Goal: Information Seeking & Learning: Learn about a topic

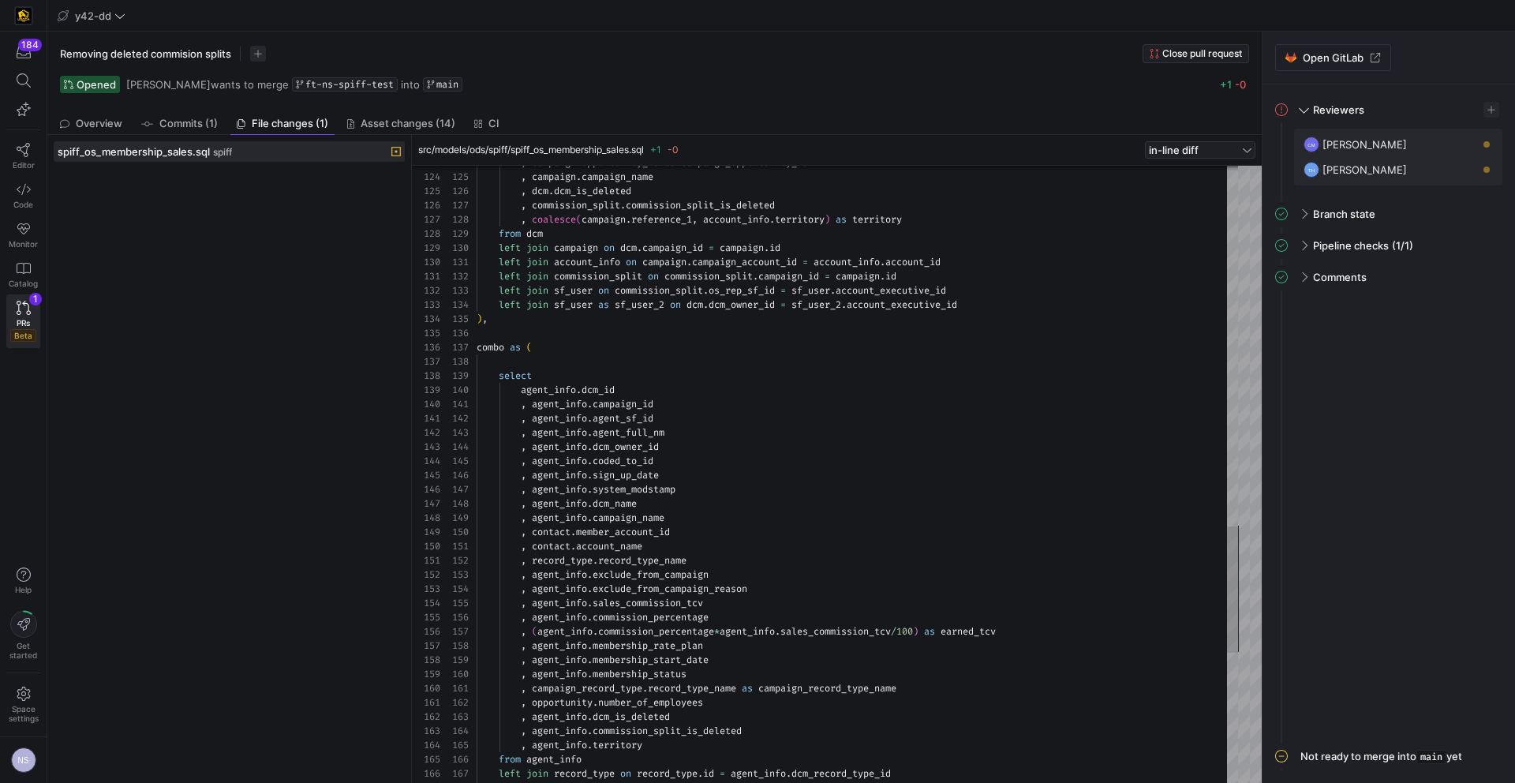
scroll to position [0, 159]
click at [22, 306] on icon at bounding box center [24, 308] width 14 height 14
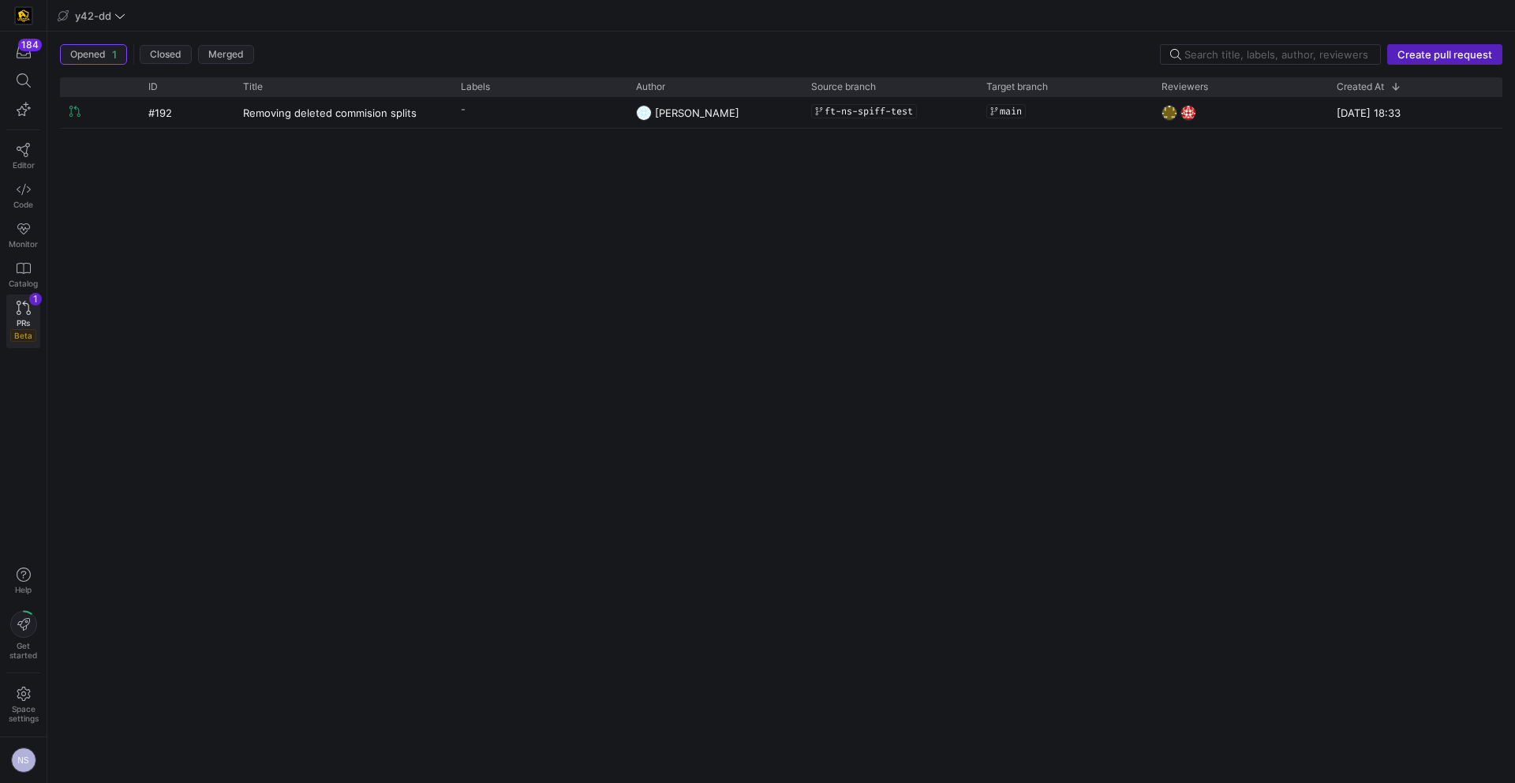
click at [20, 312] on icon at bounding box center [24, 308] width 14 height 14
click at [21, 327] on span "PRs" at bounding box center [23, 322] width 13 height 9
click at [21, 326] on span "PRs" at bounding box center [23, 322] width 13 height 9
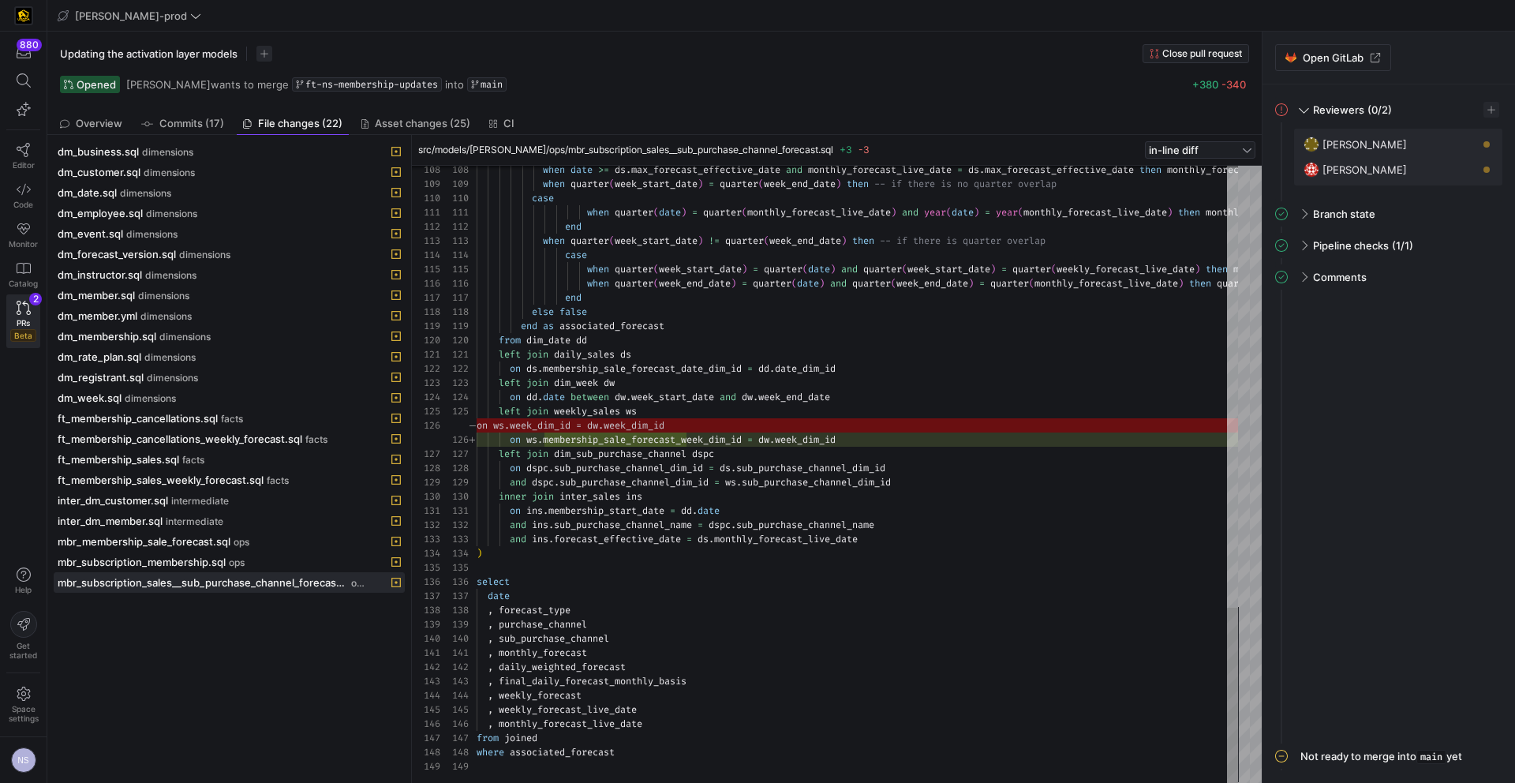
scroll to position [142, 0]
click at [10, 318] on div "PRs Beta" at bounding box center [23, 330] width 26 height 24
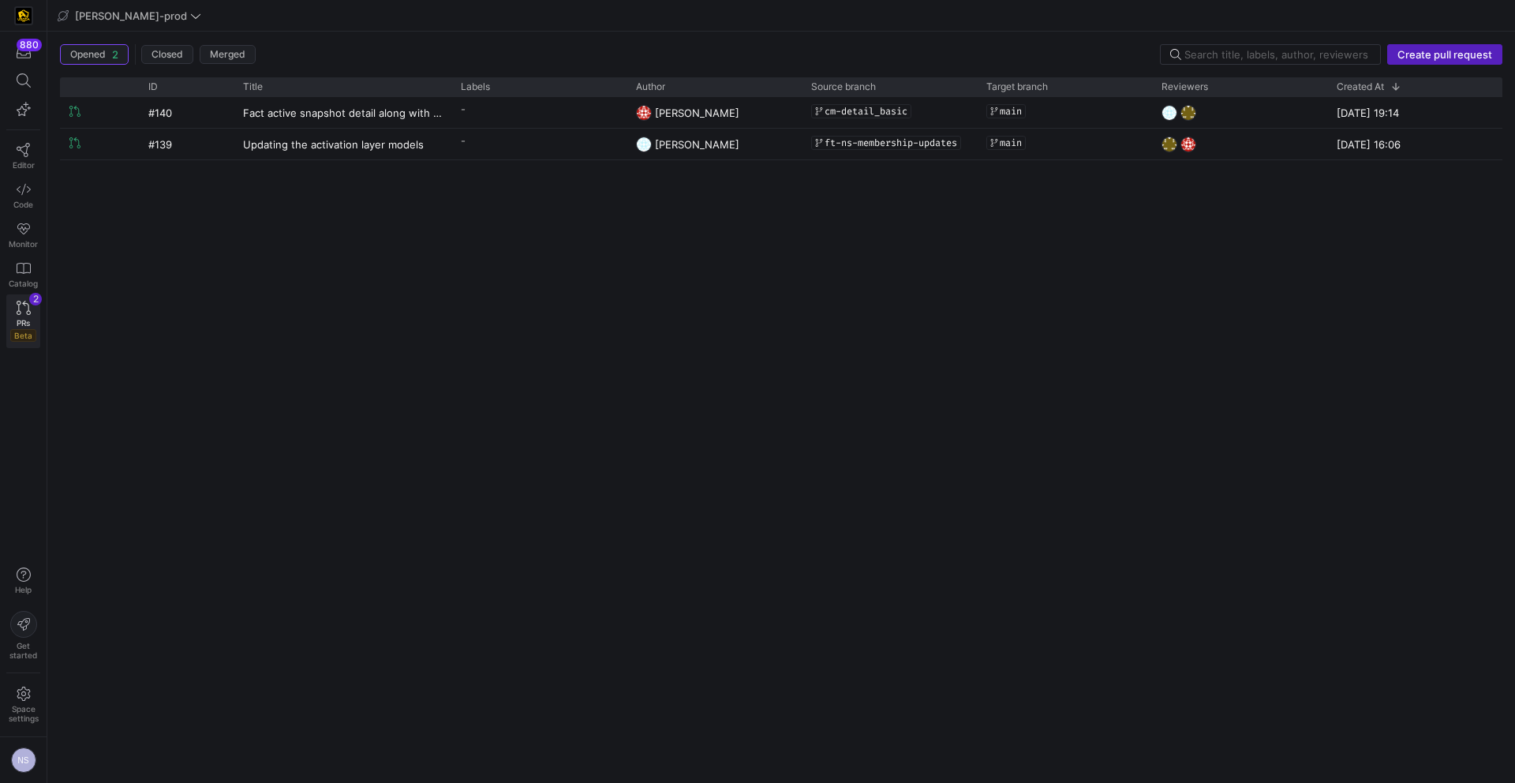
click at [17, 311] on icon at bounding box center [24, 308] width 14 height 14
click at [24, 320] on span "PRs" at bounding box center [23, 322] width 13 height 9
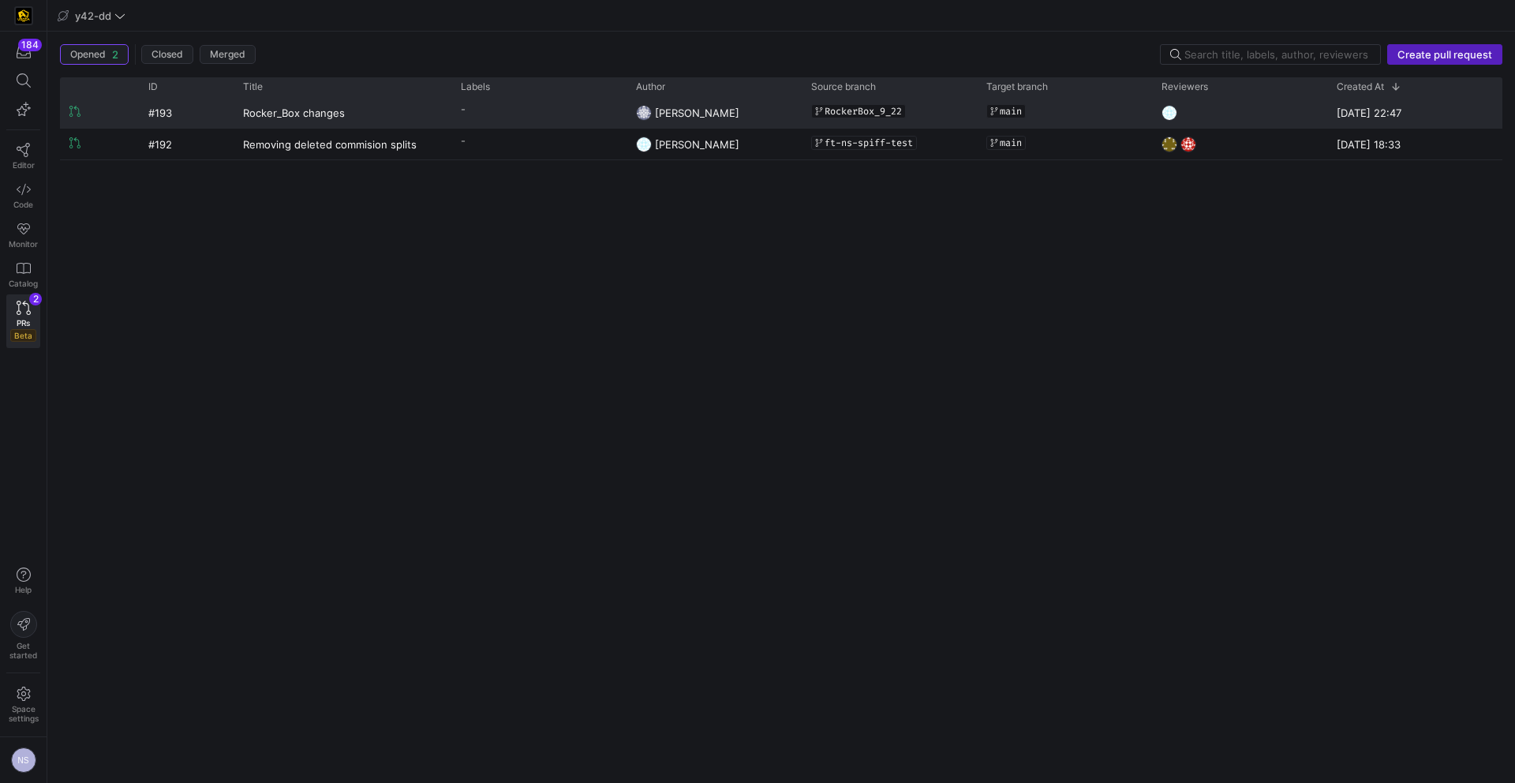
click at [533, 107] on y42-pull-request-list-view-label-cell-renderer "-" at bounding box center [539, 109] width 156 height 23
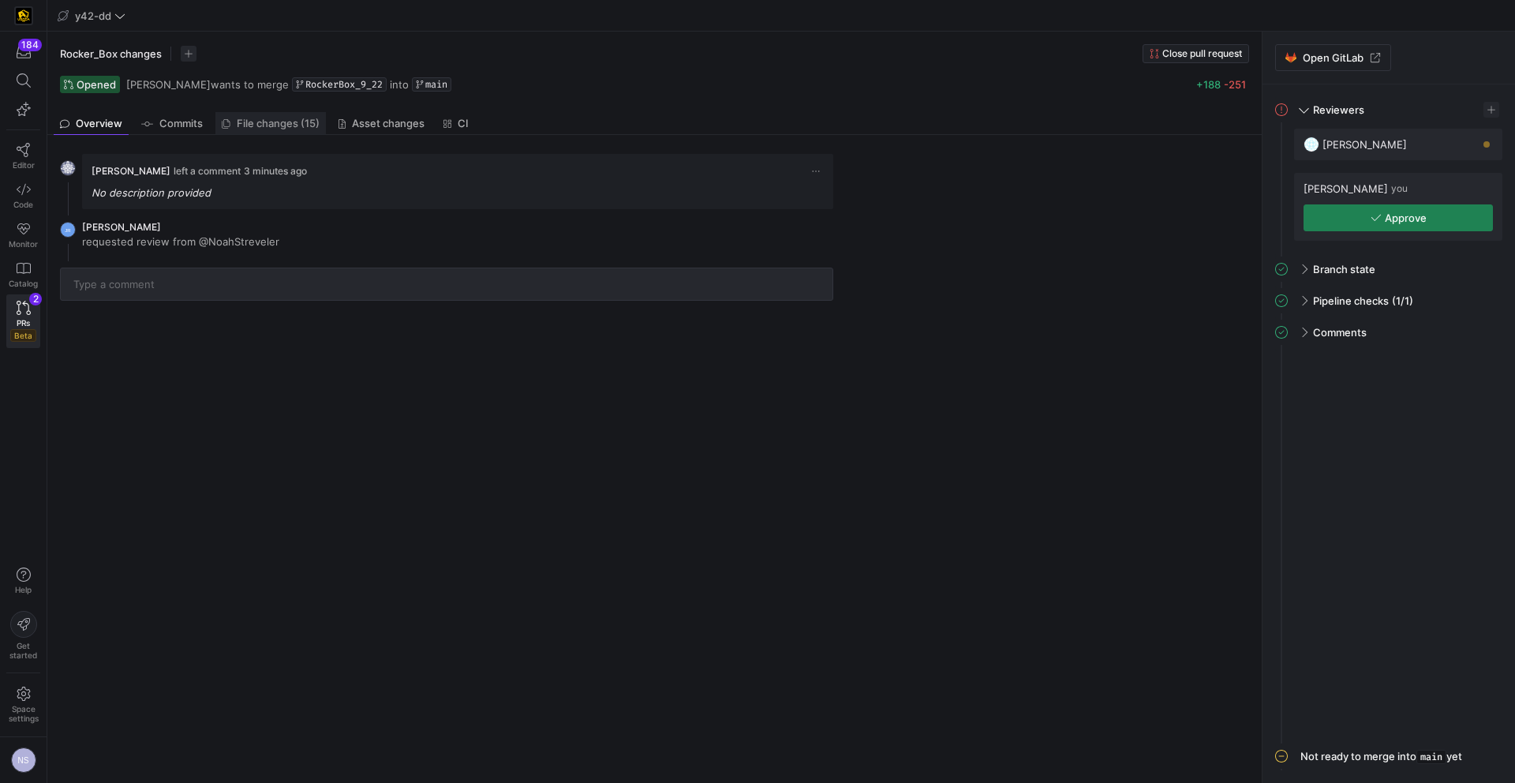
click at [284, 119] on span "File changes (15)" at bounding box center [278, 123] width 83 height 10
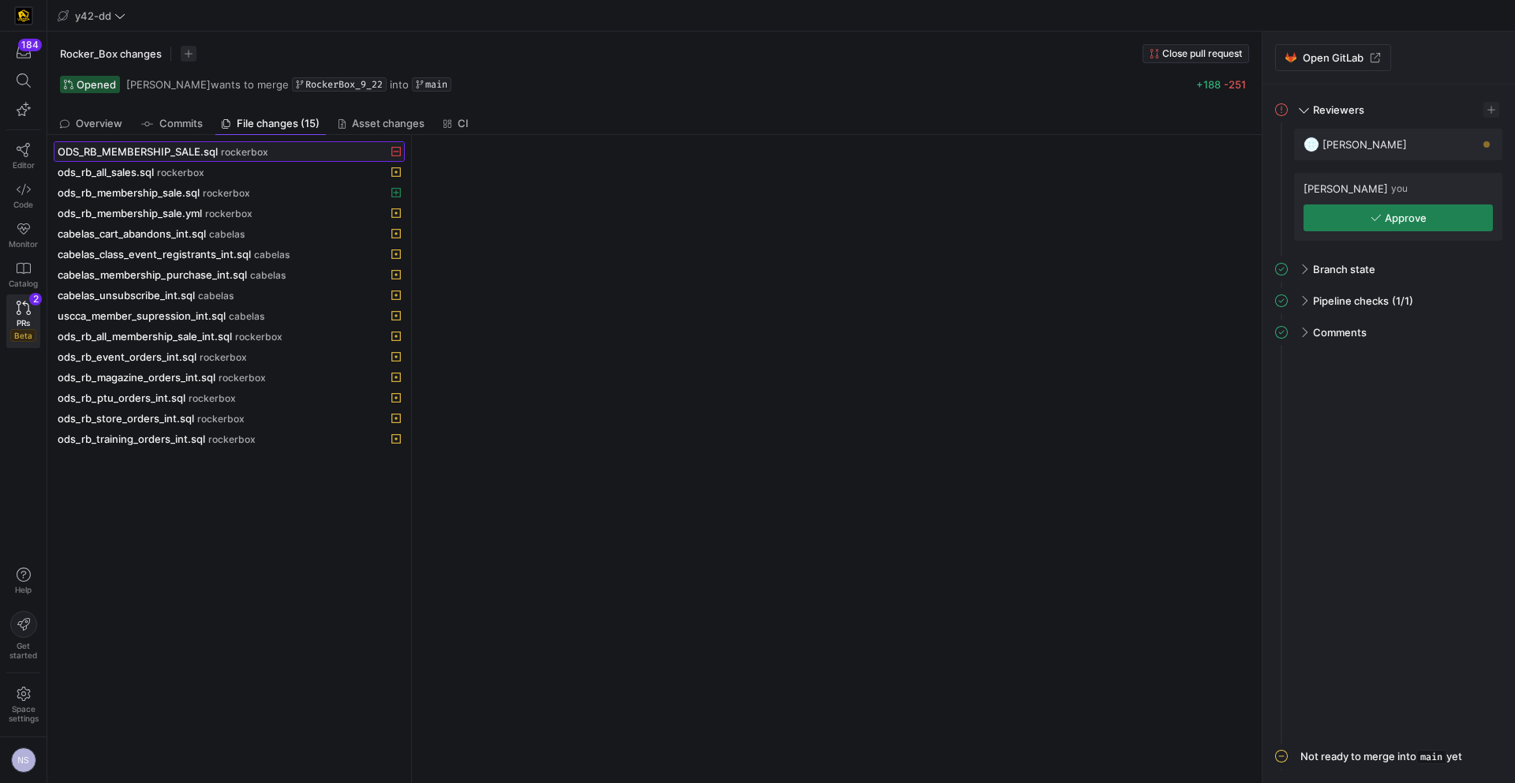
click at [249, 153] on span "rockerbox" at bounding box center [244, 152] width 47 height 11
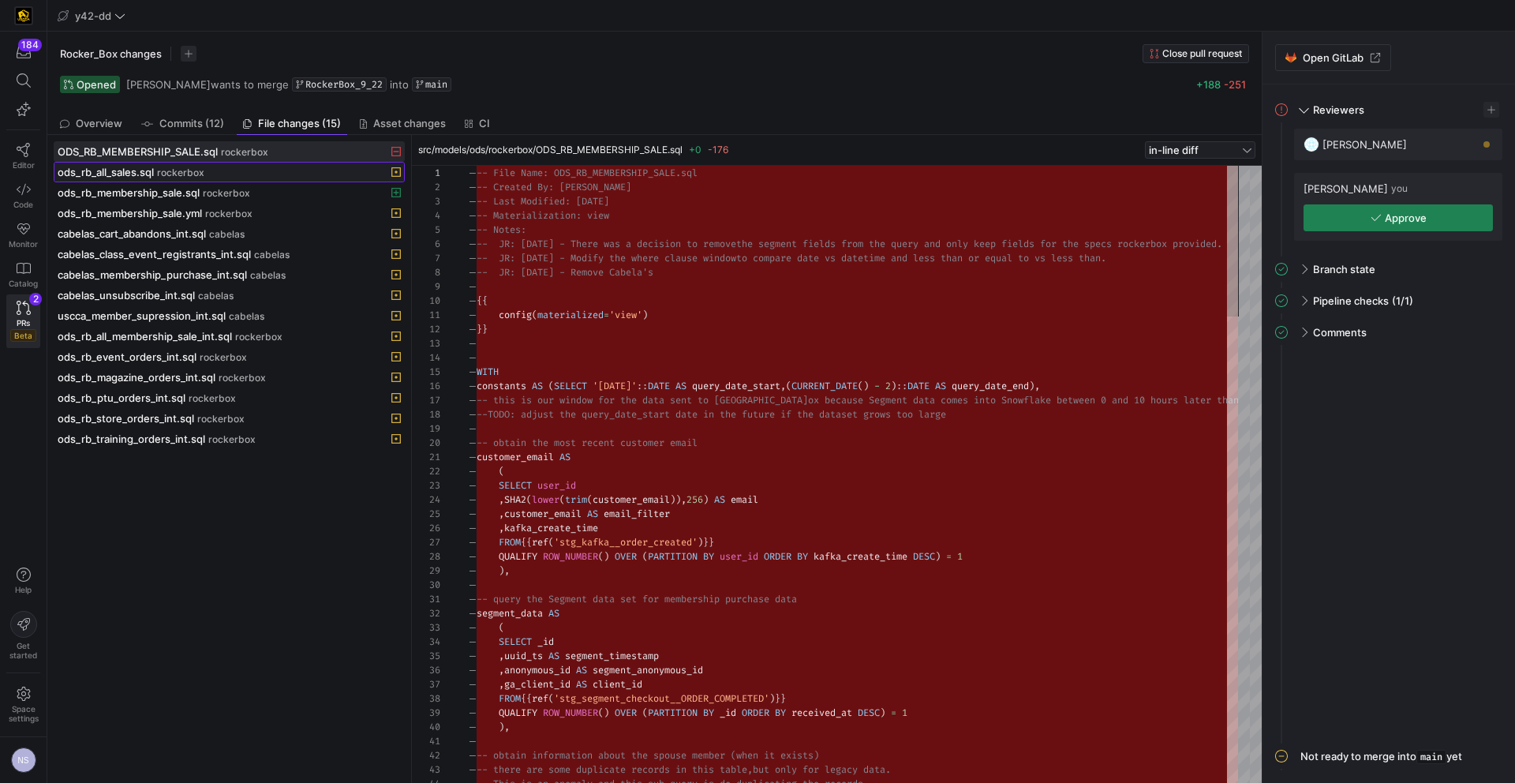
click at [175, 177] on span "rockerbox" at bounding box center [180, 172] width 47 height 11
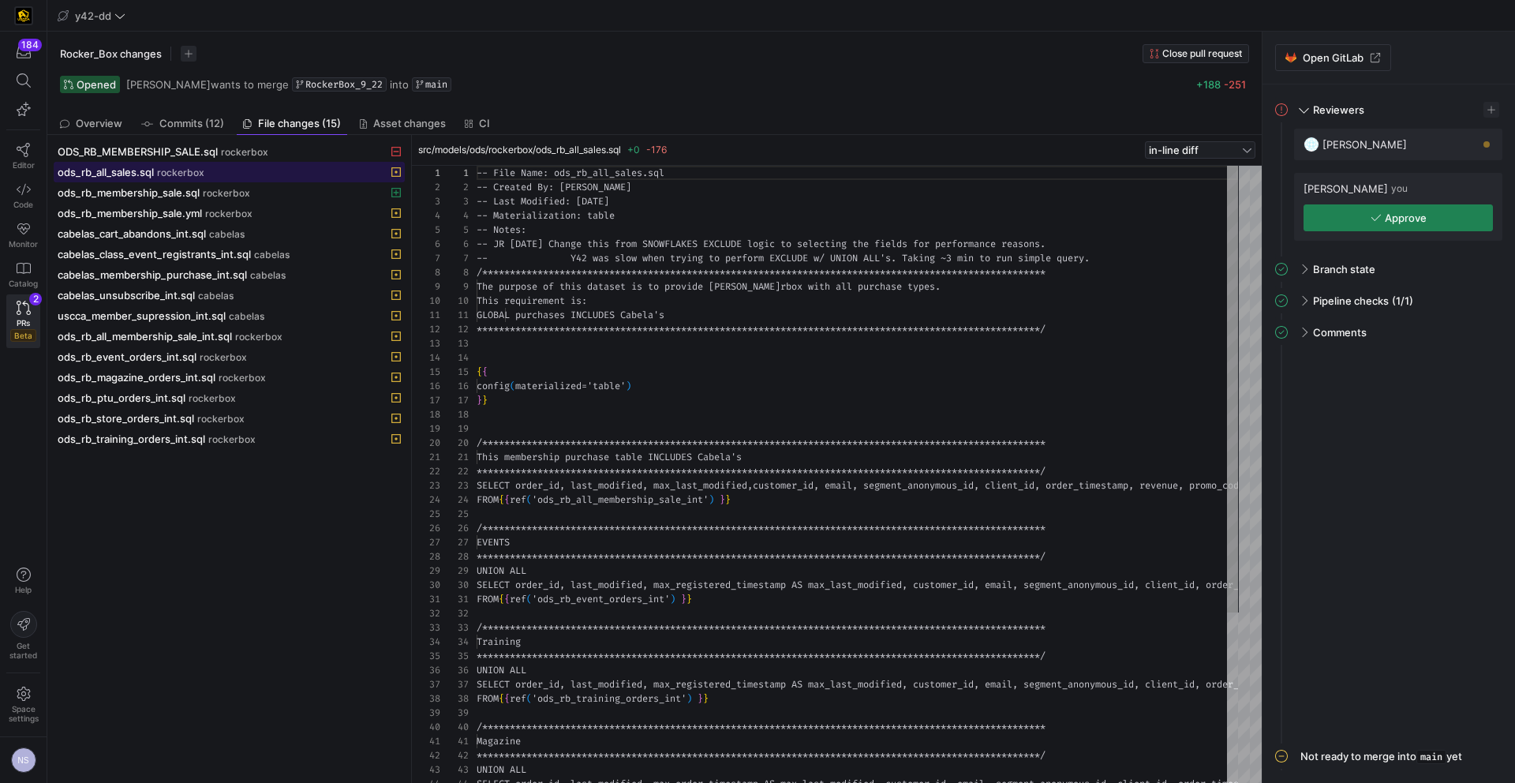
scroll to position [114, 0]
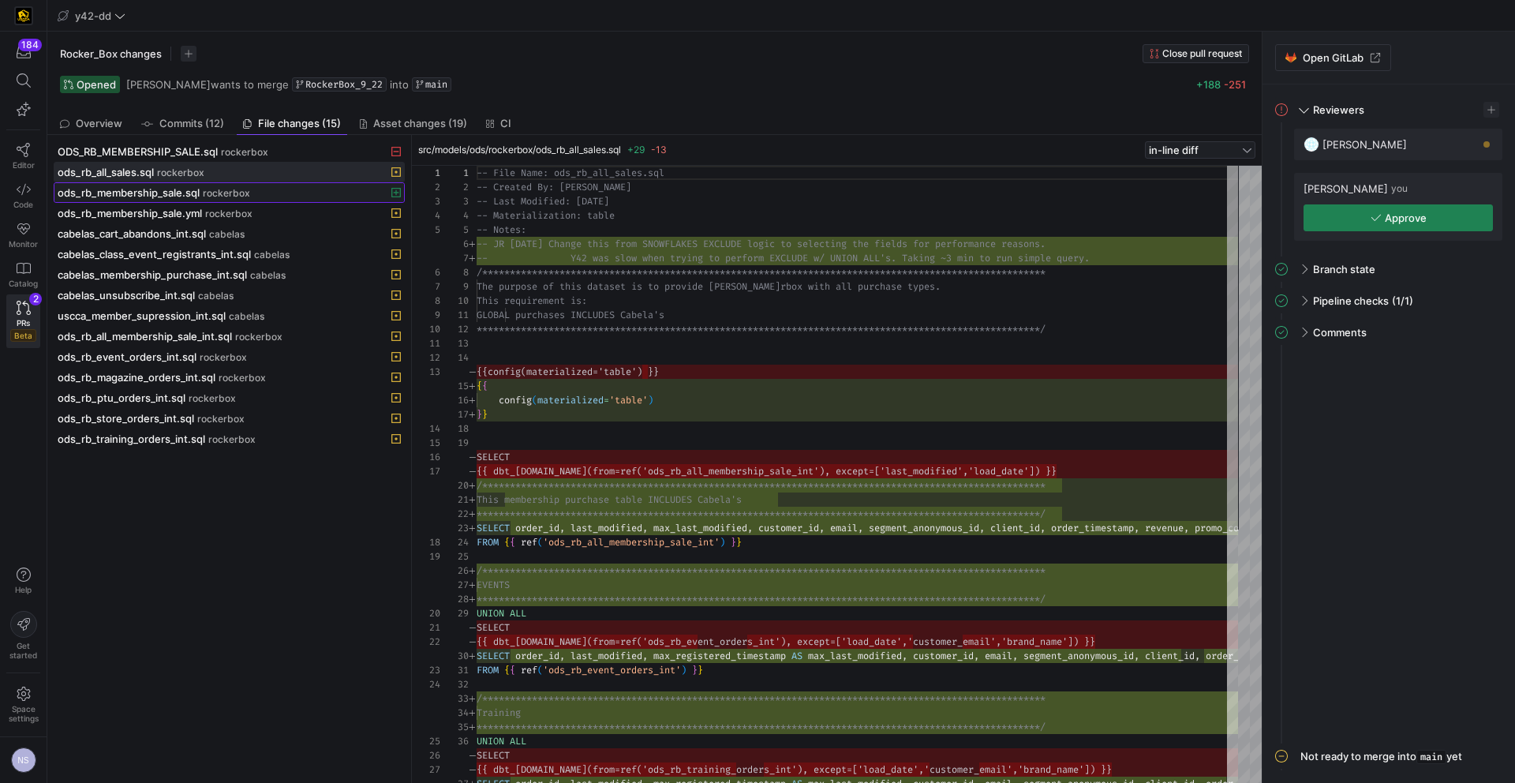
click at [197, 200] on span at bounding box center [229, 192] width 350 height 19
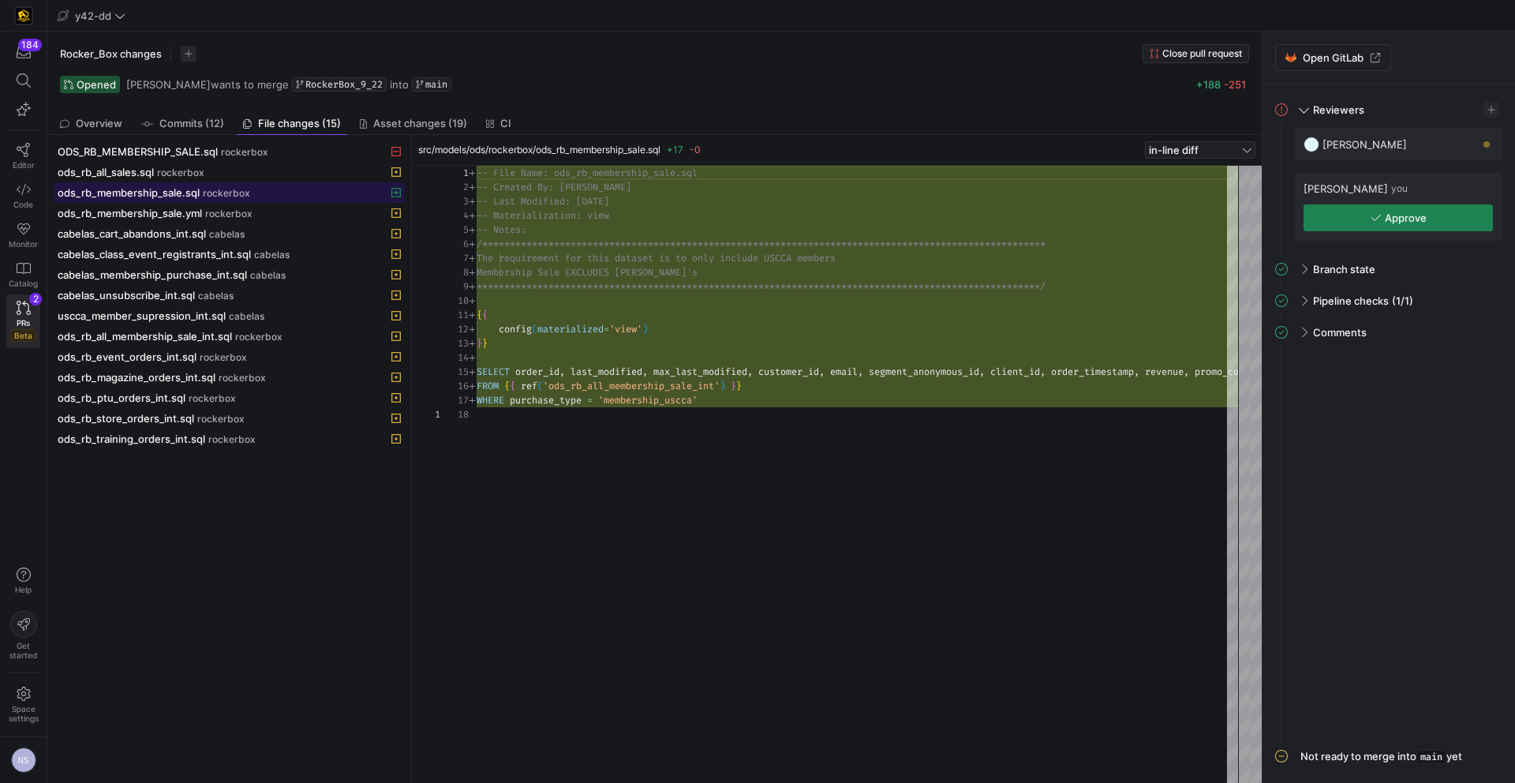
scroll to position [142, 0]
click at [1392, 216] on span "Approve" at bounding box center [1406, 217] width 42 height 13
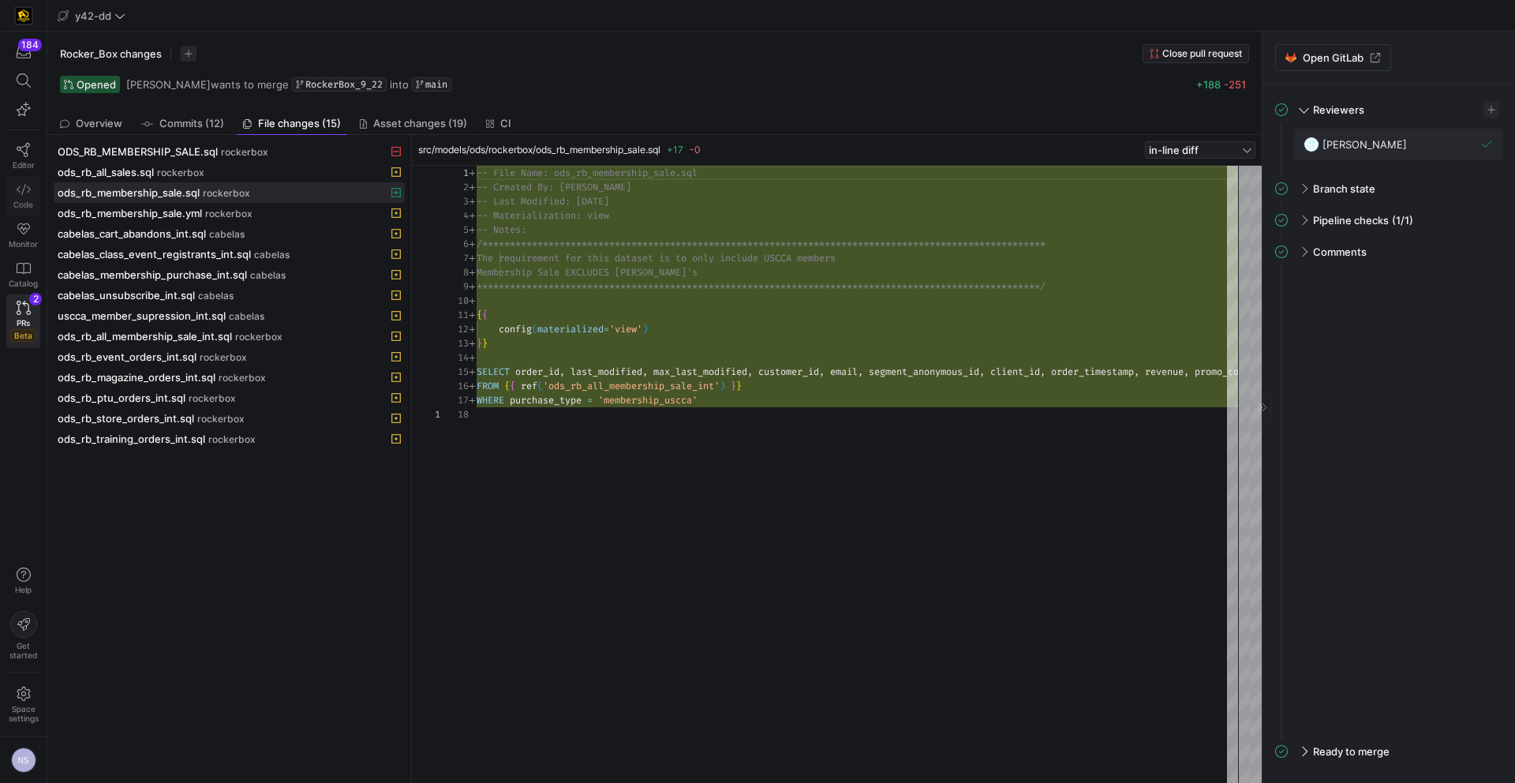
click at [33, 191] on link "Code" at bounding box center [23, 195] width 34 height 39
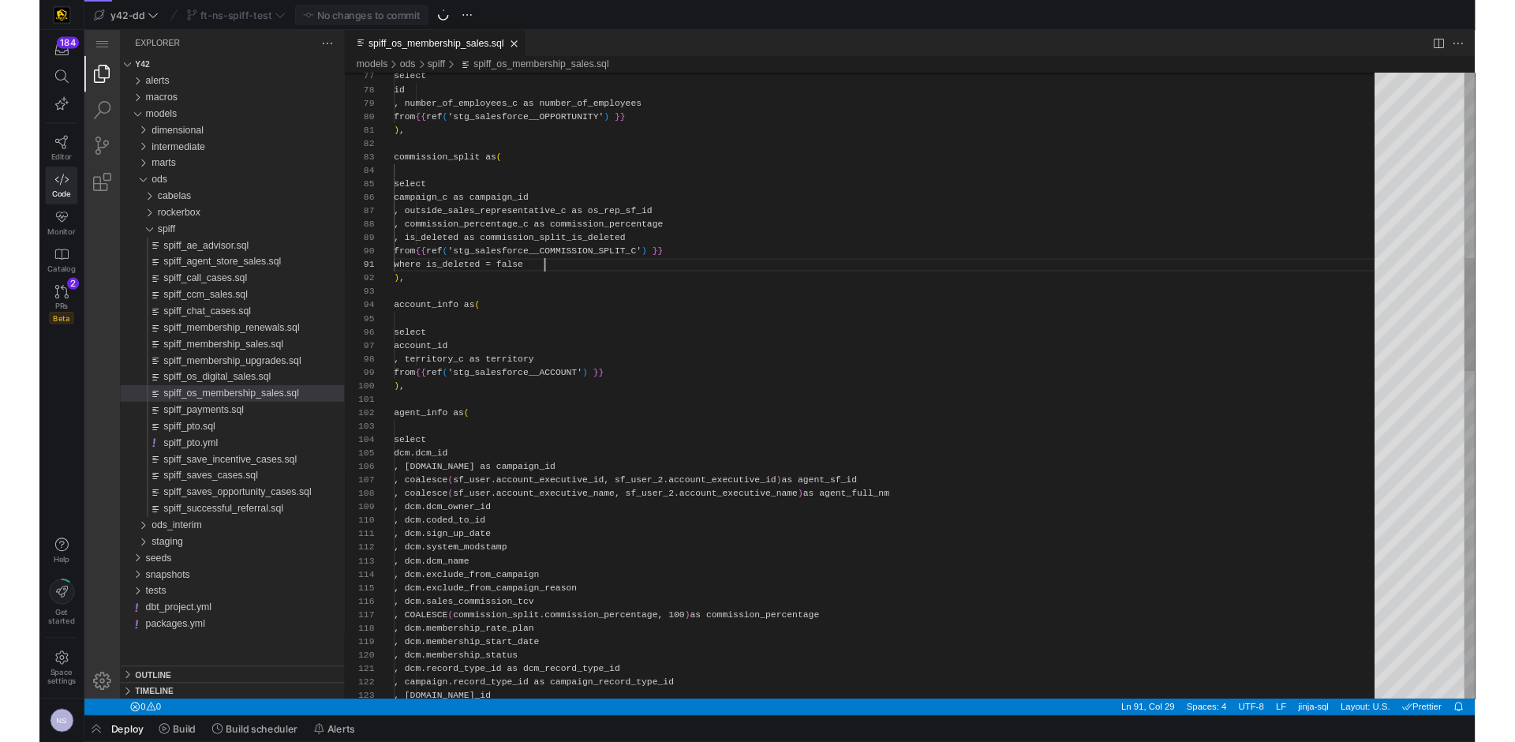
scroll to position [0, 159]
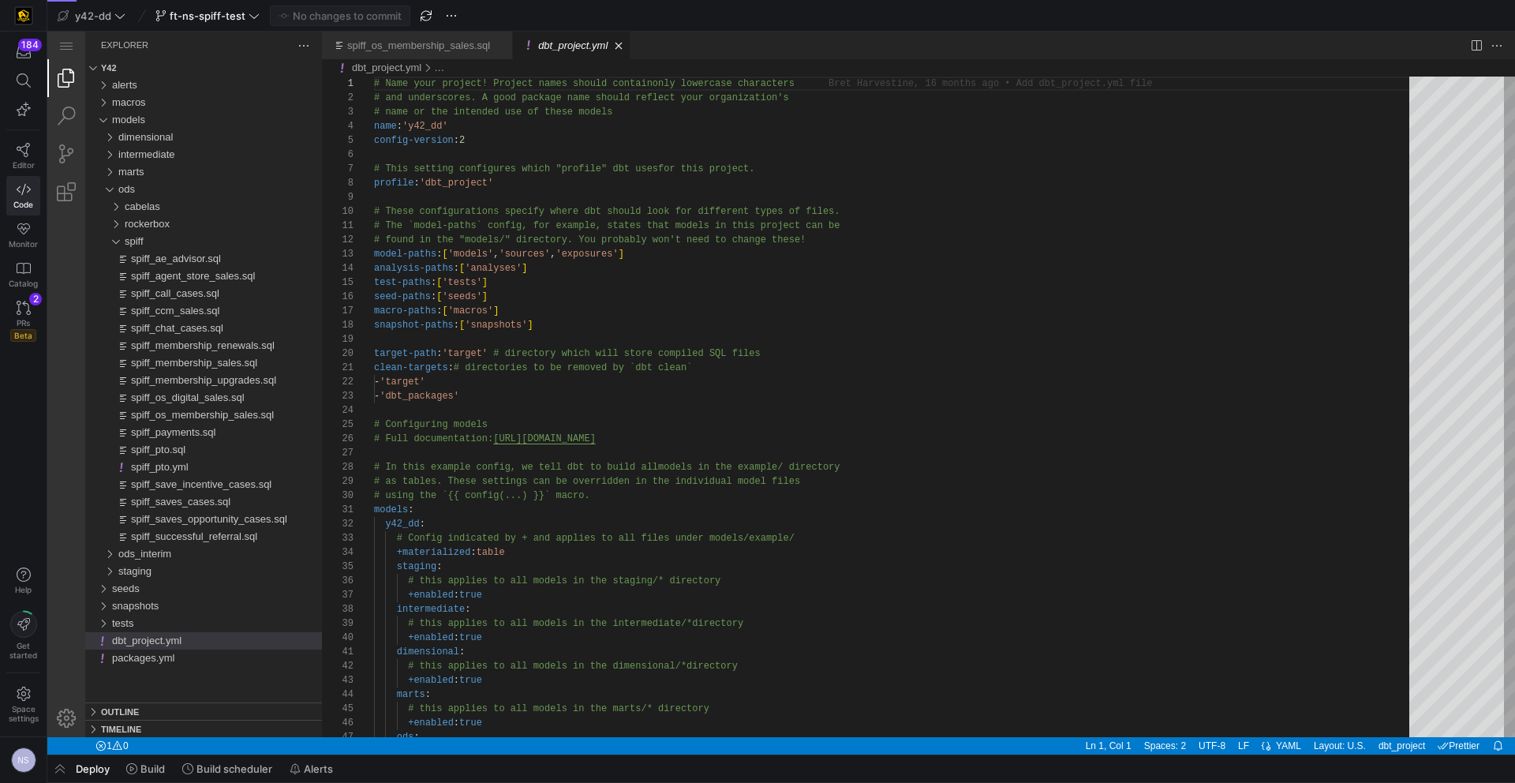
click at [62, 300] on div at bounding box center [66, 384] width 38 height 705
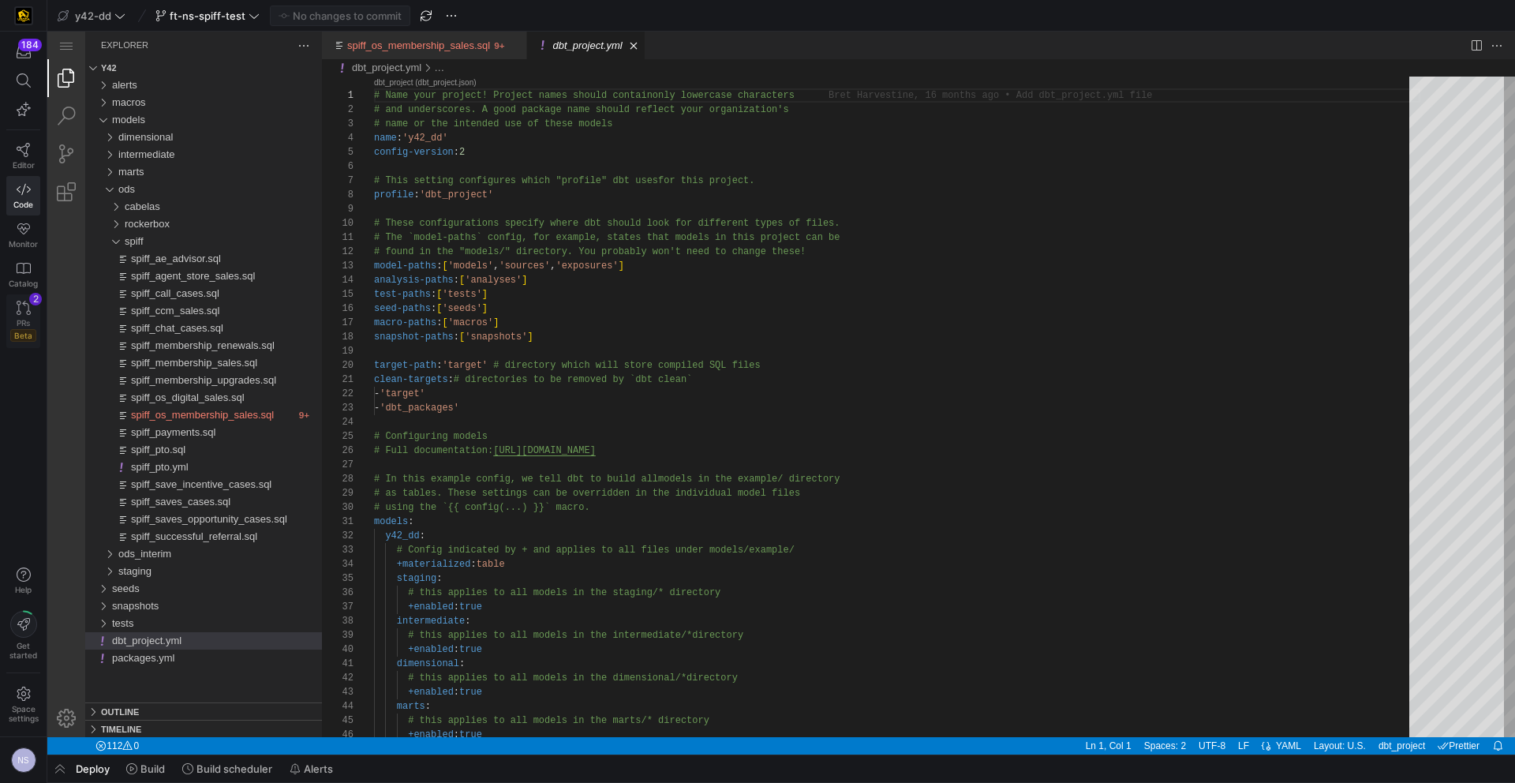
click at [25, 314] on icon at bounding box center [24, 308] width 14 height 14
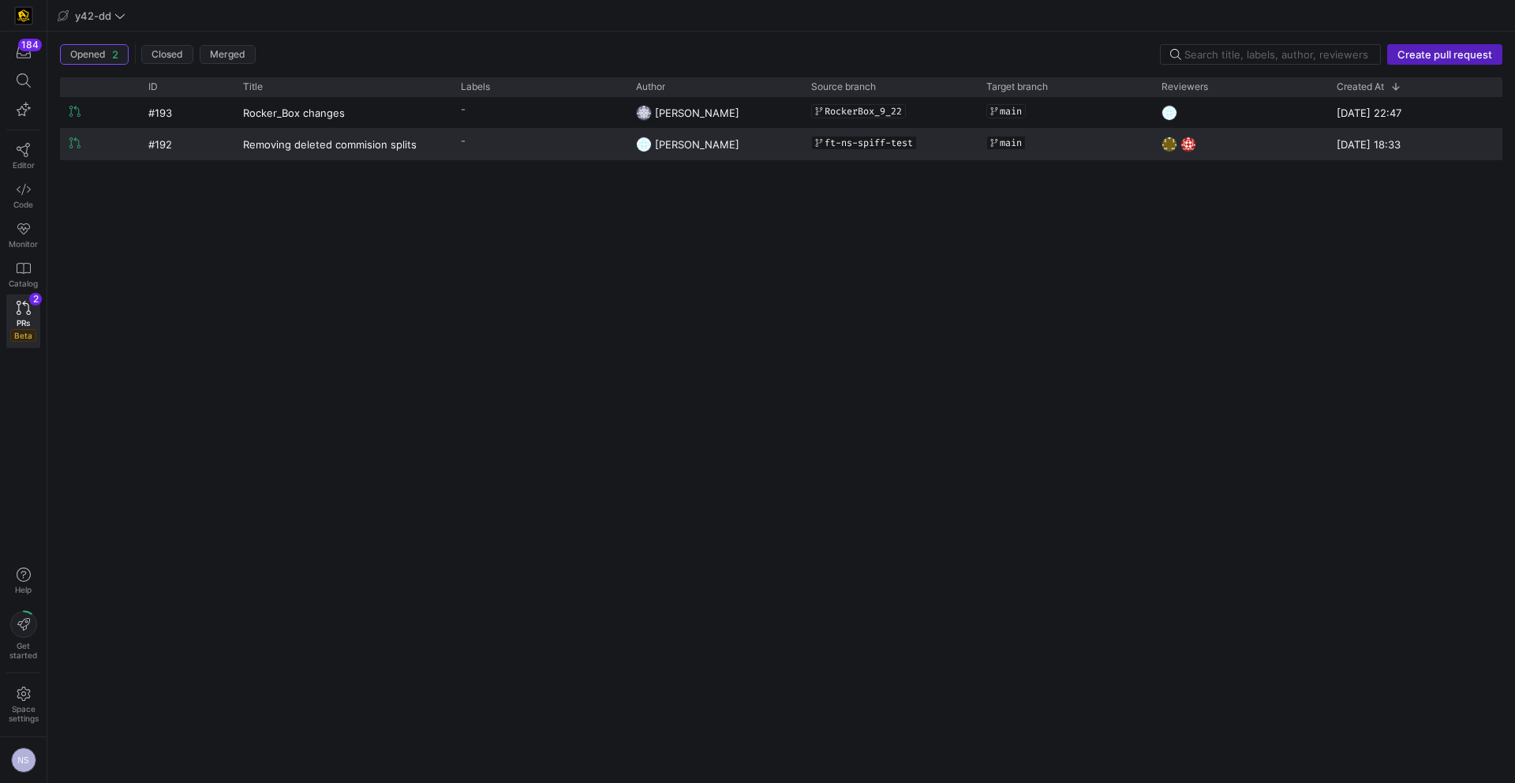
click at [750, 143] on y42-pull-request-list-view-author-cell-renderer "[PERSON_NAME]" at bounding box center [714, 144] width 156 height 30
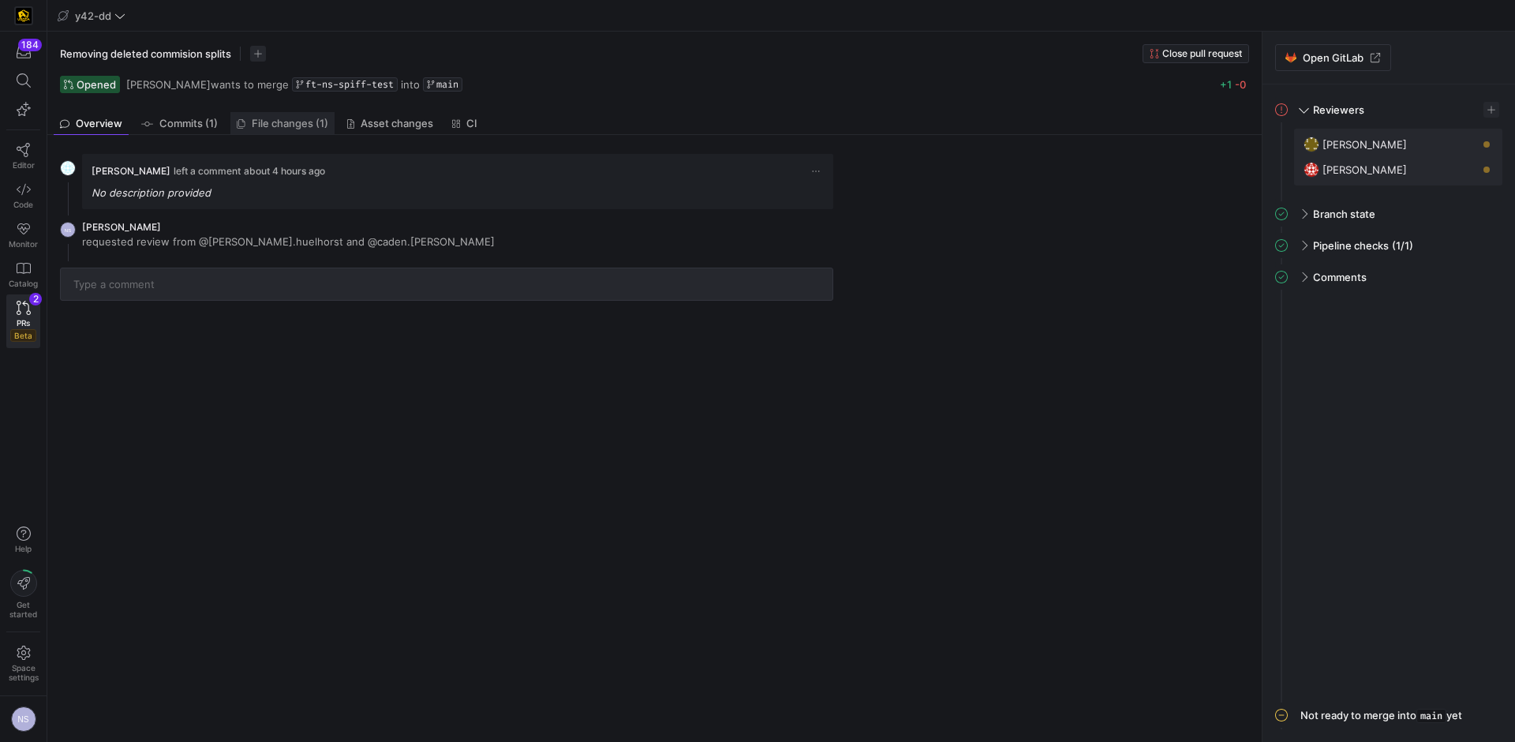
click at [298, 122] on span "File changes (1)" at bounding box center [290, 123] width 77 height 10
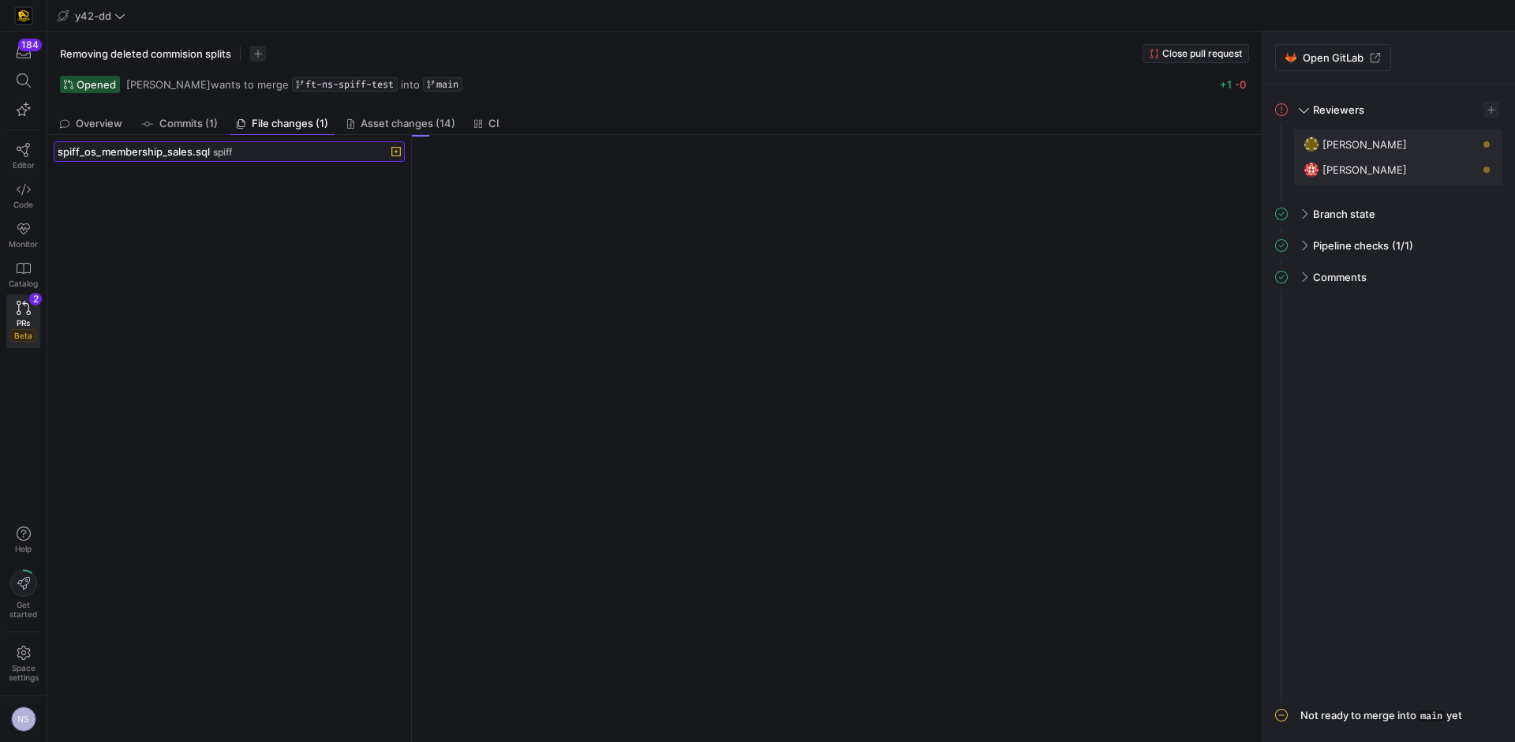
click at [309, 154] on div "spiff_os_membership_sales.sql spiff" at bounding box center [212, 151] width 308 height 13
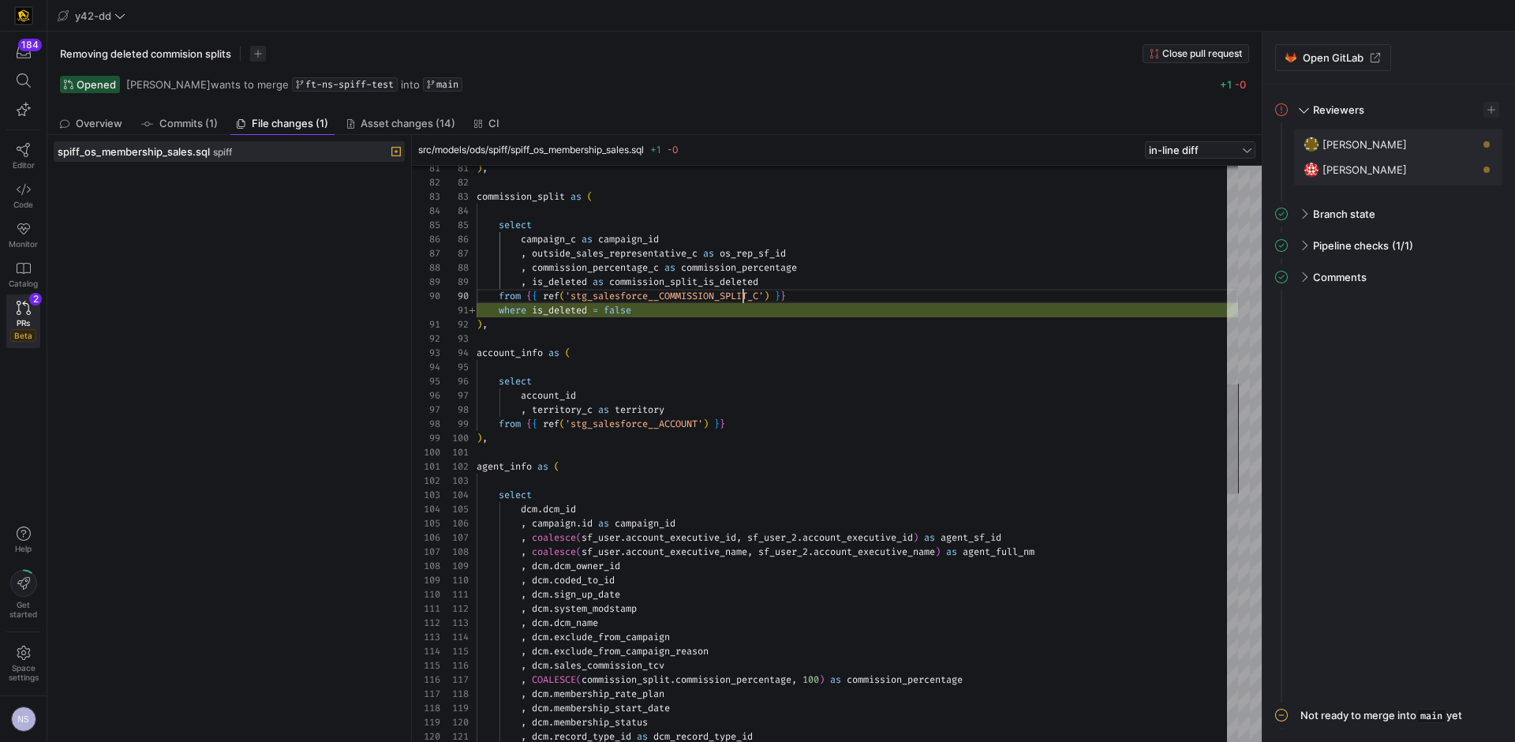
scroll to position [128, 267]
click at [745, 299] on div ") , account_info as ( select account_id , territory_c as territory from { { ref…" at bounding box center [857, 530] width 761 height 3011
type textarea "where is_deleted = false ), account_info as ( select account_id , territory_c a…"
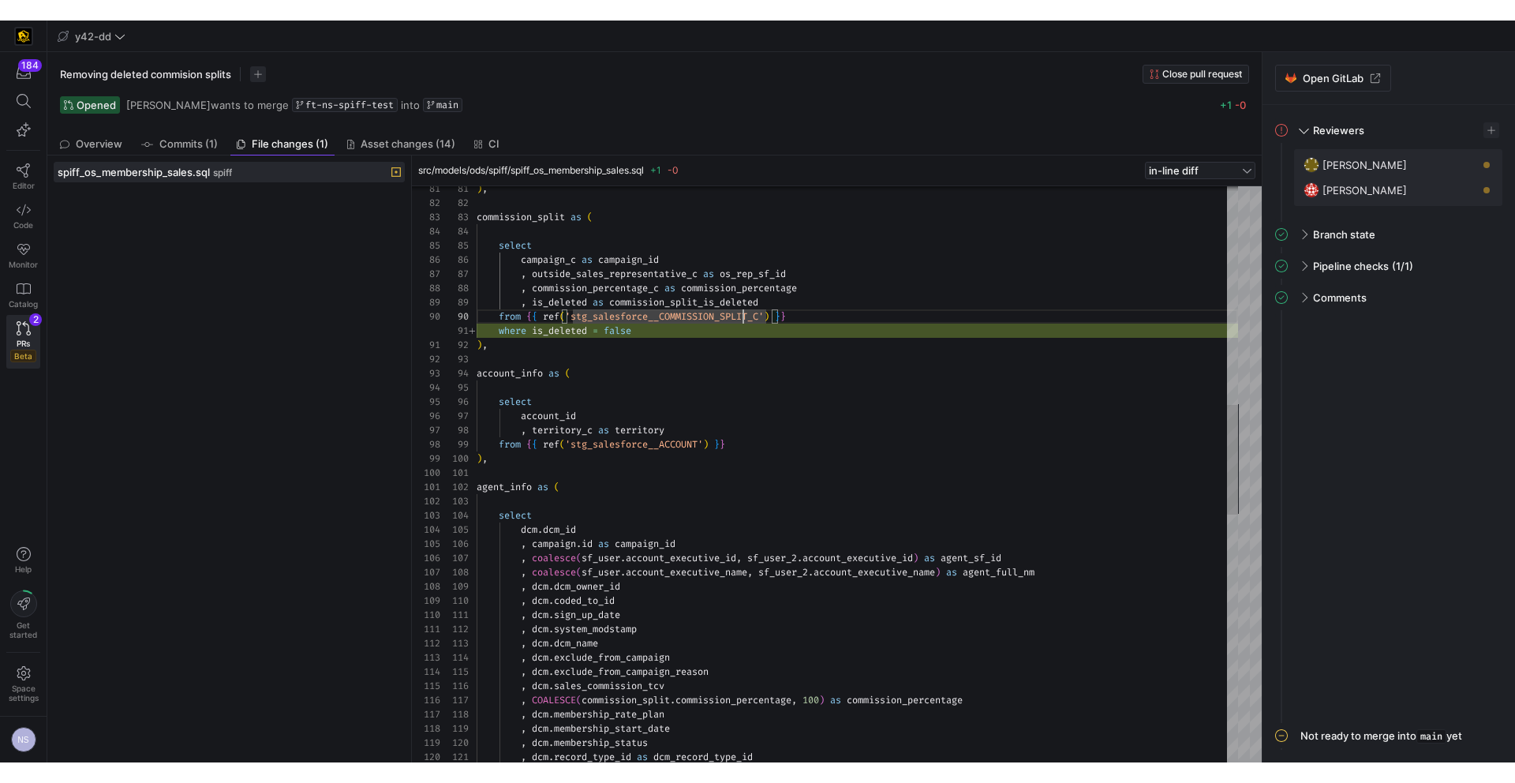
scroll to position [0, 159]
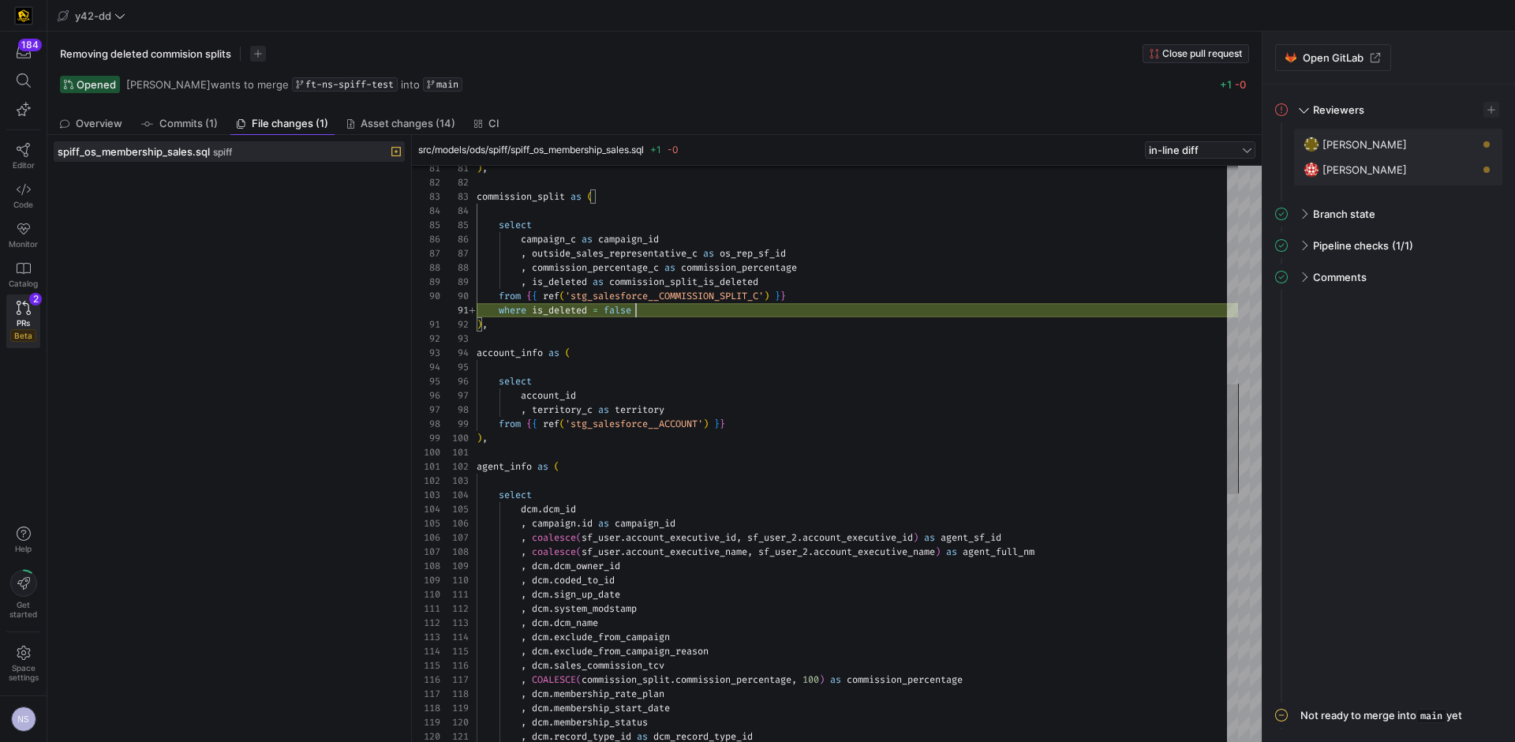
click at [735, 303] on div ") , account_info as ( select account_id , territory_c as territory from { { ref…" at bounding box center [857, 530] width 761 height 3011
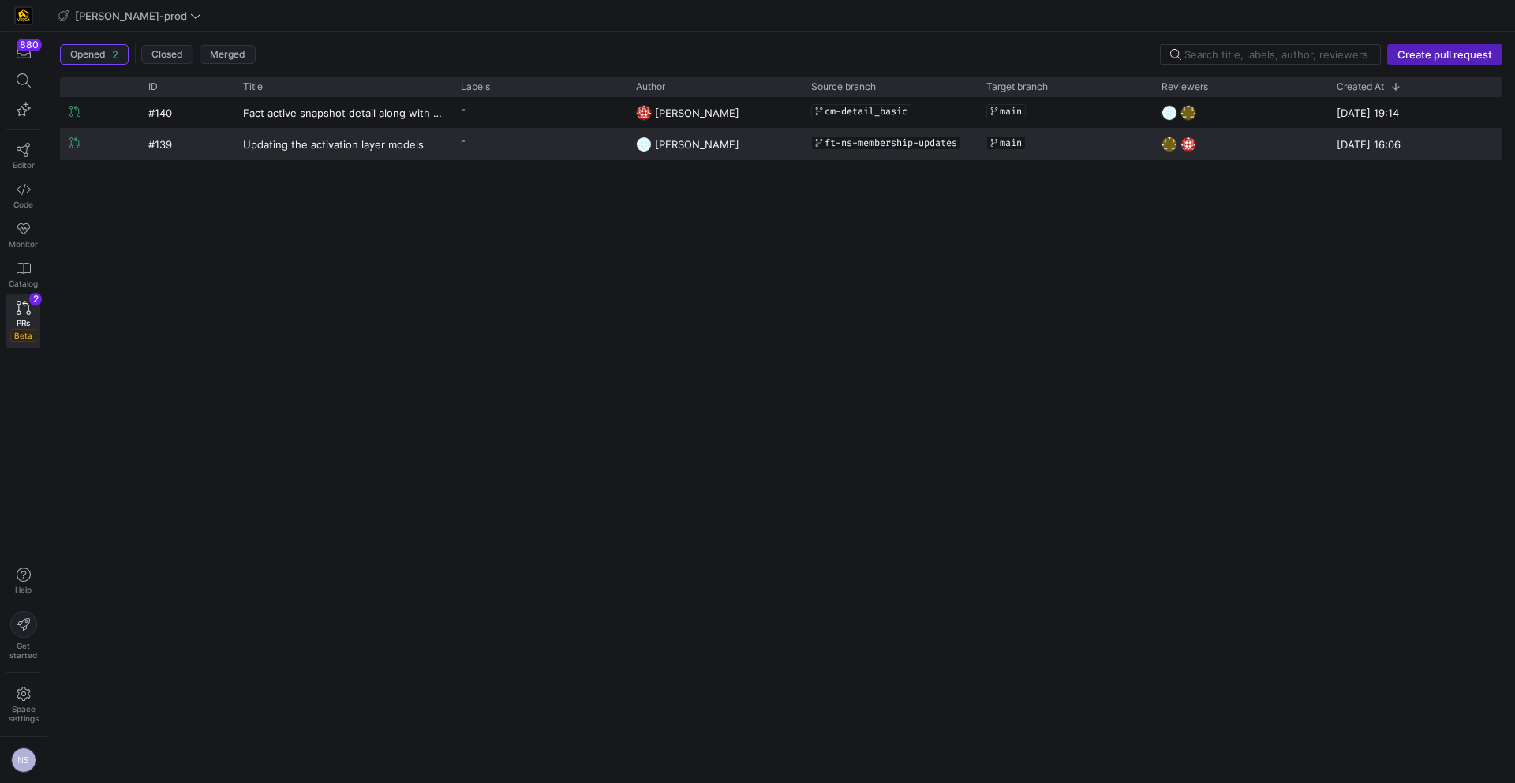
click at [600, 153] on div "-" at bounding box center [538, 144] width 175 height 31
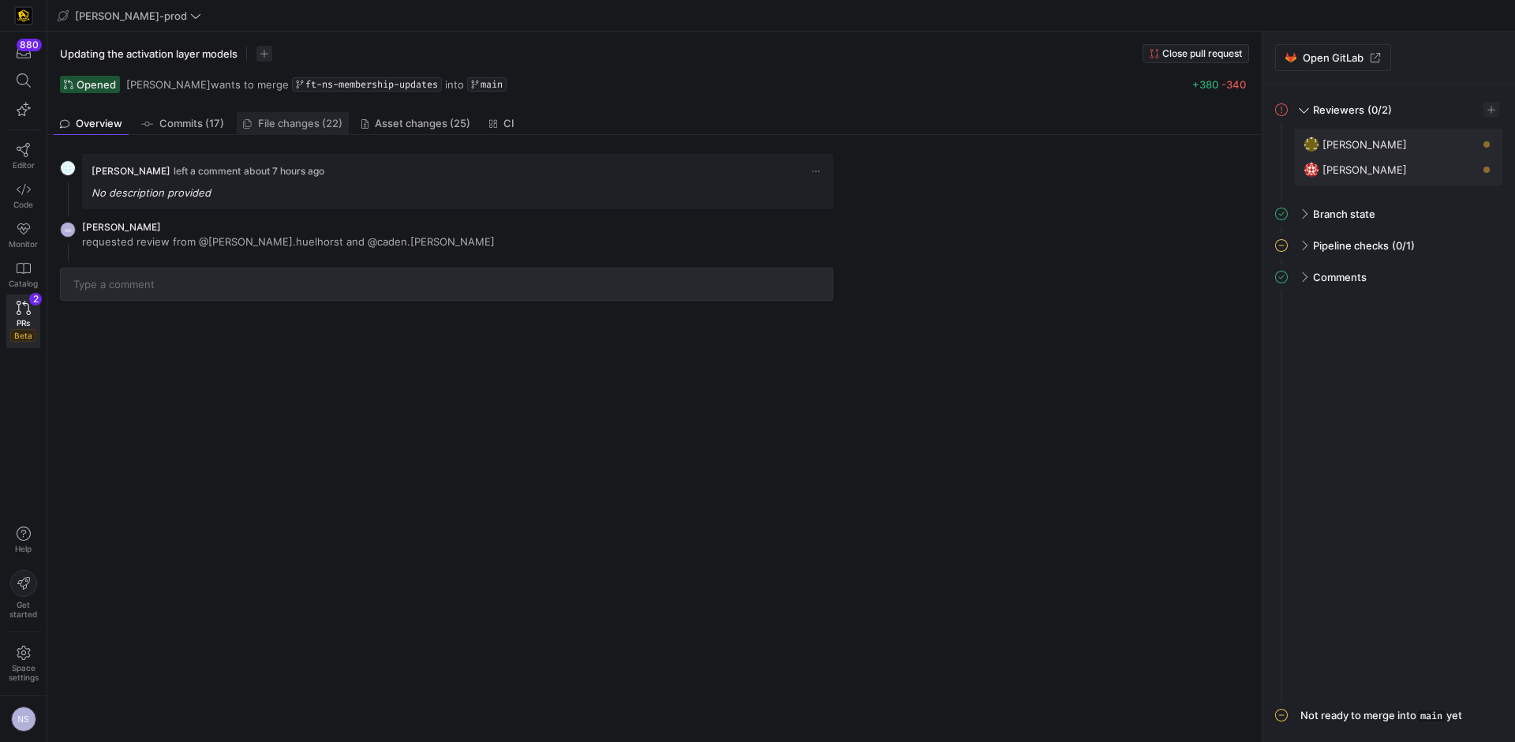
click at [320, 118] on span "File changes (22)" at bounding box center [300, 123] width 84 height 10
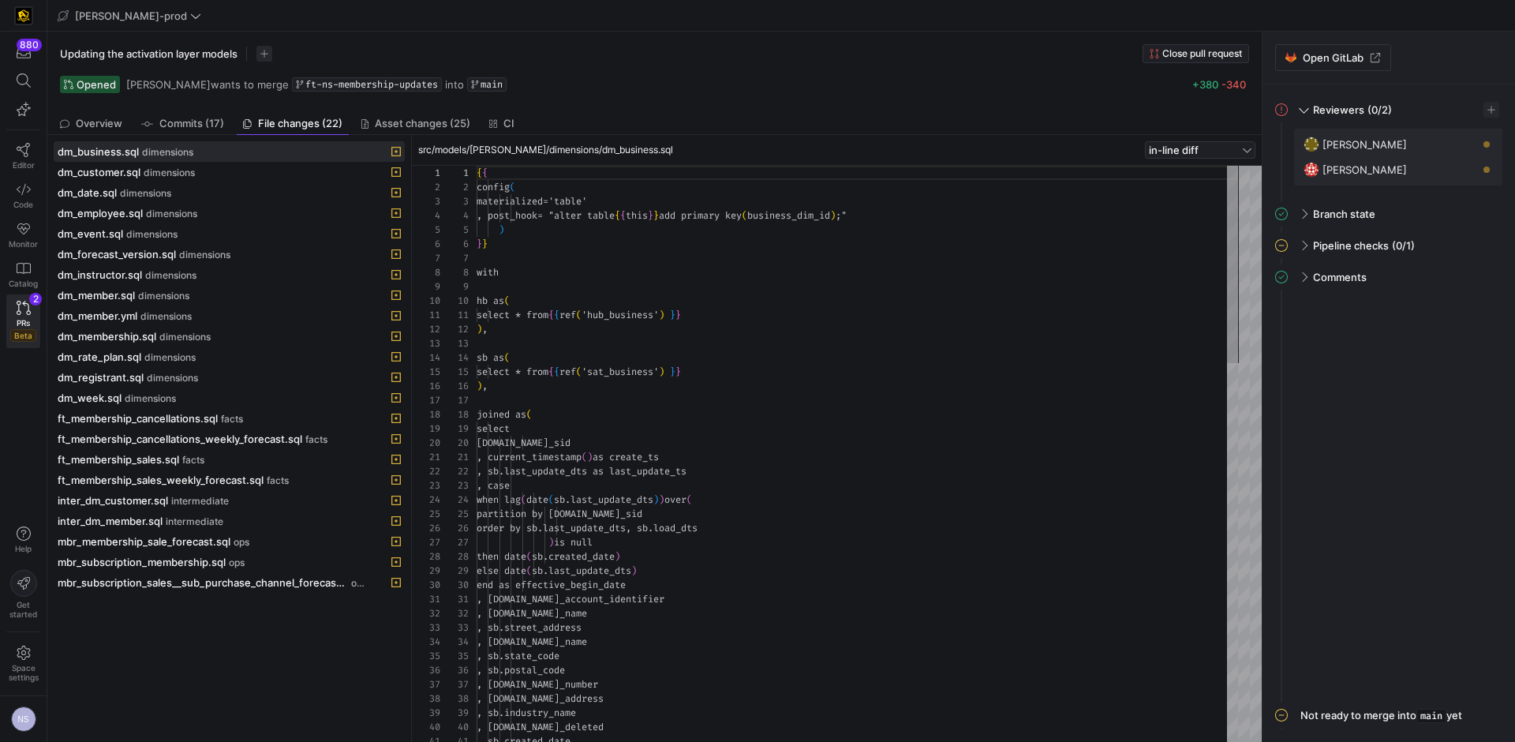
scroll to position [142, 0]
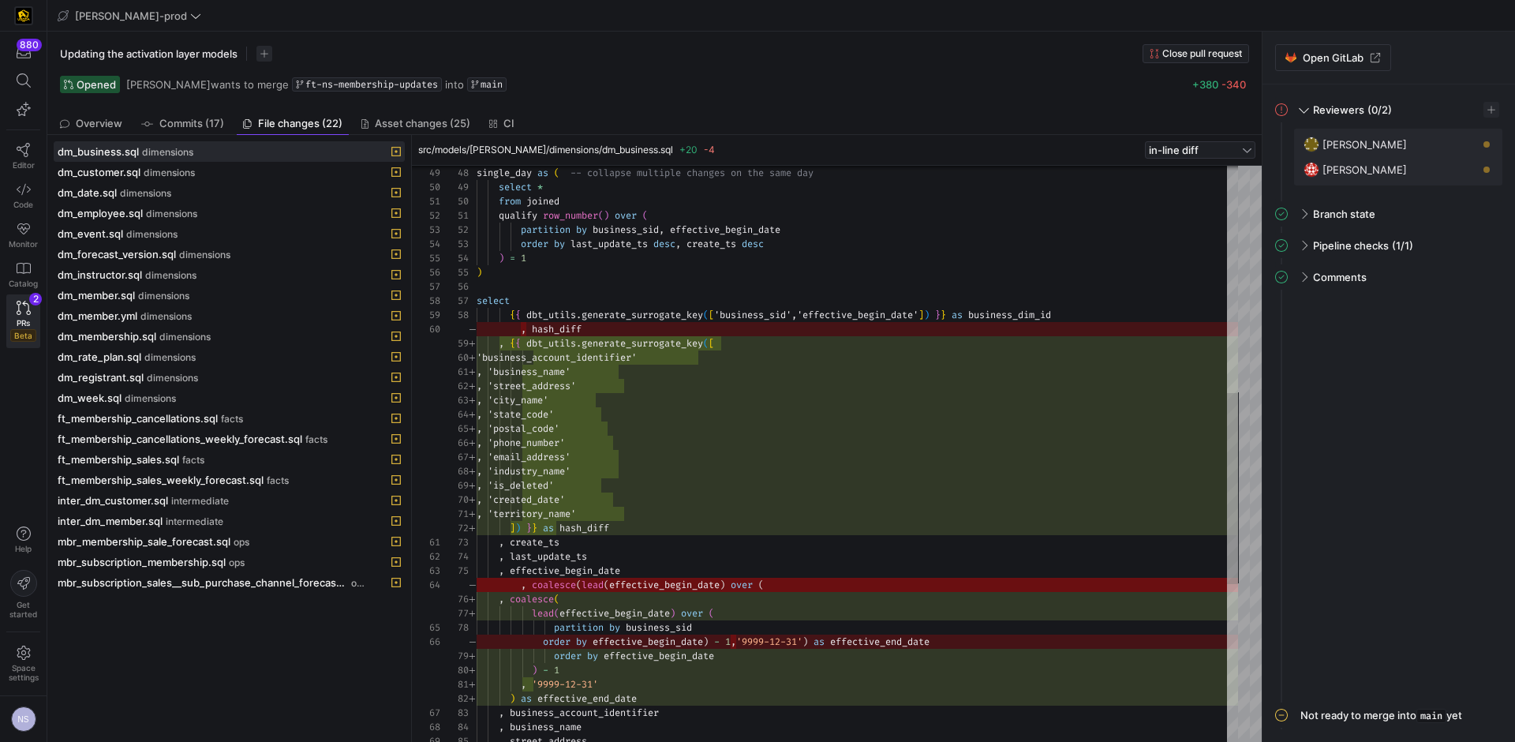
scroll to position [14, 136]
click at [637, 523] on div "single_day as ( -- collapse multiple changes on the same day select * from join…" at bounding box center [857, 350] width 761 height 1733
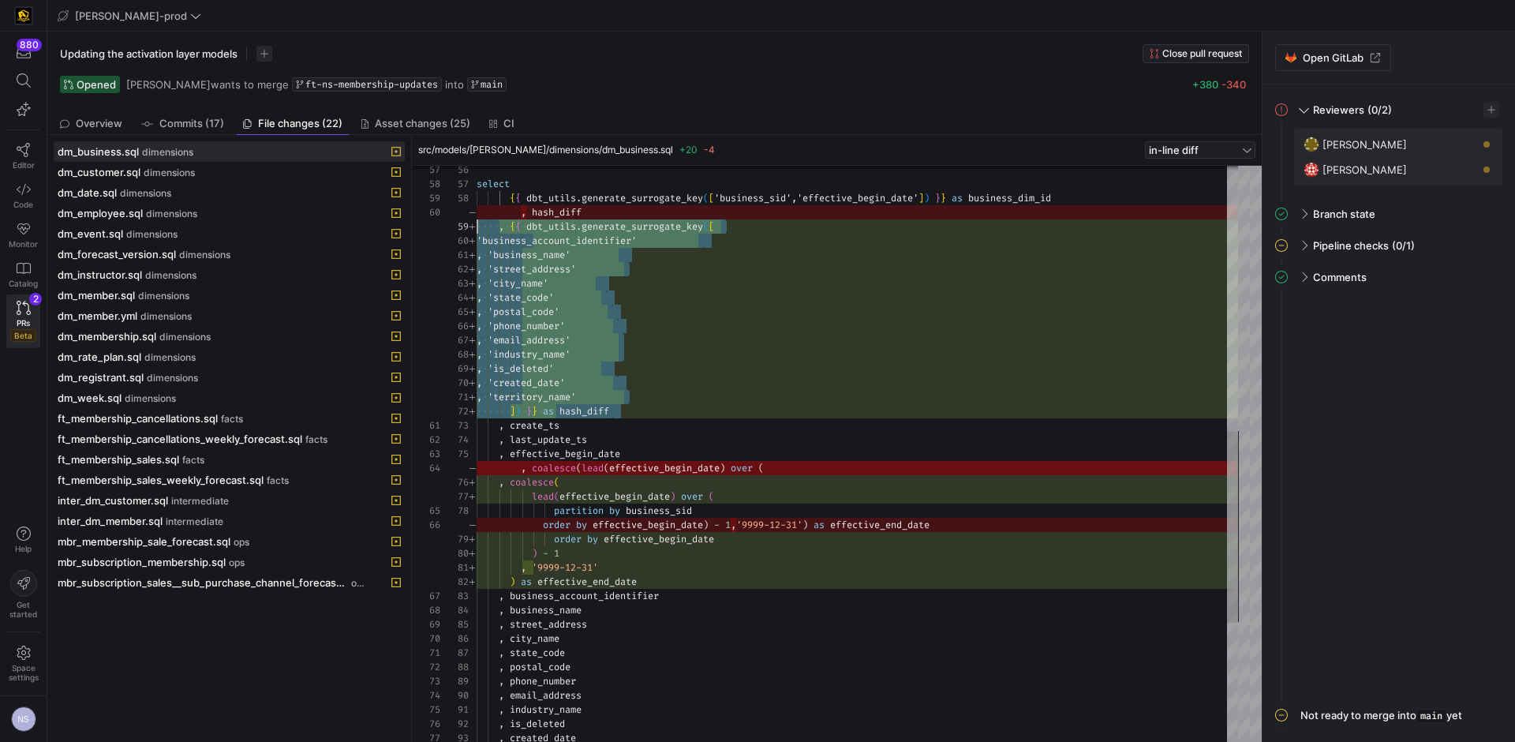
scroll to position [114, 0]
drag, startPoint x: 621, startPoint y: 414, endPoint x: 441, endPoint y: 225, distance: 261.2
click at [477, 225] on div "select { { dbt_utils . generate_surrogate_key ( [ 'business_sid','effective_beg…" at bounding box center [857, 233] width 761 height 1733
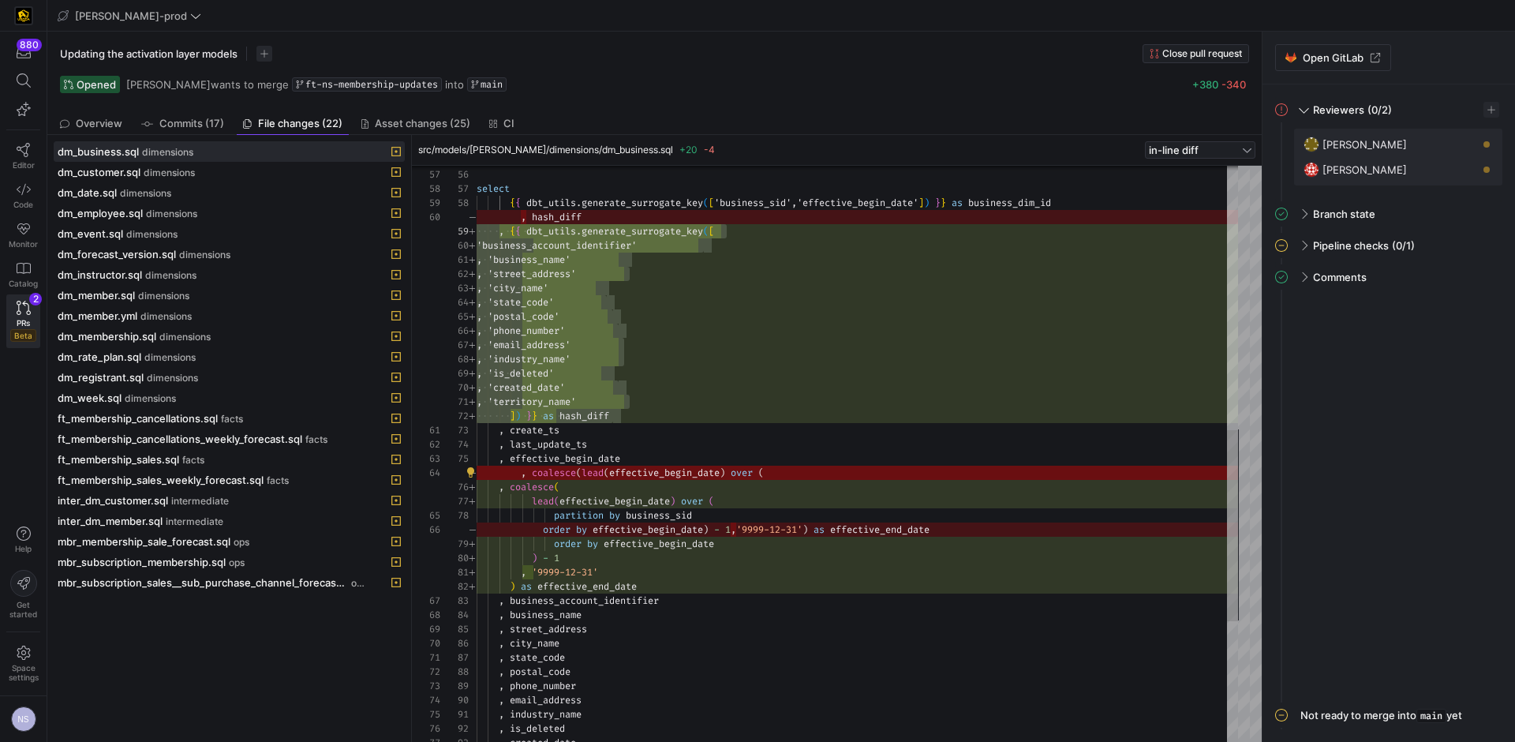
drag, startPoint x: 781, startPoint y: 473, endPoint x: 505, endPoint y: 467, distance: 276.2
click at [505, 467] on div ", 'business_name' , 'street_address' , 'city_name' , 'state_code' , 'postal_cod…" at bounding box center [857, 238] width 761 height 1733
click at [521, 476] on div ", 'business_name' , 'street_address' , 'city_name' , 'state_code' , 'postal_cod…" at bounding box center [857, 238] width 761 height 1733
type textarea ", 'territory_name' ]) }} as hash_diff , create_ts , last_update_ts , effective_…"
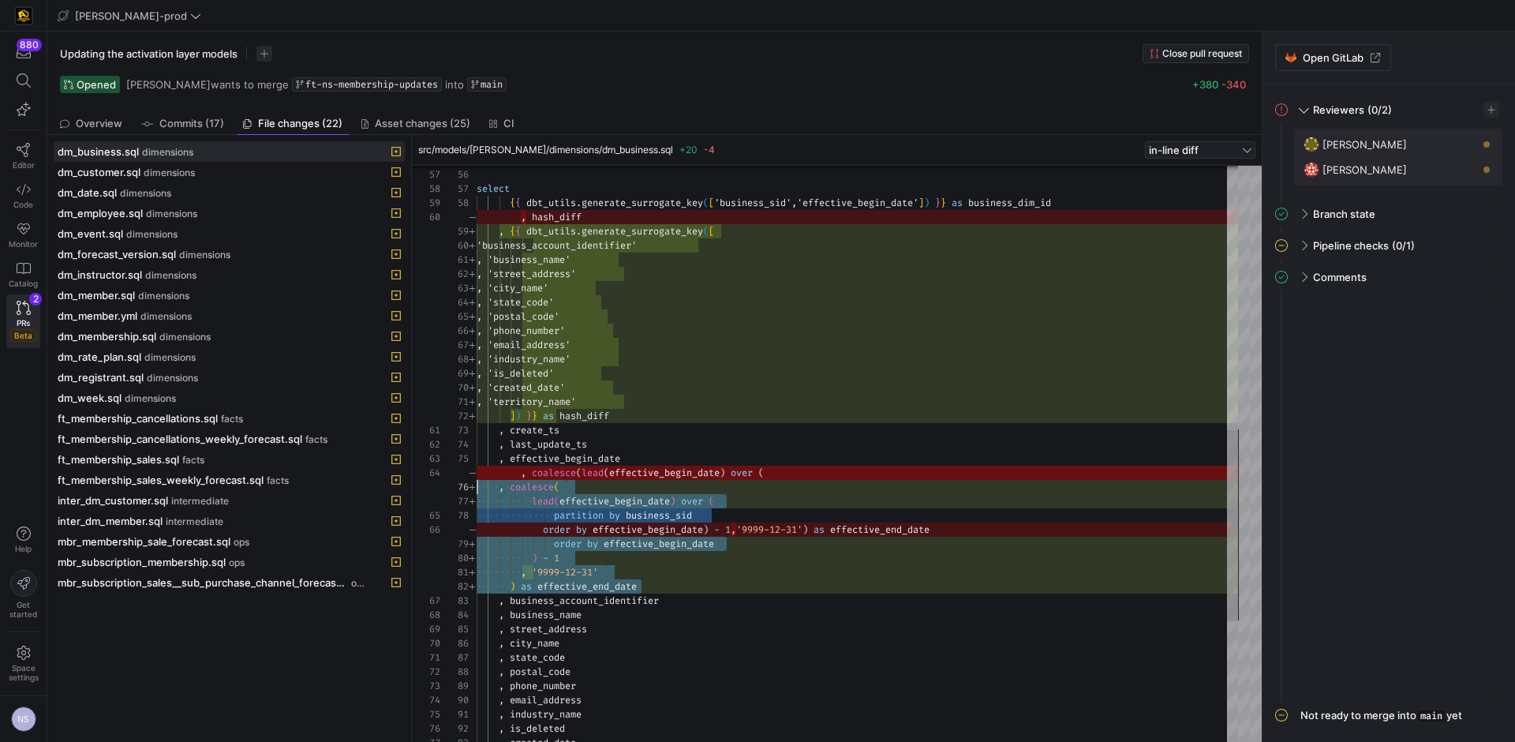
scroll to position [71, 0]
drag, startPoint x: 510, startPoint y: 496, endPoint x: 432, endPoint y: 479, distance: 80.0
click at [477, 479] on div ", 'business_name' , 'street_address' , 'city_name' , 'state_code' , 'postal_cod…" at bounding box center [857, 238] width 761 height 1733
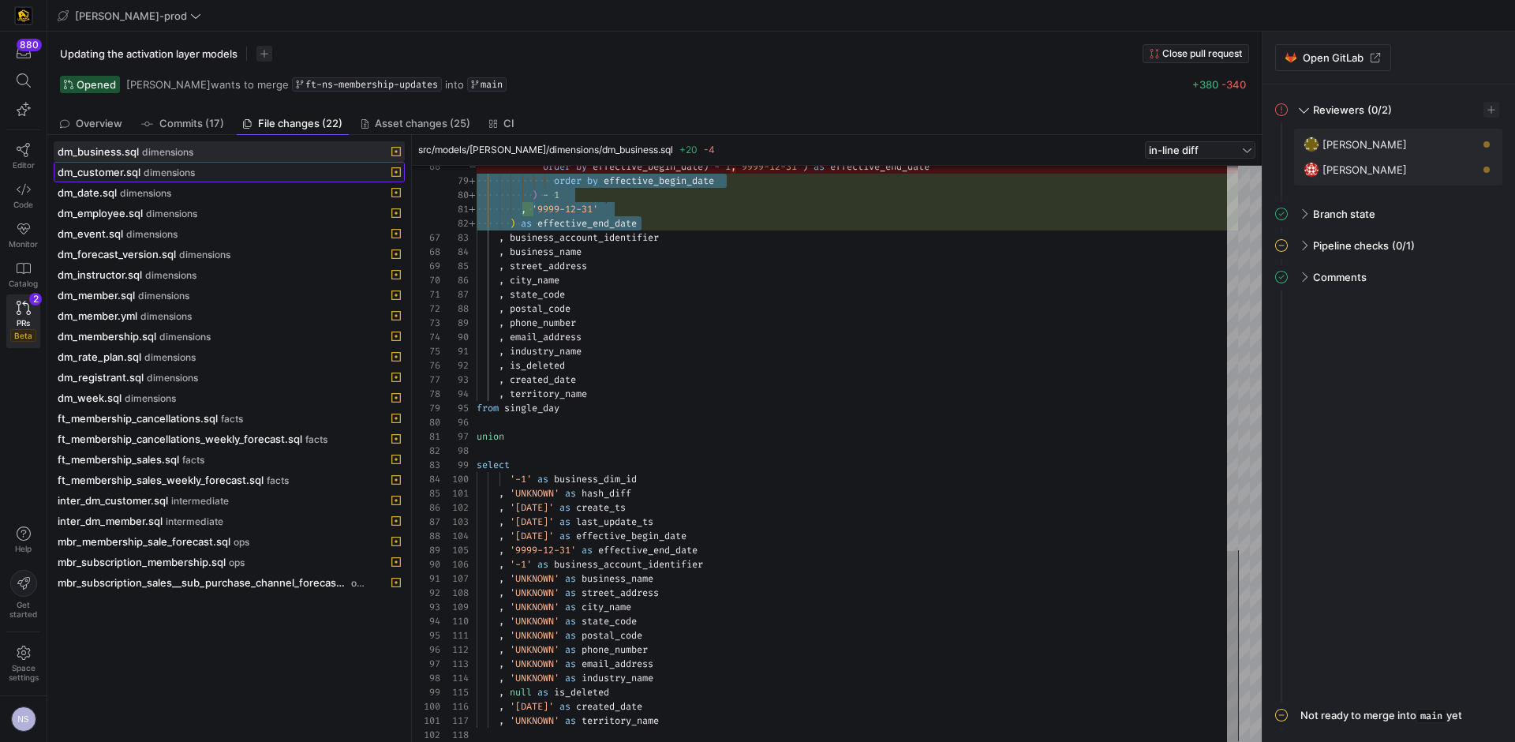
click at [174, 178] on span "dimensions" at bounding box center [169, 172] width 51 height 11
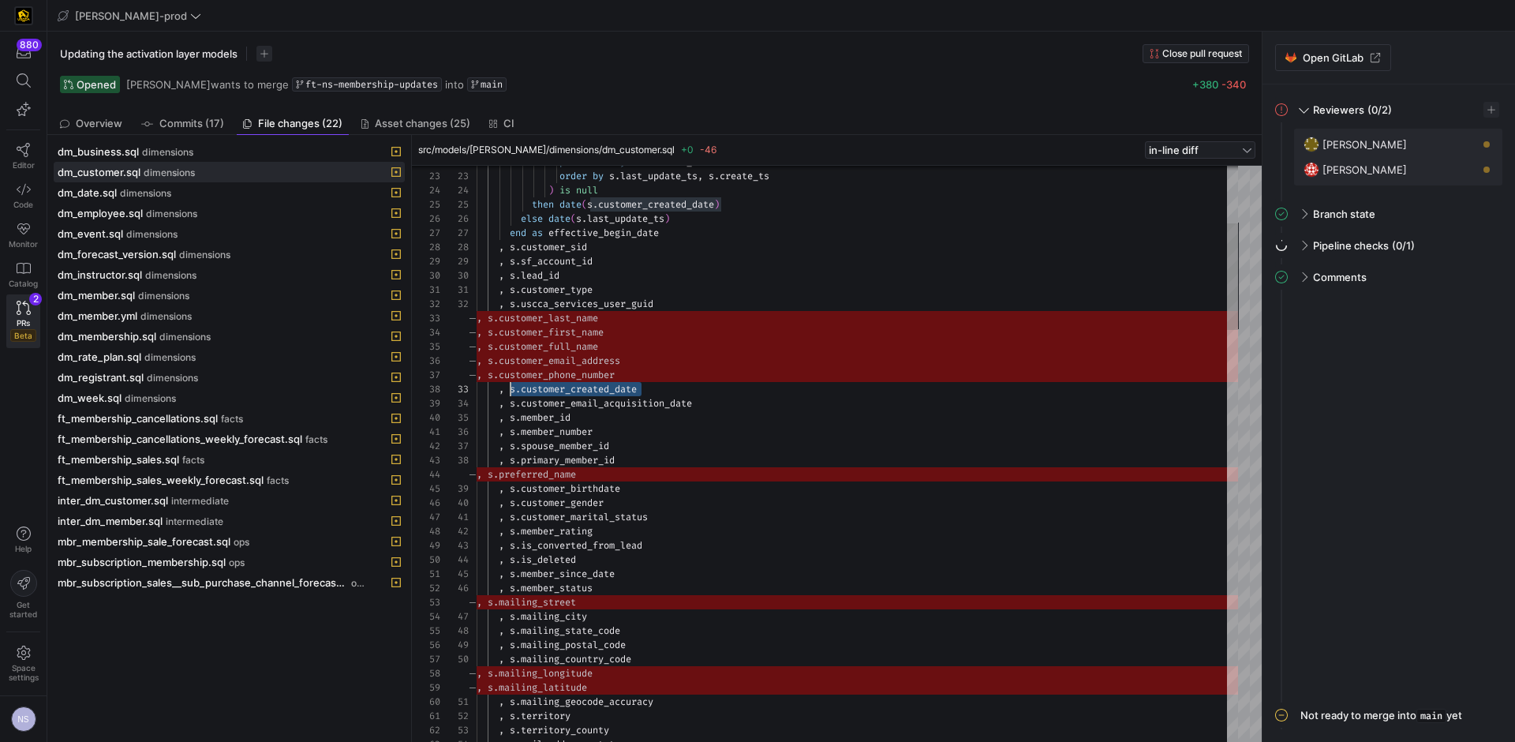
scroll to position [28, 11]
drag, startPoint x: 664, startPoint y: 389, endPoint x: 489, endPoint y: 317, distance: 189.3
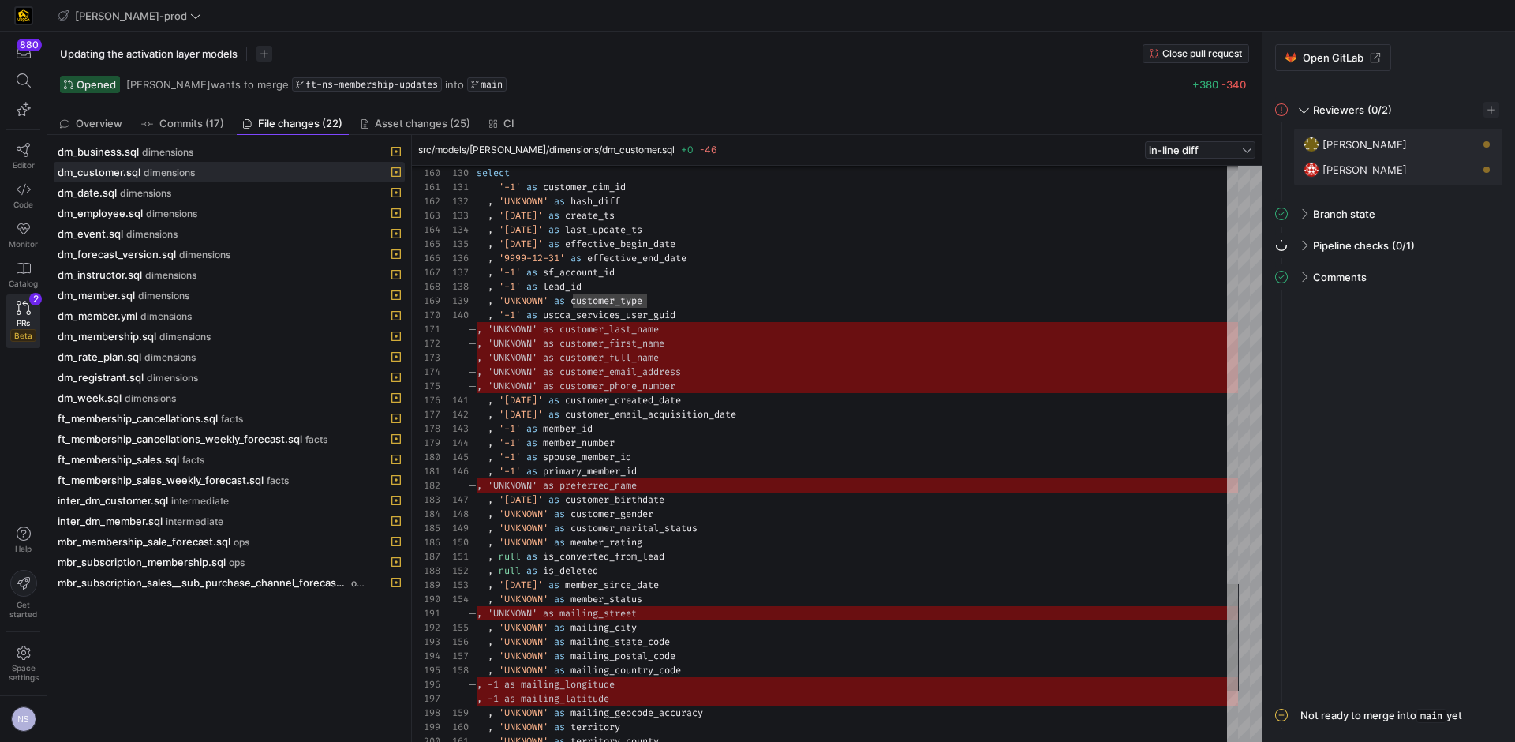
type textarea ", '1900-01-01' as customer_created_date , '1900-01-01' as customer_email_acquis…"
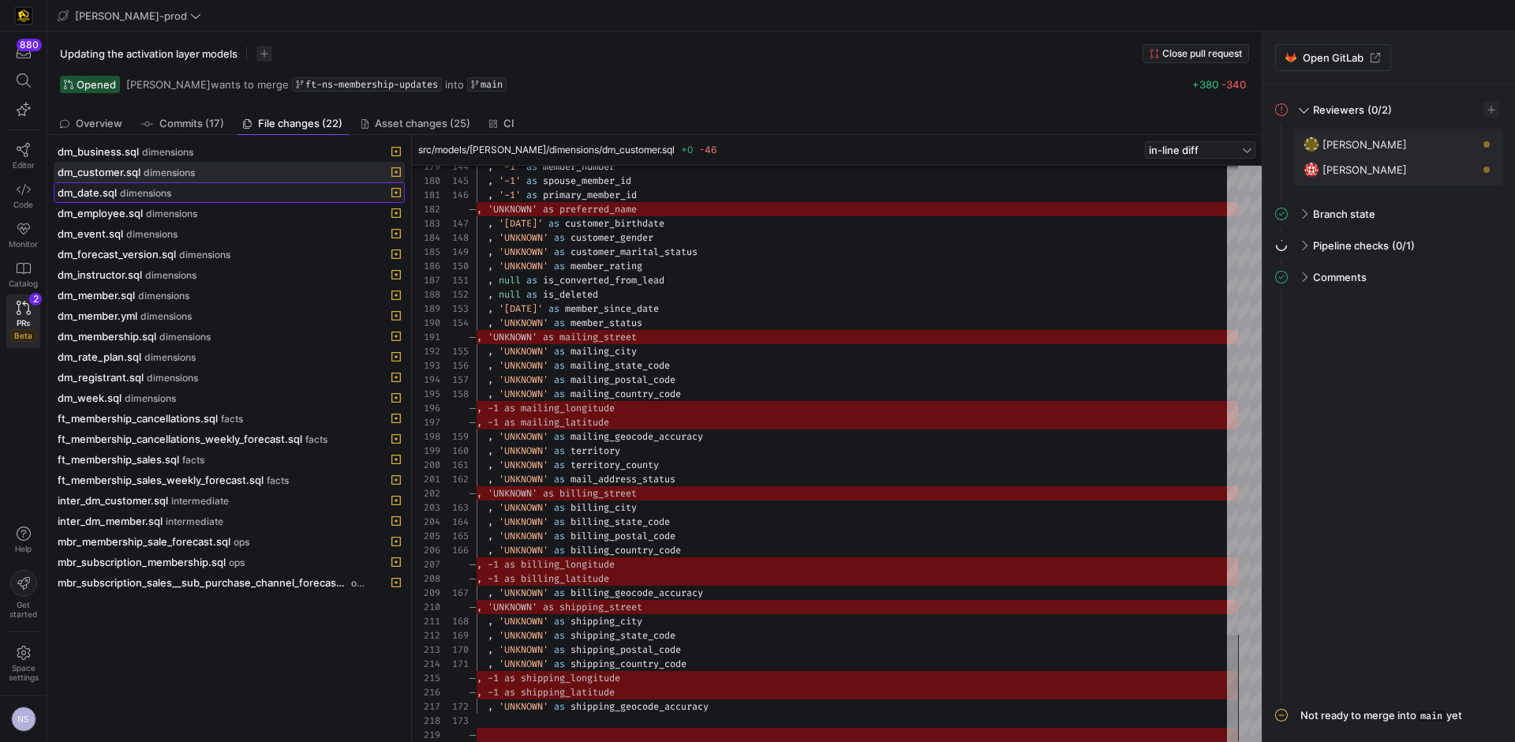
click at [128, 184] on span at bounding box center [229, 192] width 350 height 19
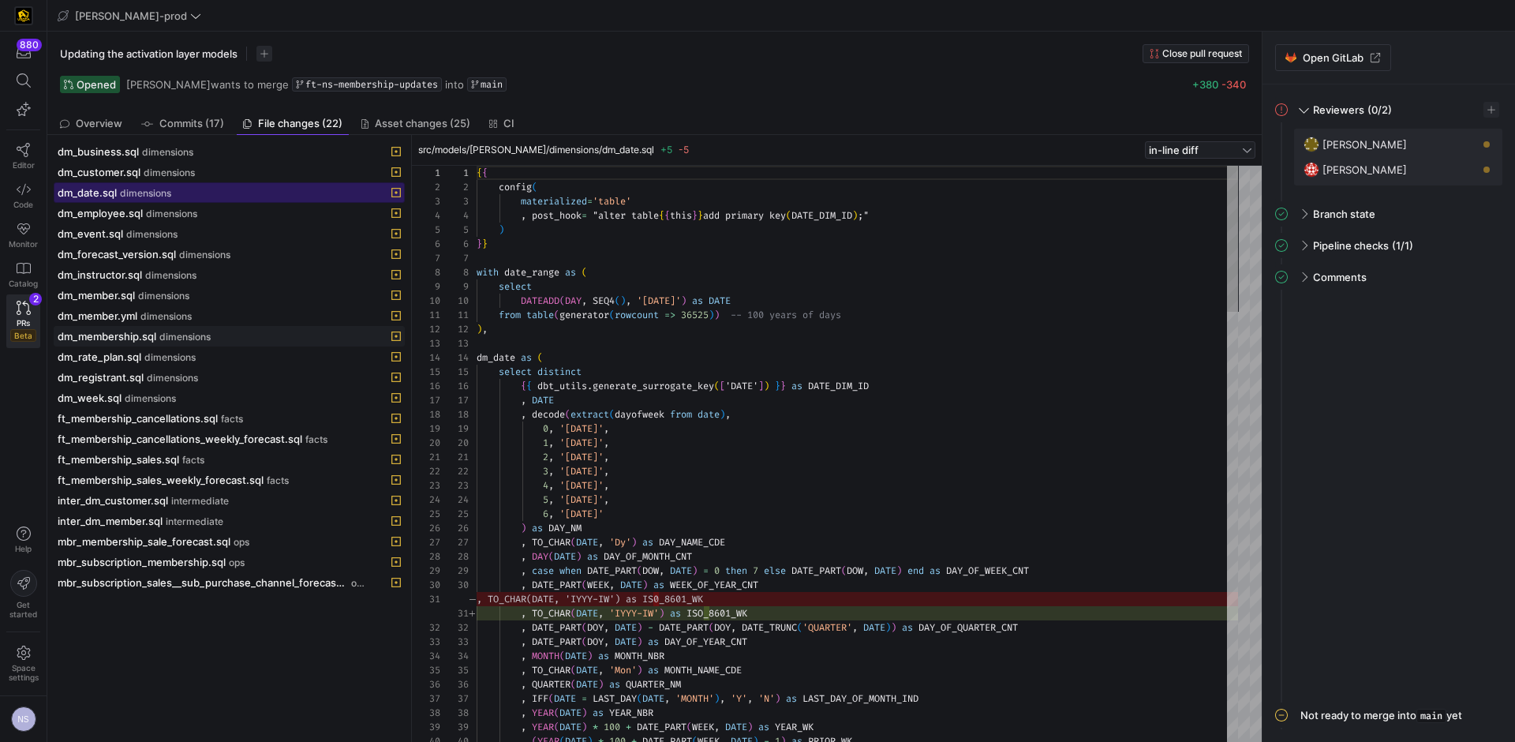
scroll to position [142, 0]
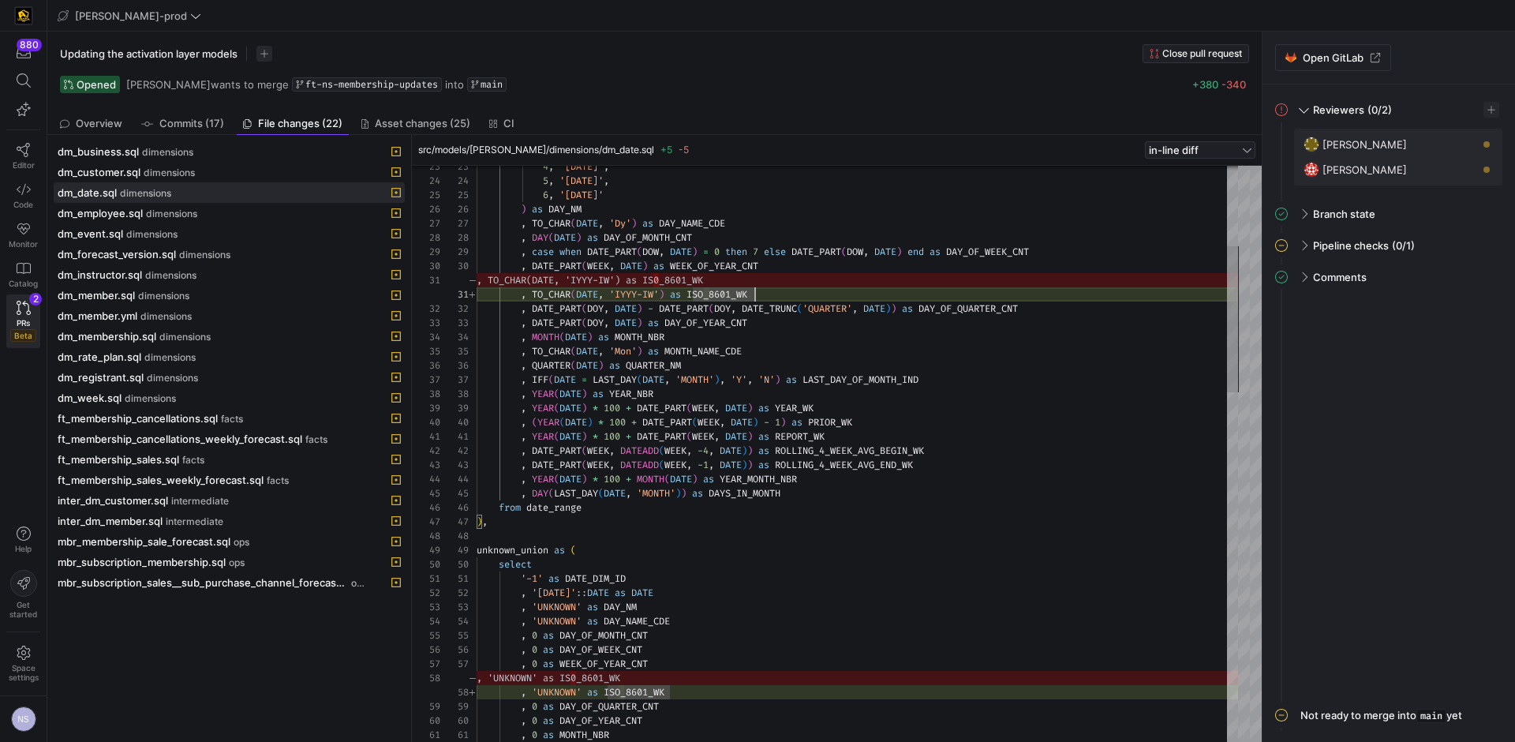
type textarea ", TO_CHAR(DATE, 'IYYY-IW') as ISO_8601_WK , DATE_PART(DOY, DATE) - DATE_PART(DO…"
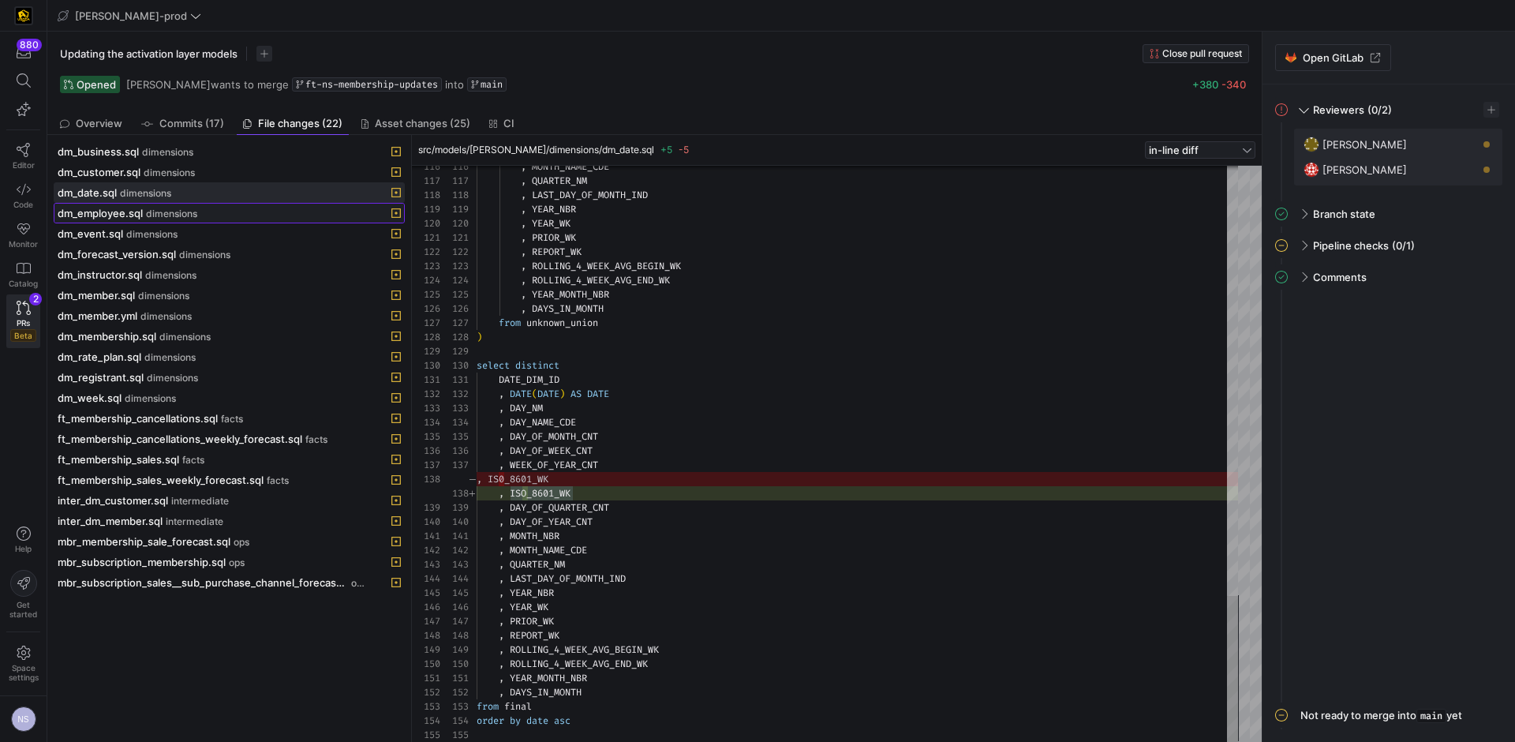
click at [170, 215] on span "dimensions" at bounding box center [171, 213] width 51 height 11
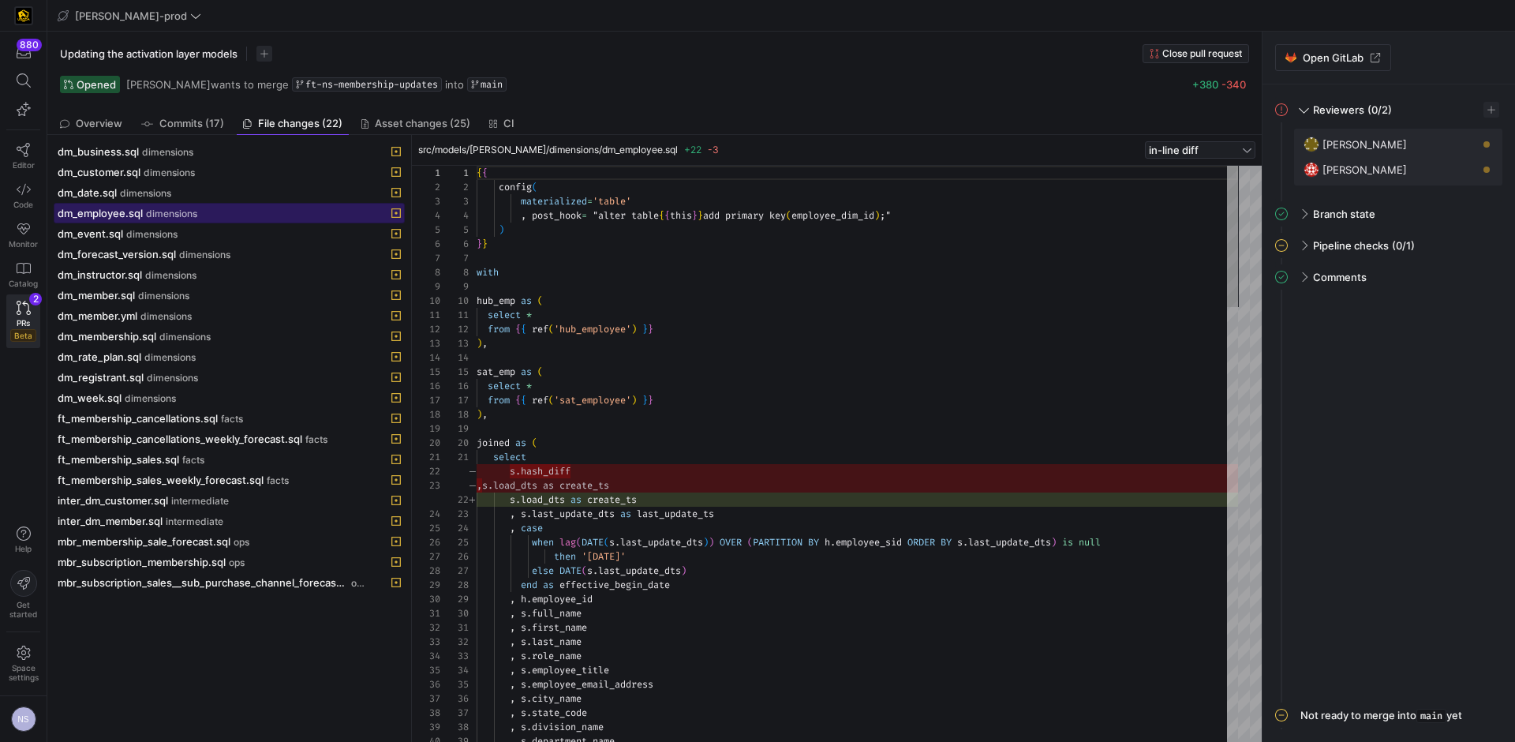
scroll to position [142, 0]
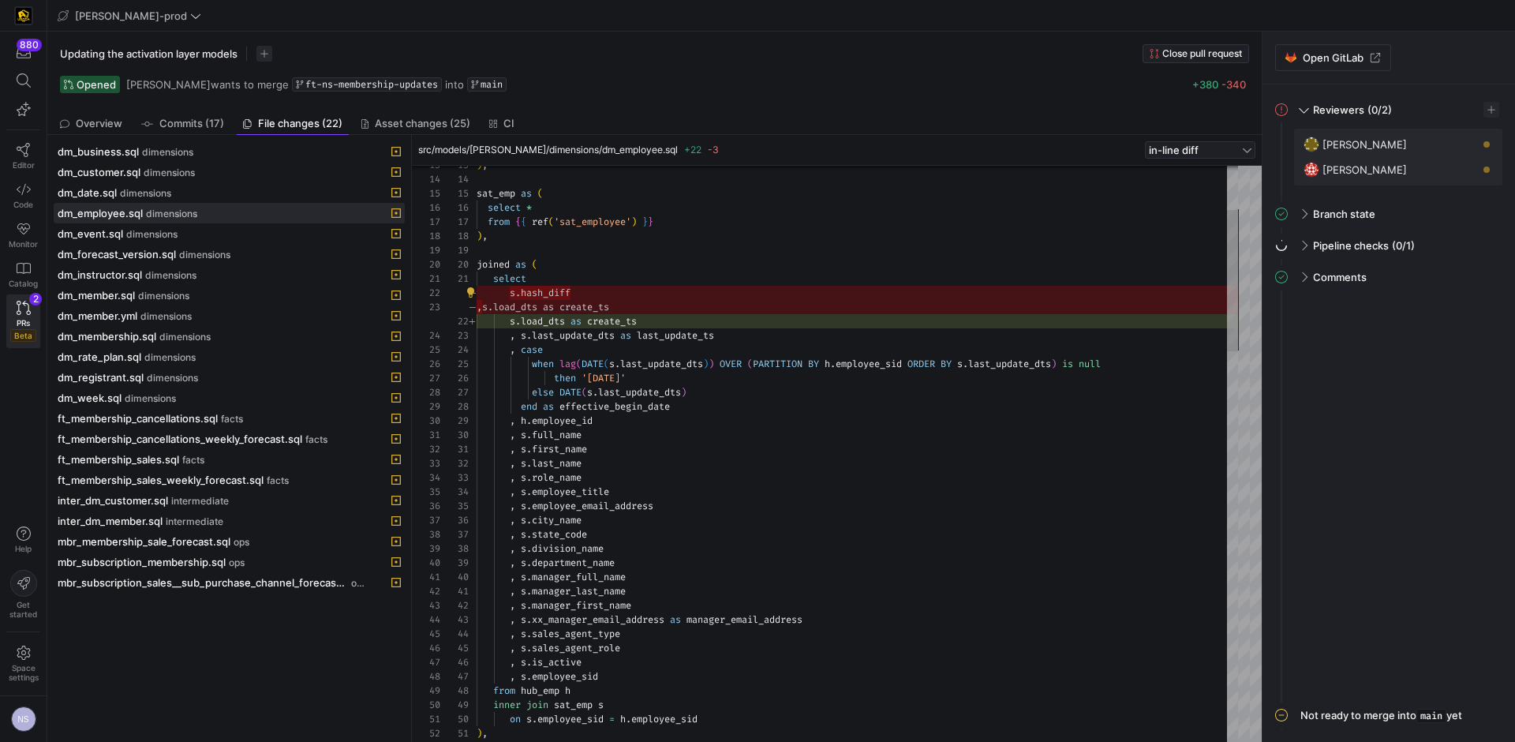
drag, startPoint x: 581, startPoint y: 294, endPoint x: 507, endPoint y: 292, distance: 74.2
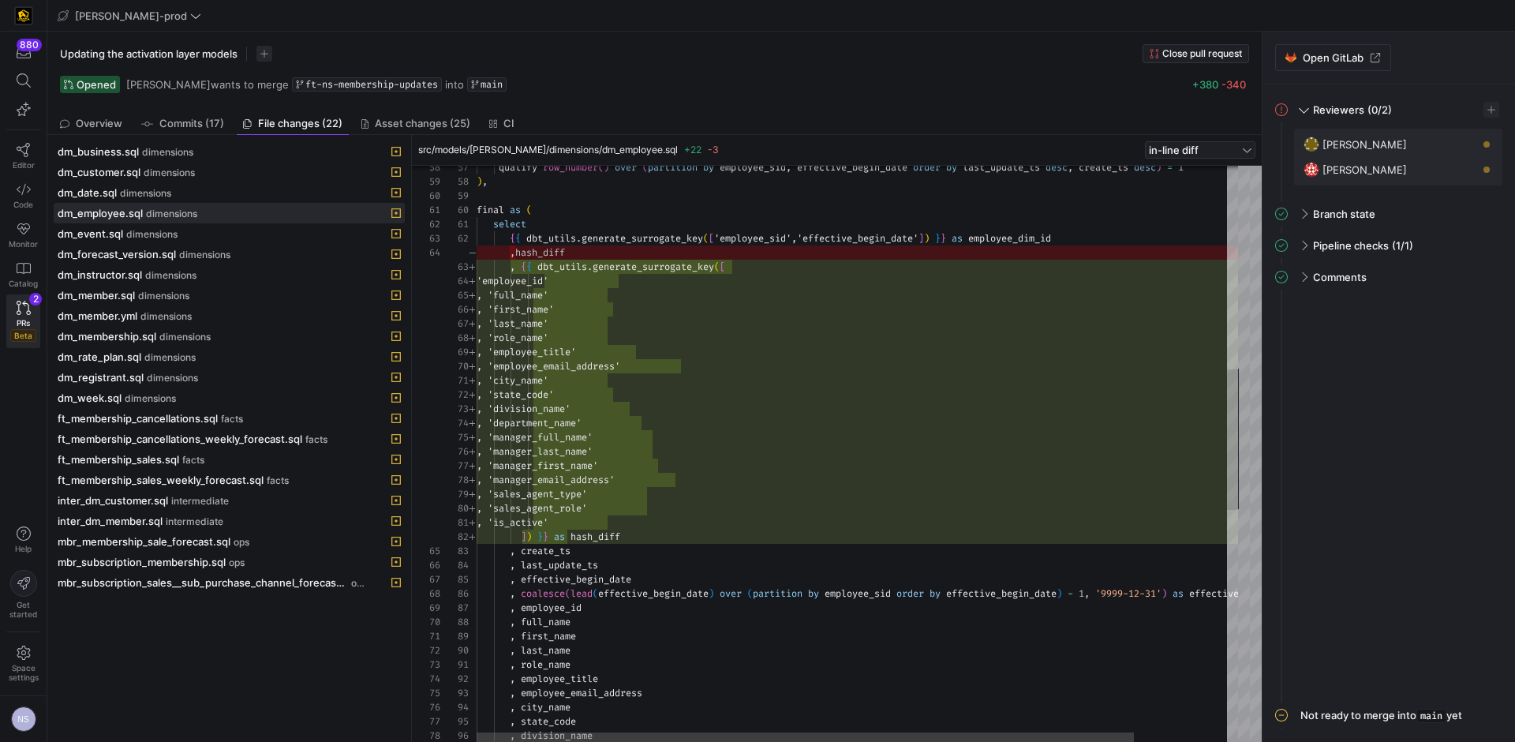
scroll to position [14, 148]
click at [641, 532] on div "qualify row_number ( ) over ( partition by employee_sid , effective_begin_date …" at bounding box center [911, 512] width 869 height 2353
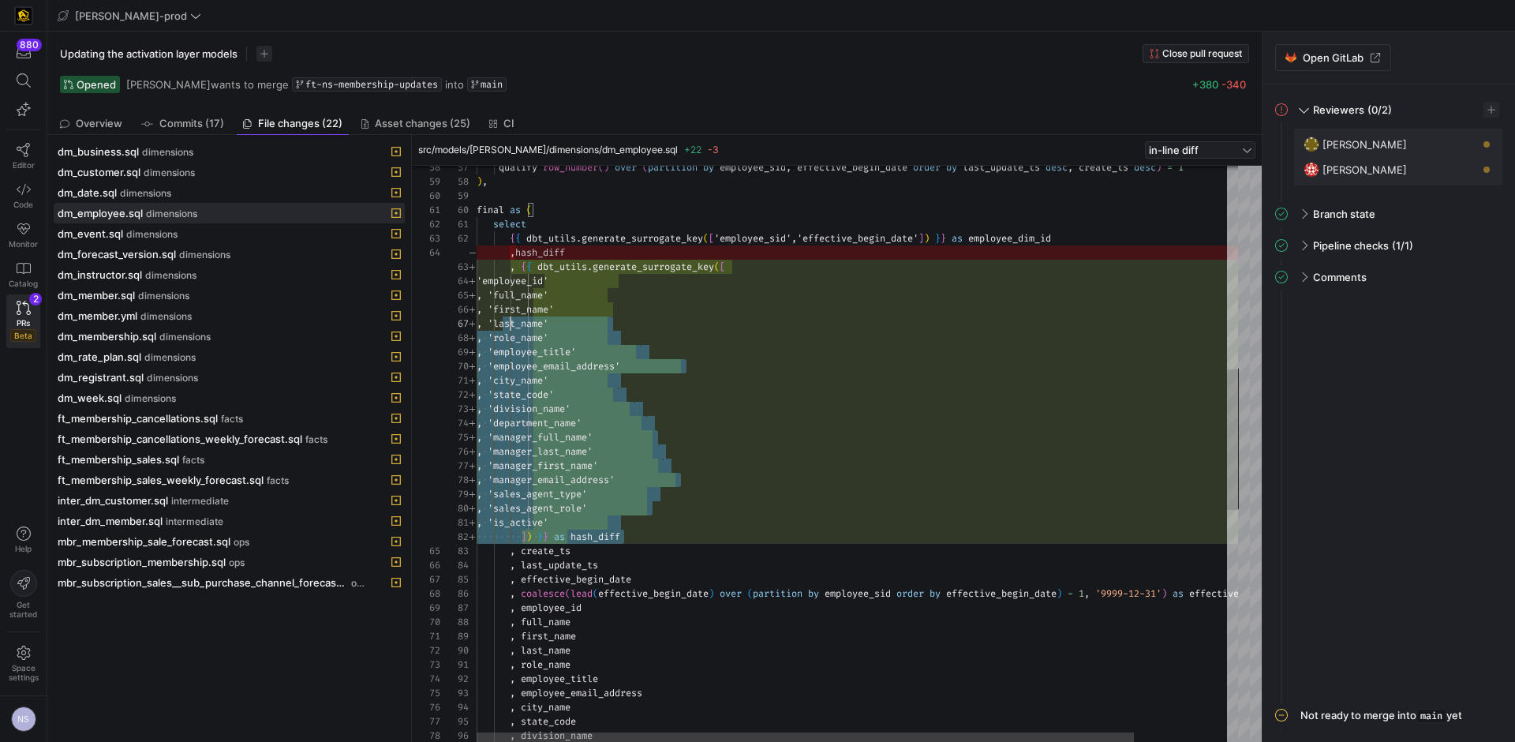
scroll to position [28, 0]
drag, startPoint x: 641, startPoint y: 533, endPoint x: 466, endPoint y: 266, distance: 319.3
click at [477, 267] on div "qualify row_number ( ) over ( partition by employee_sid , effective_begin_date …" at bounding box center [911, 512] width 869 height 2353
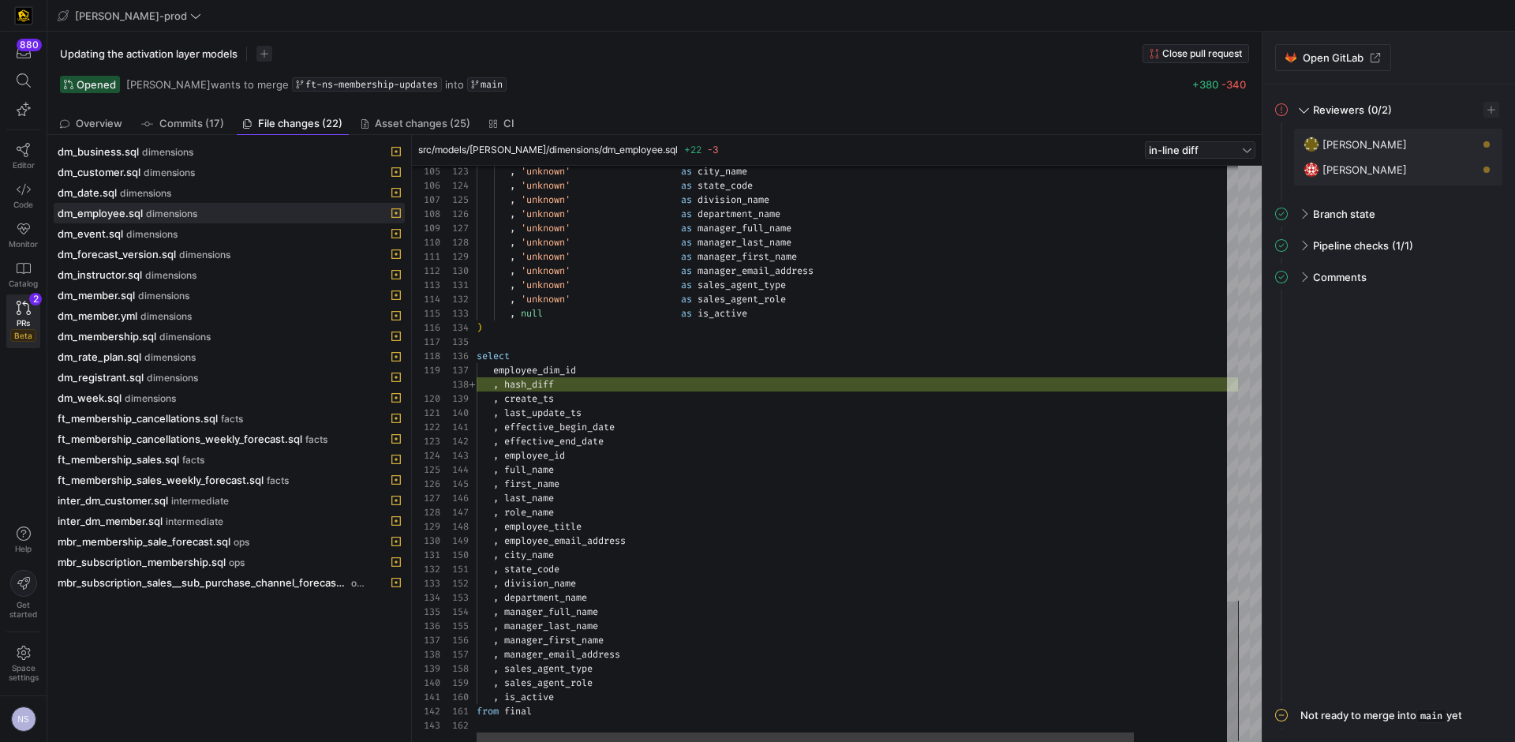
type textarea ", 'unknown' as sales_agent_type , 'unknown' as sales_agent_role , null as is_ac…"
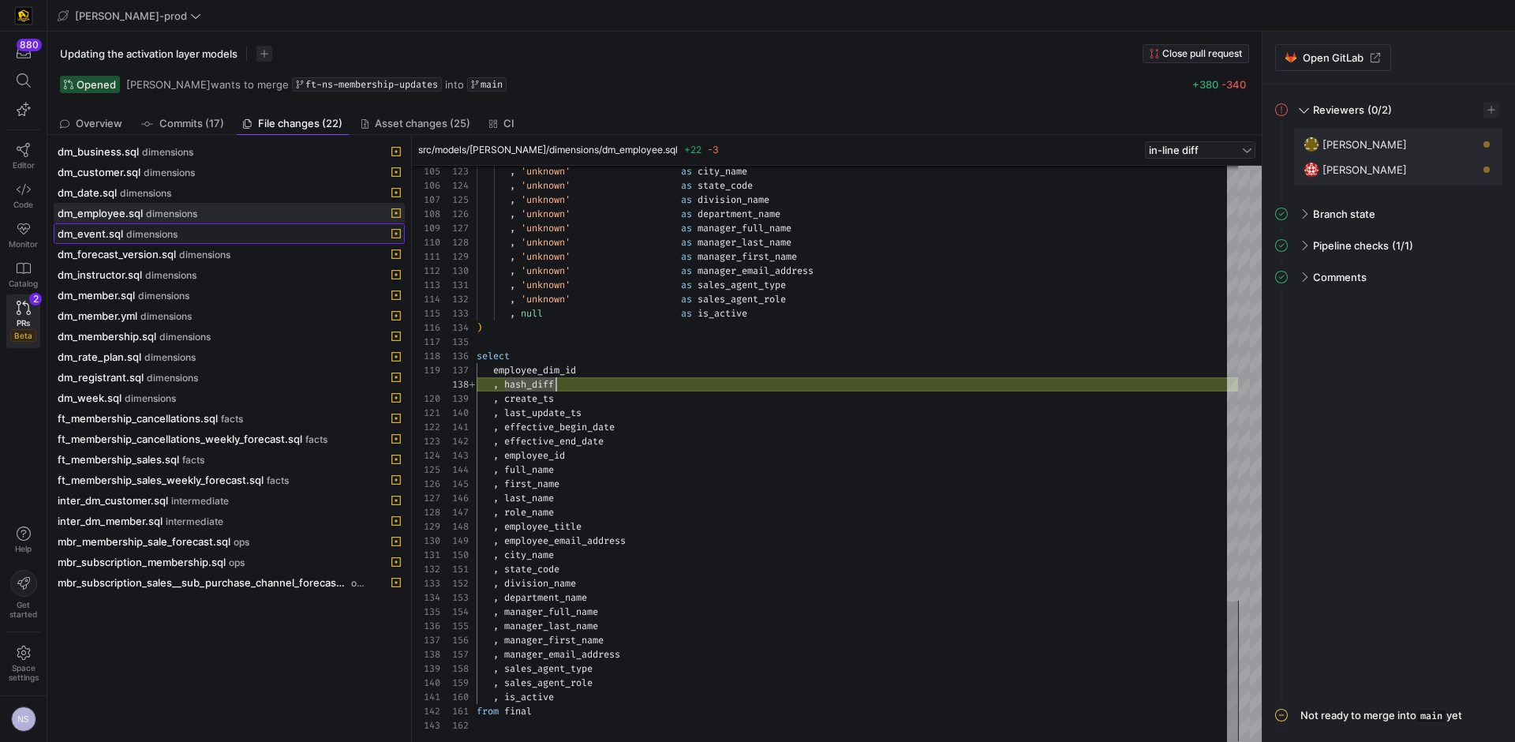
click at [197, 227] on div "dm_event.sql dimensions" at bounding box center [212, 233] width 308 height 13
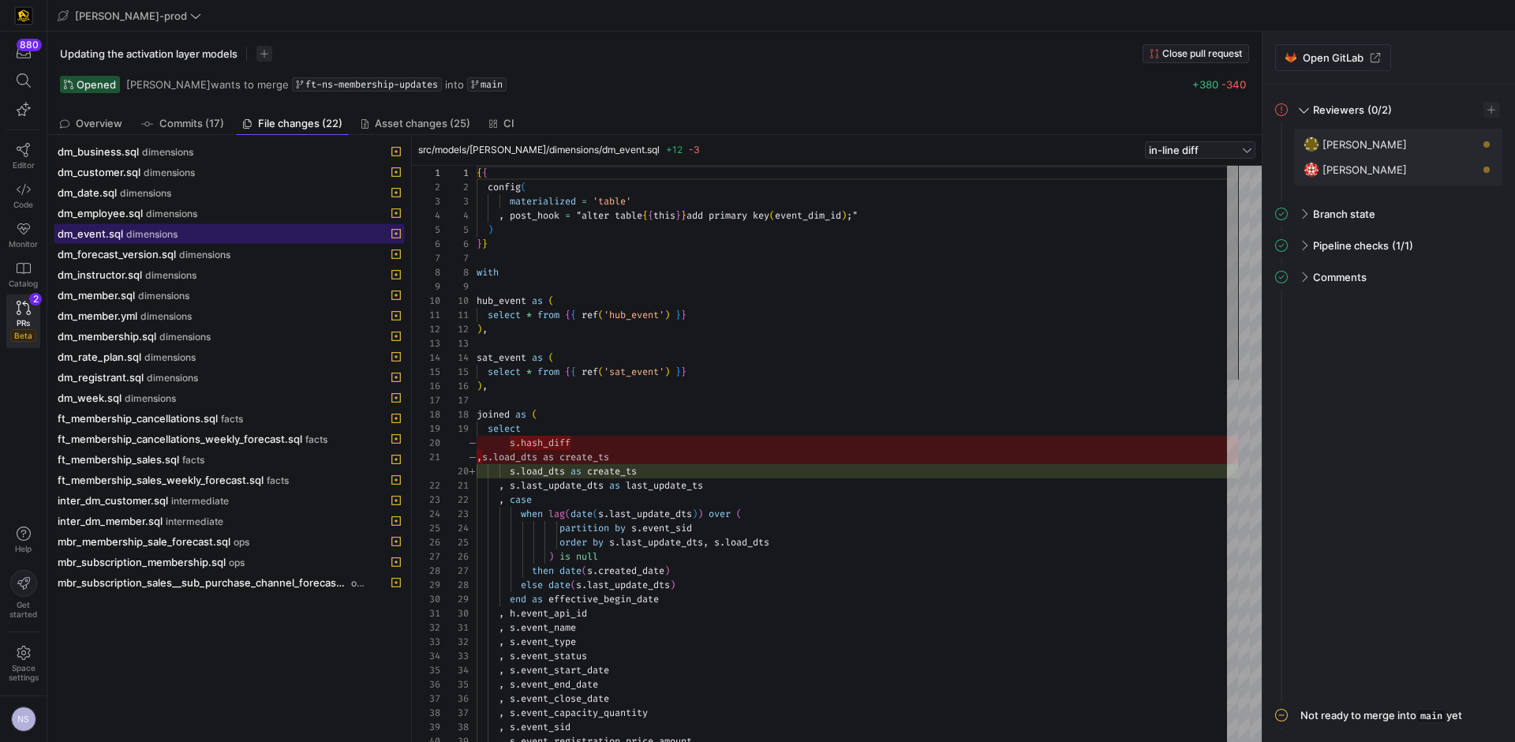
scroll to position [142, 0]
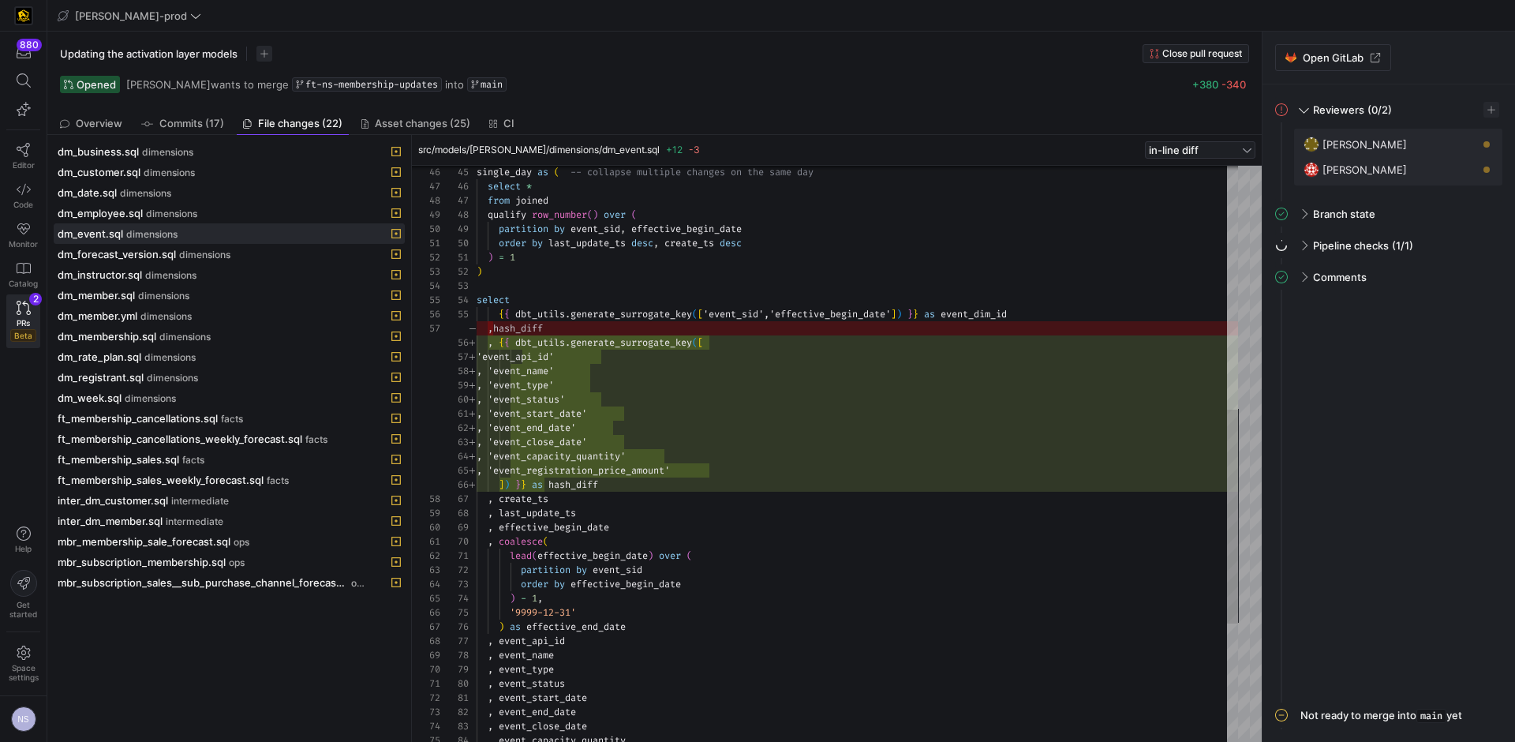
type textarea ", 'event_start_date' , 'event_end_date' , 'event_close_date' , 'event_capacity_…"
click at [679, 420] on div "single_day as ( -- collapse multiple changes on the same day select * from join…" at bounding box center [857, 286] width 761 height 1548
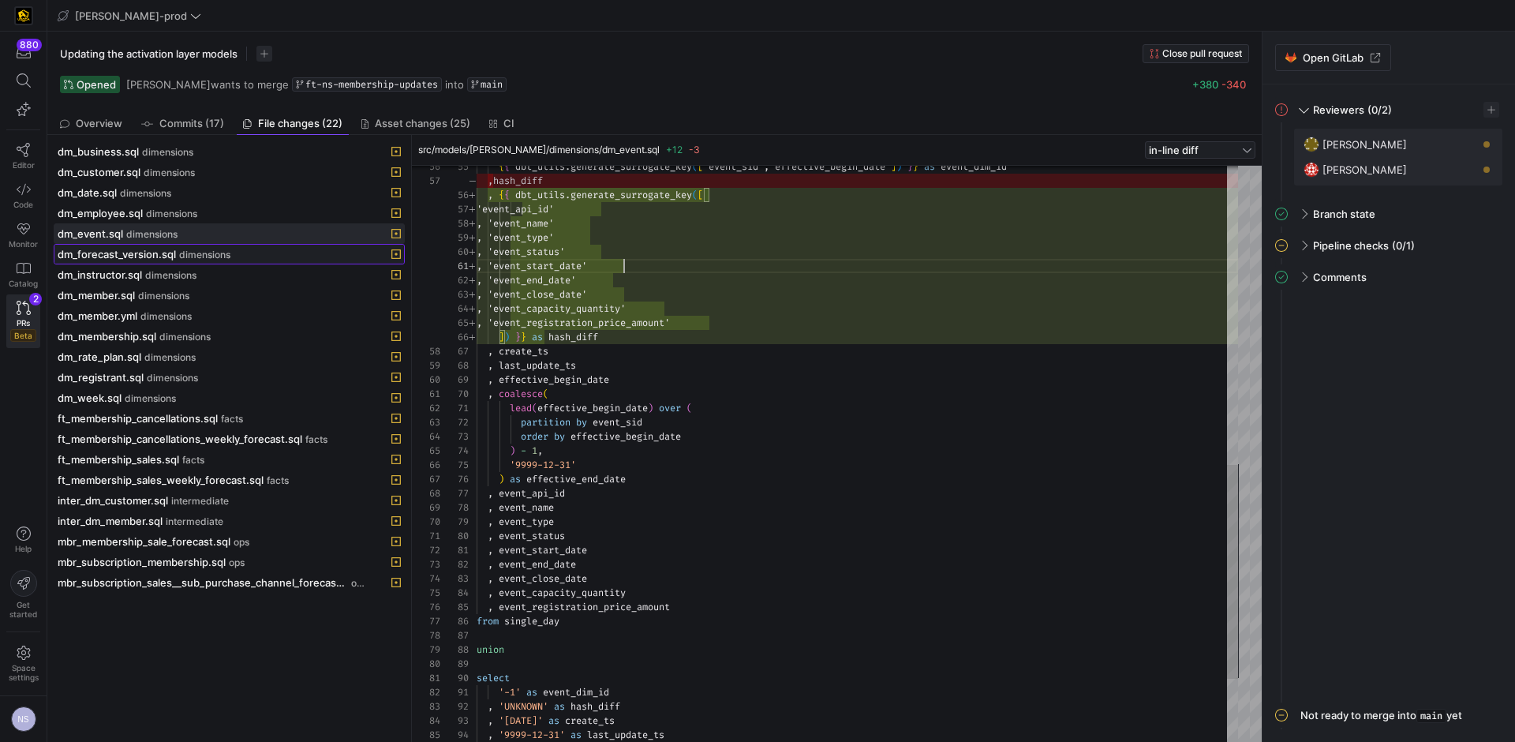
click at [154, 256] on span "dm_forecast_version.sql" at bounding box center [117, 254] width 118 height 13
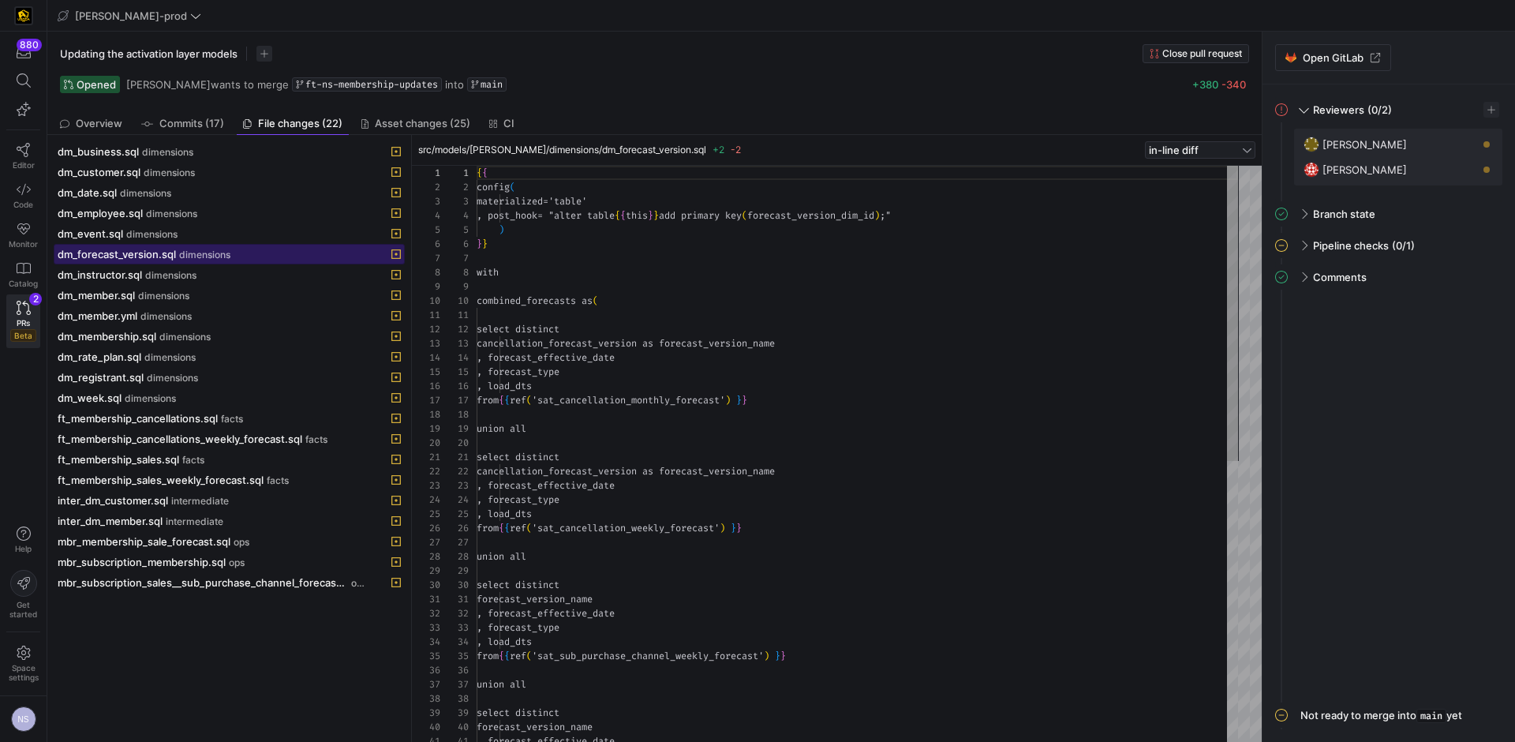
scroll to position [142, 0]
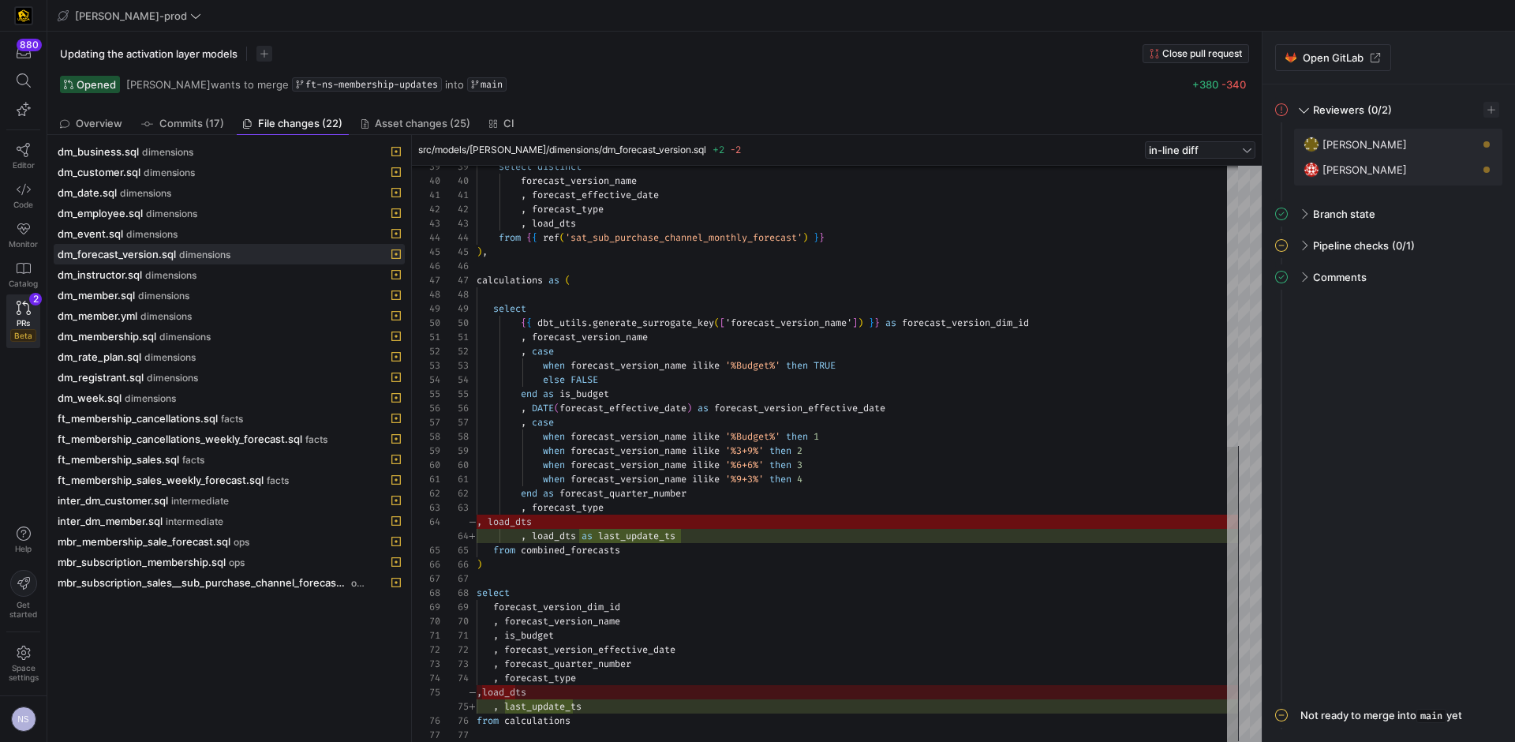
type textarea "when forecast_version_name ilike '%9+3%' then 4 end as forecast_quarter_number …"
click at [698, 536] on div "select distinct forecast_version_name , forecast_effective_date , forecast_type…" at bounding box center [857, 181] width 761 height 1122
drag, startPoint x: 695, startPoint y: 537, endPoint x: 574, endPoint y: 534, distance: 120.8
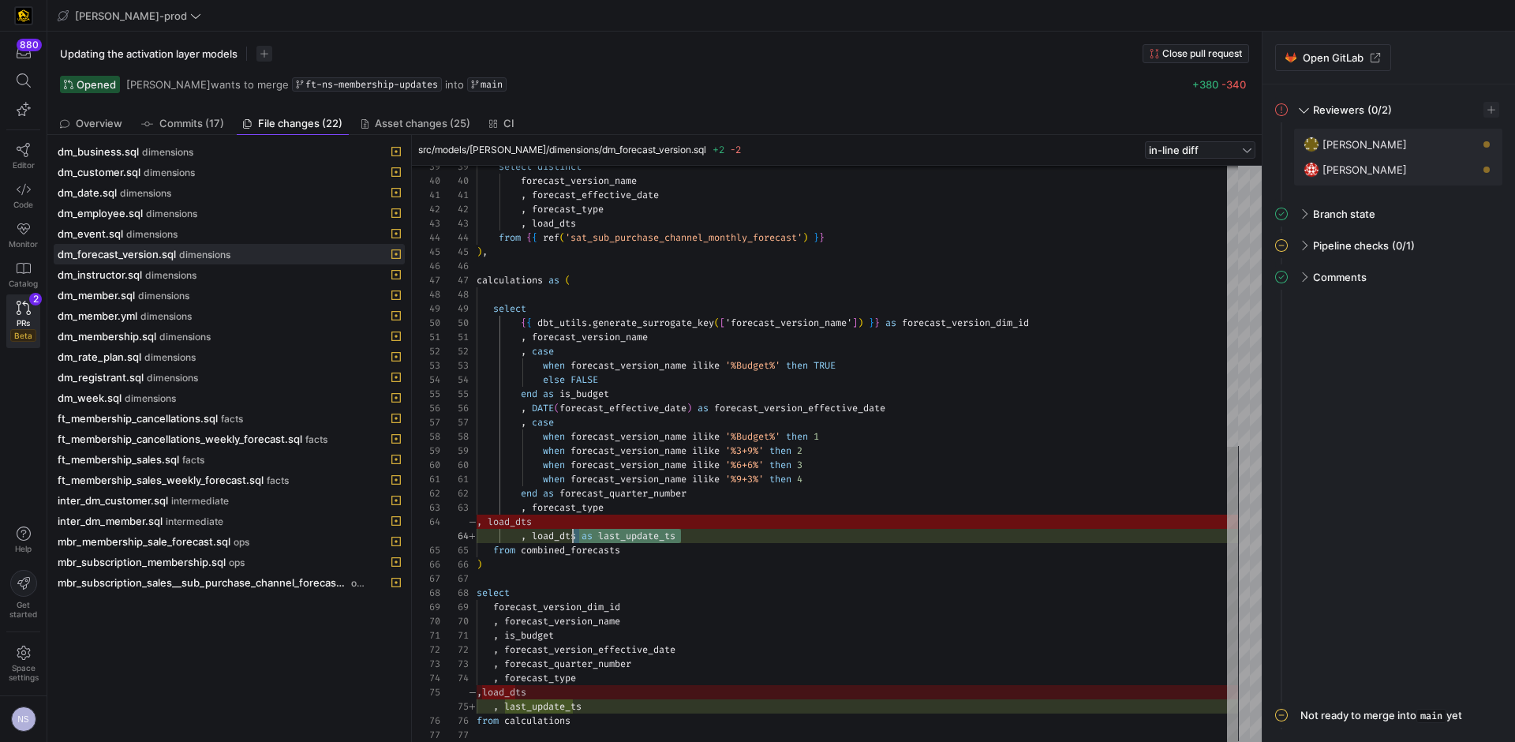
click at [574, 534] on div "select distinct forecast_version_name , forecast_effective_date , forecast_type…" at bounding box center [857, 181] width 761 height 1122
click at [200, 264] on button "dm_instructor.sql dimensions" at bounding box center [229, 274] width 351 height 21
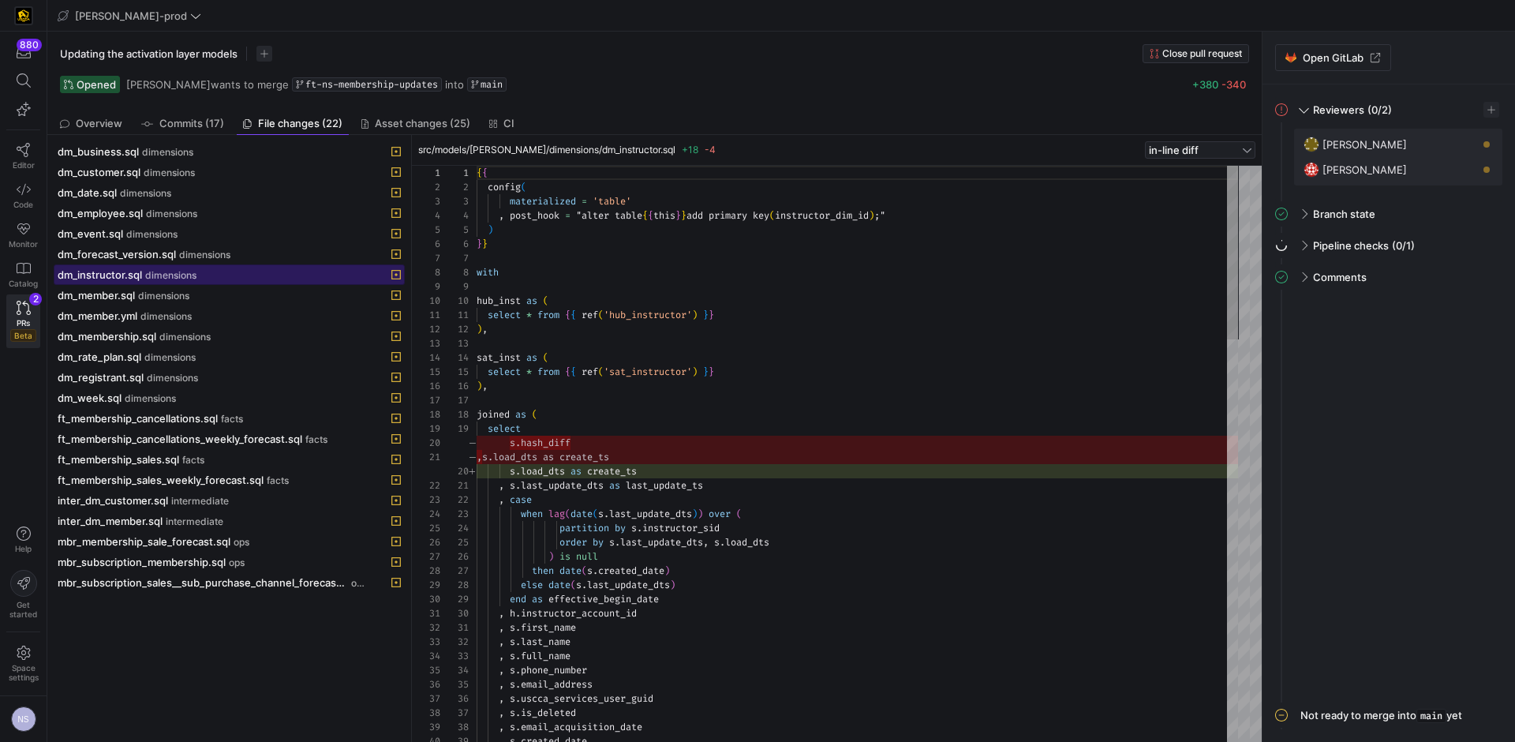
scroll to position [142, 0]
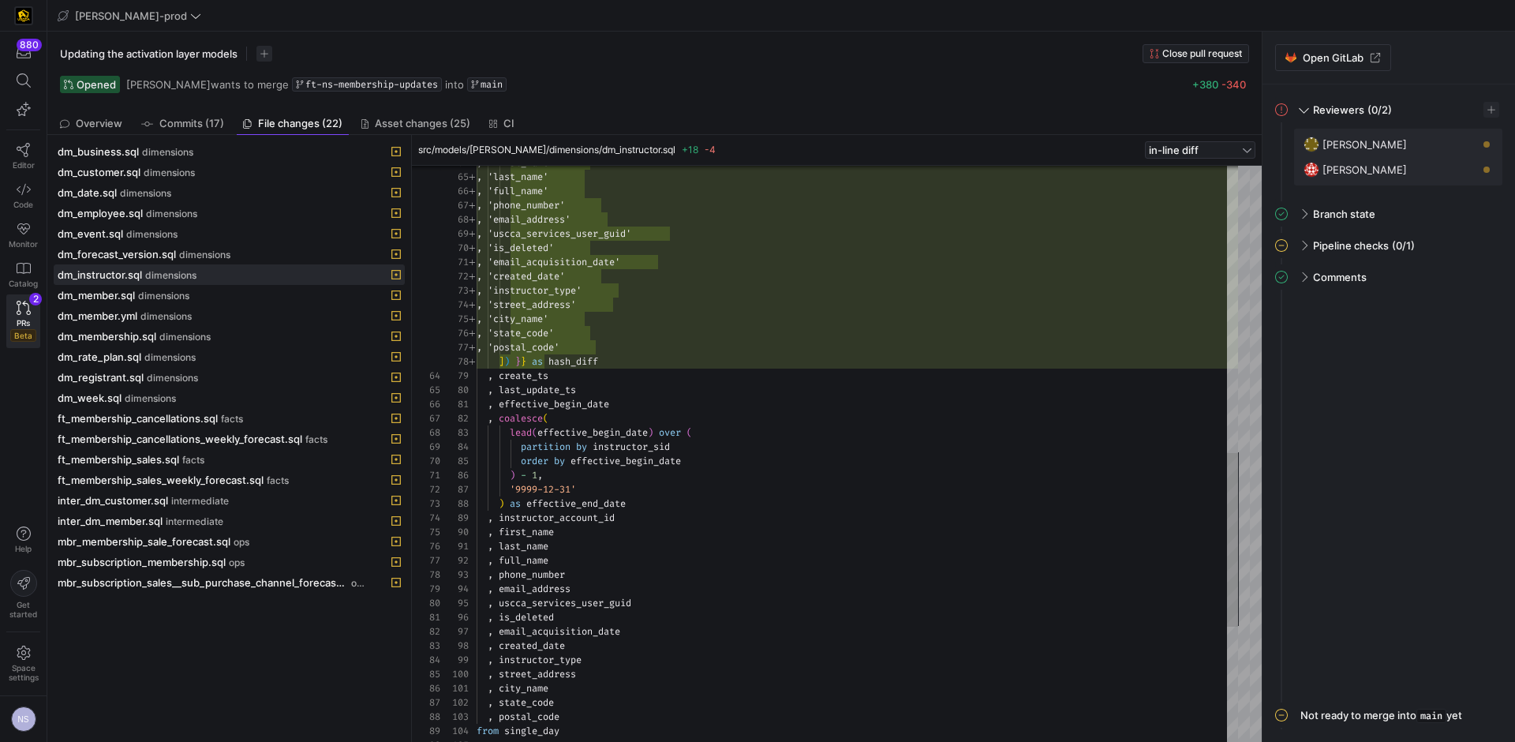
type textarea ", 'email_acquisition_date' , 'created_date' , 'instructor_type' , 'street_addre…"
click at [671, 323] on div ", 'first_name' , 'last_name' , 'full_name' , 'phone_number' , 'email_address' ,…" at bounding box center [857, 169] width 761 height 1903
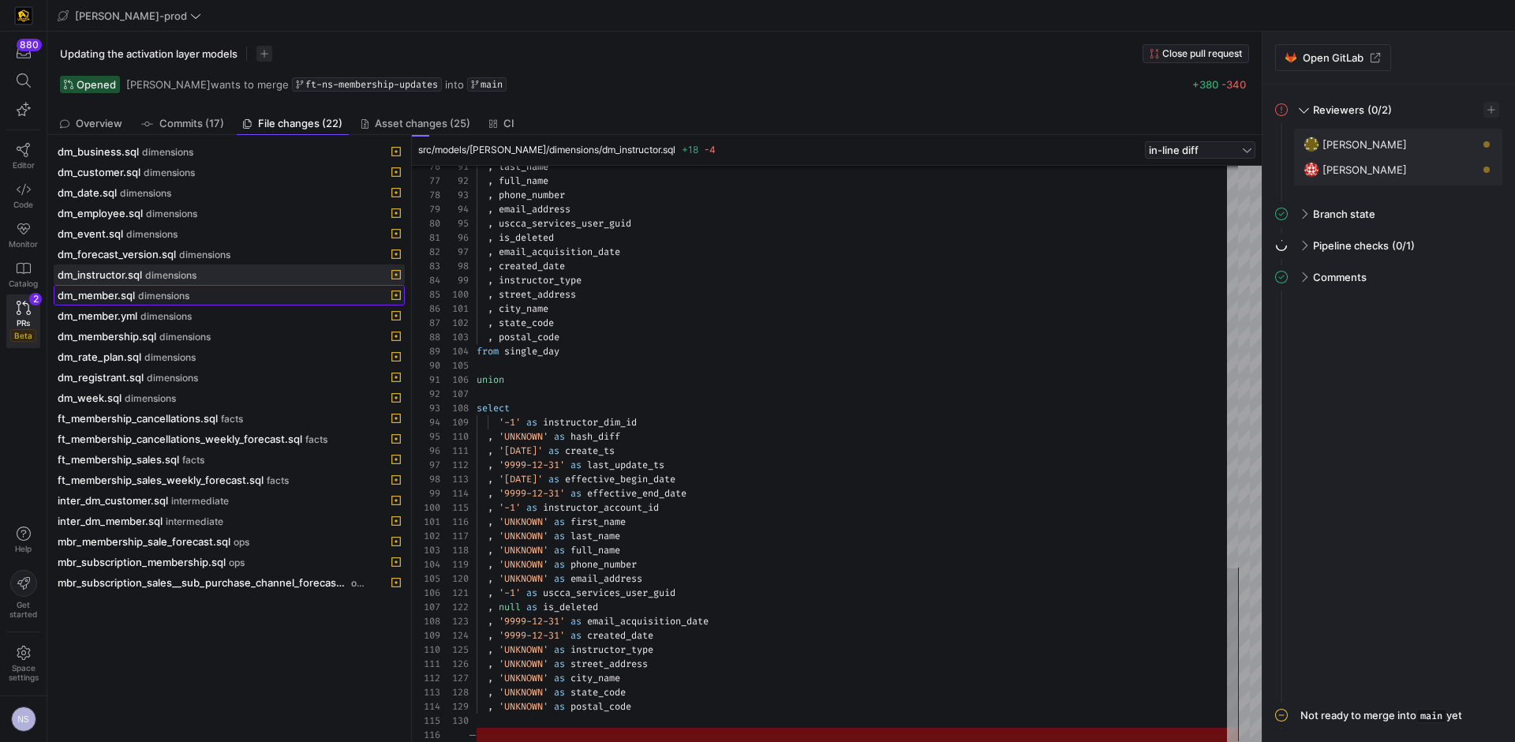
click at [133, 294] on span "dm_member.sql" at bounding box center [96, 295] width 77 height 13
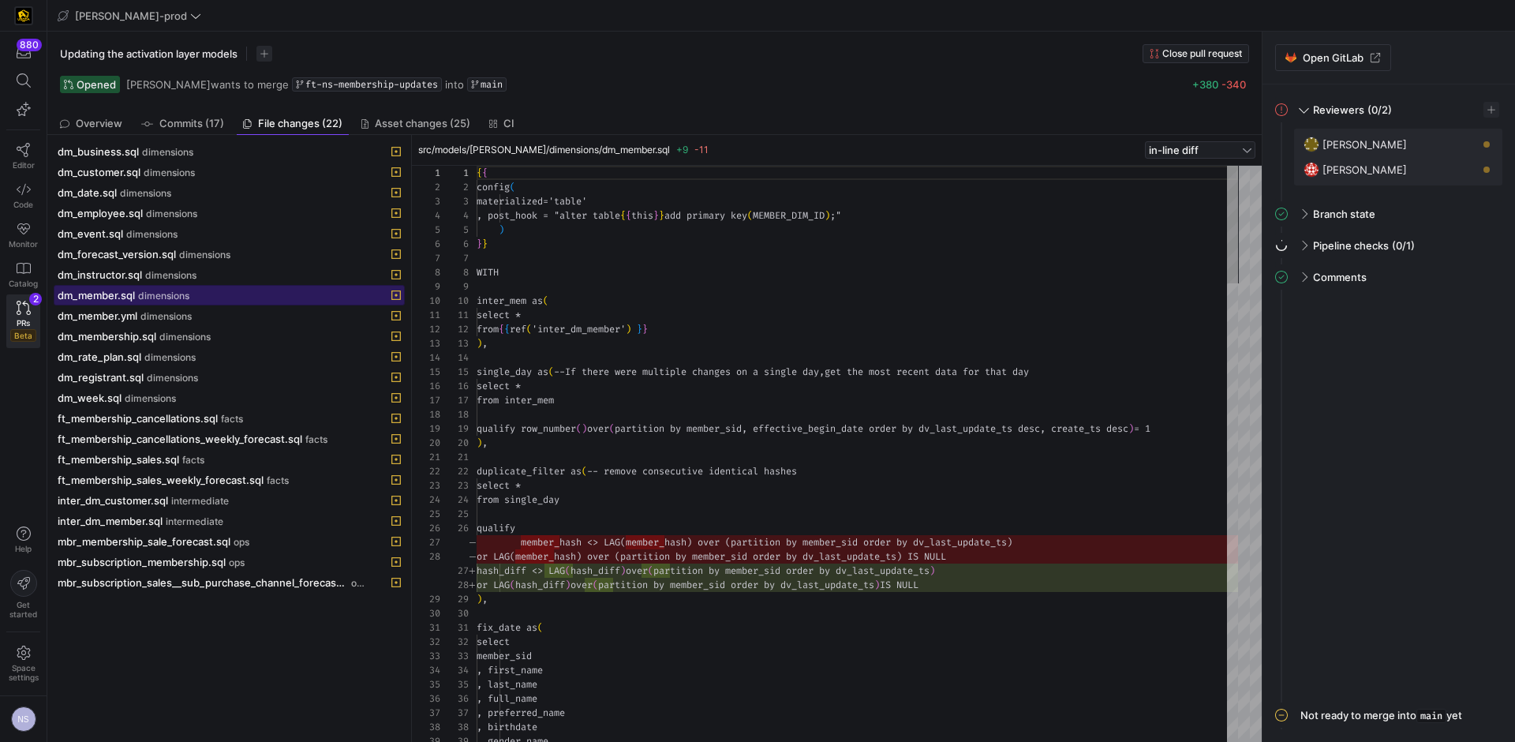
scroll to position [142, 0]
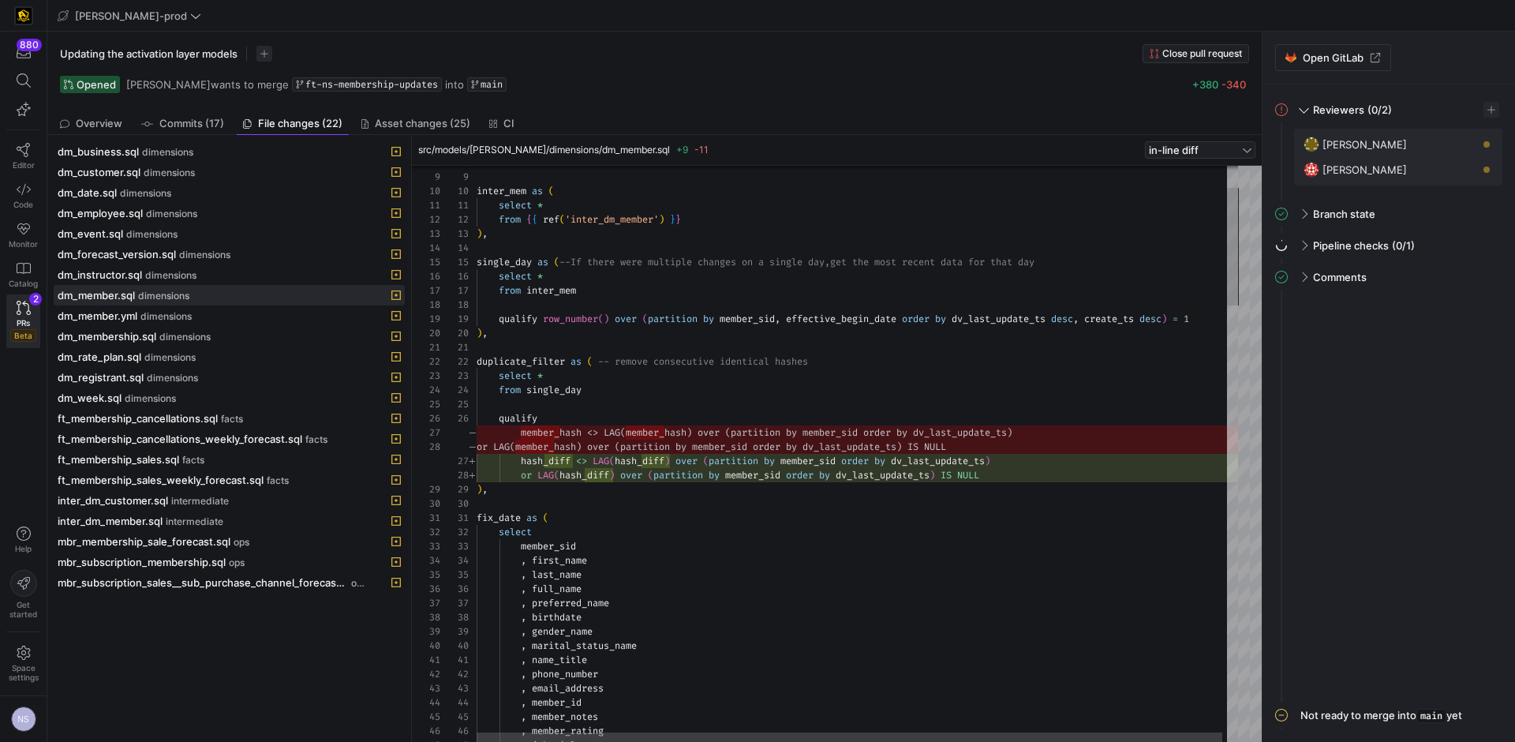
type textarea "duplicate_filter as ( -- remove consecutive identical hashes select * from sing…"
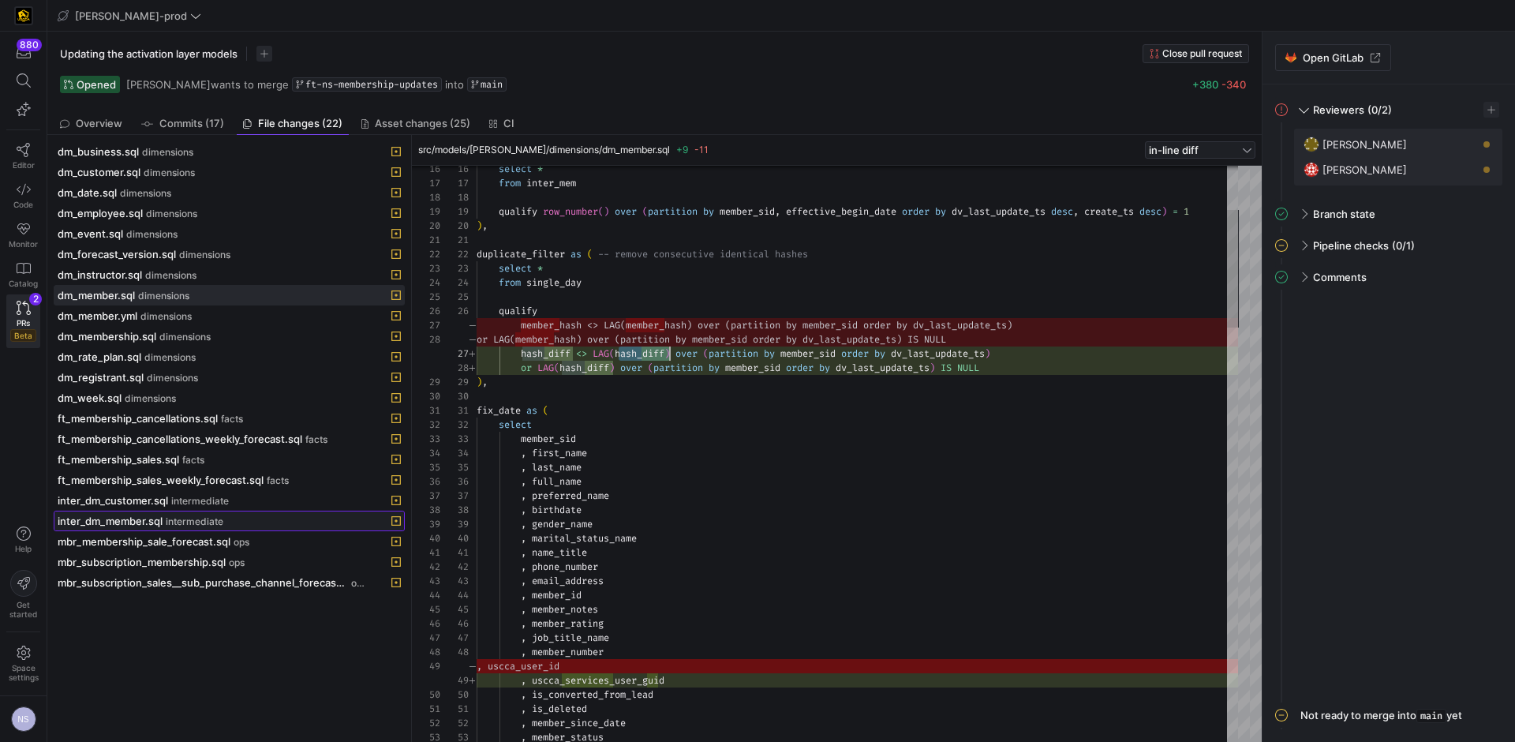
click at [166, 525] on span "intermediate" at bounding box center [195, 521] width 58 height 11
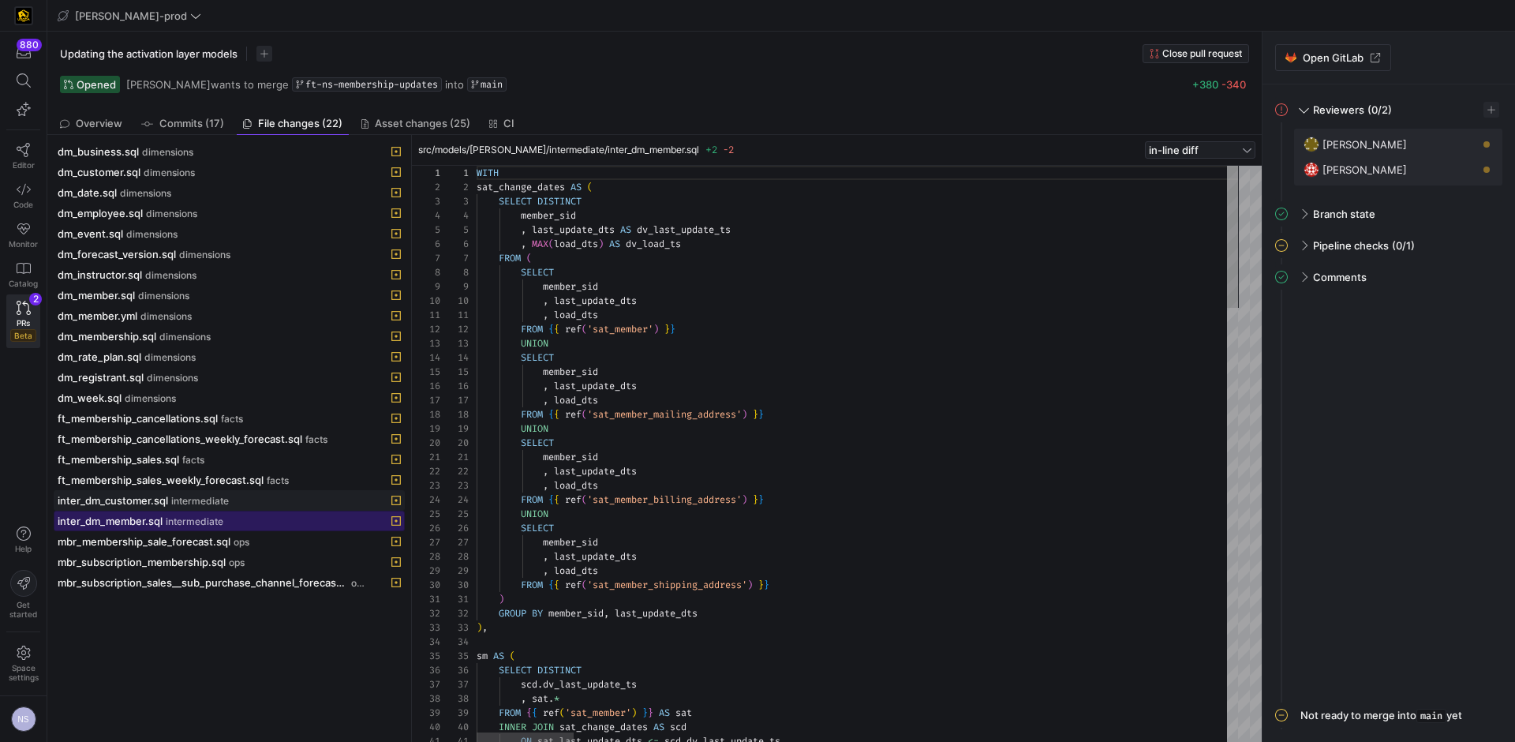
scroll to position [142, 0]
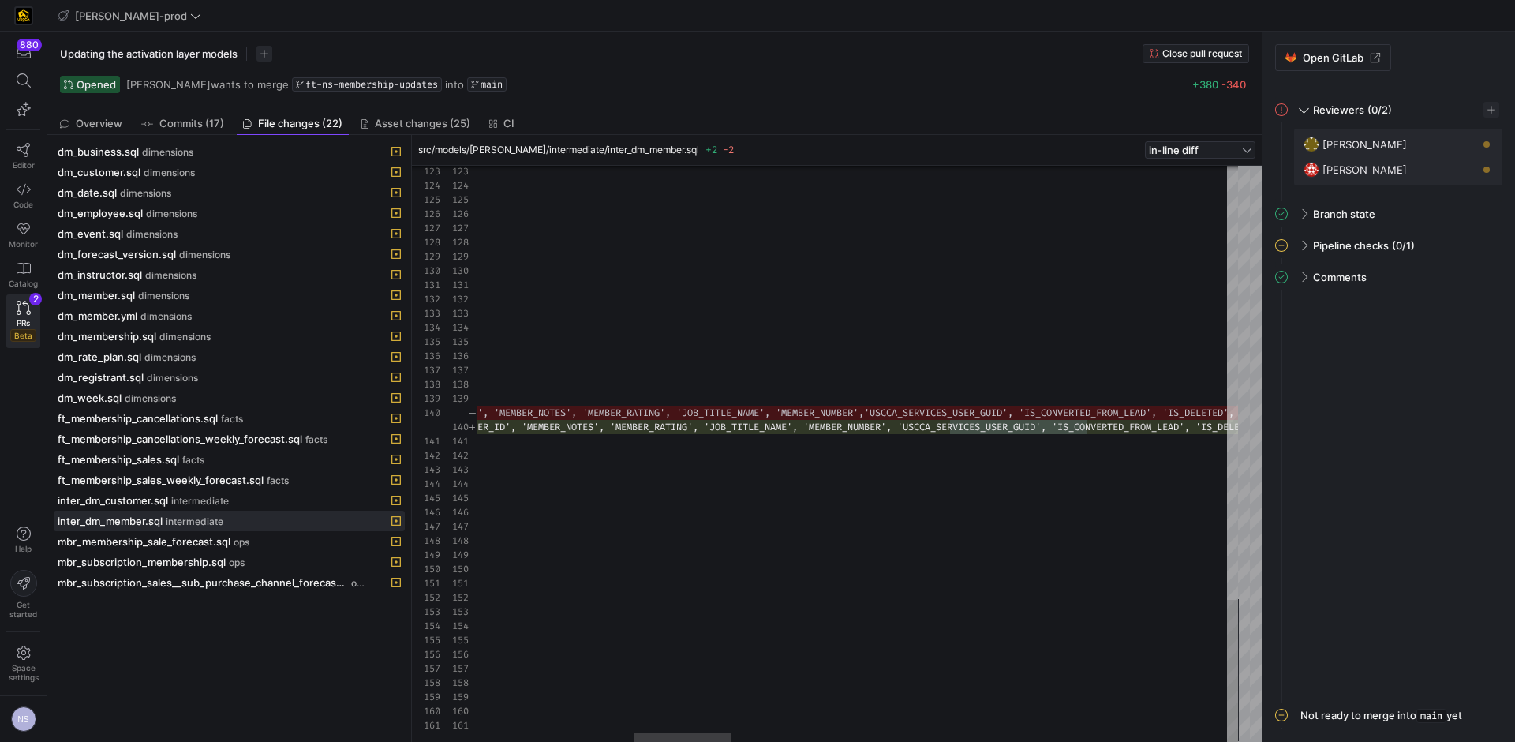
type textarea "_COUNTRY_CODE', 'MAILING_LONGITUDE', 'MAILING_LATITUDE', 'MAILING_GEOCODE_ACCUR…"
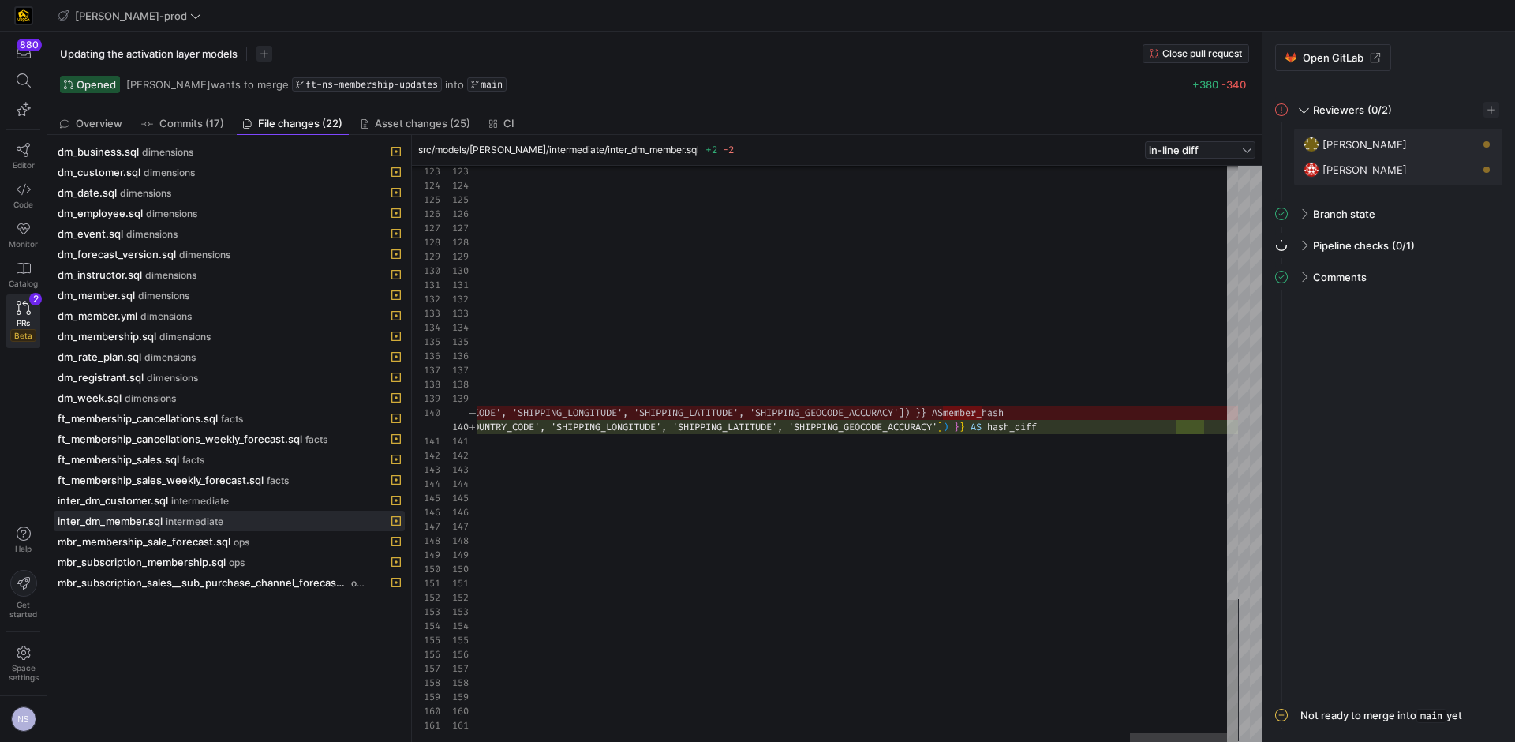
scroll to position [0, 2891]
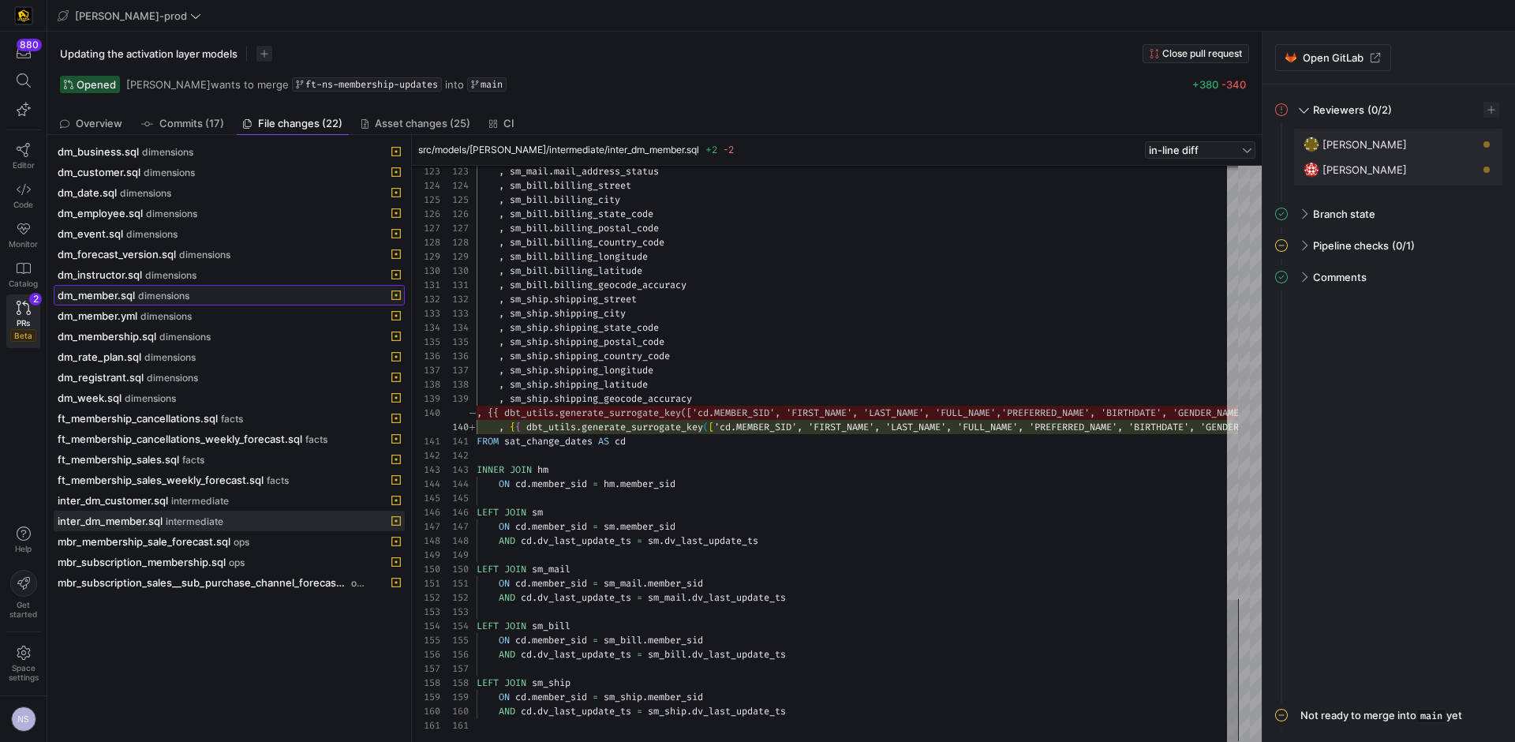
click at [148, 291] on span "dimensions" at bounding box center [163, 295] width 51 height 11
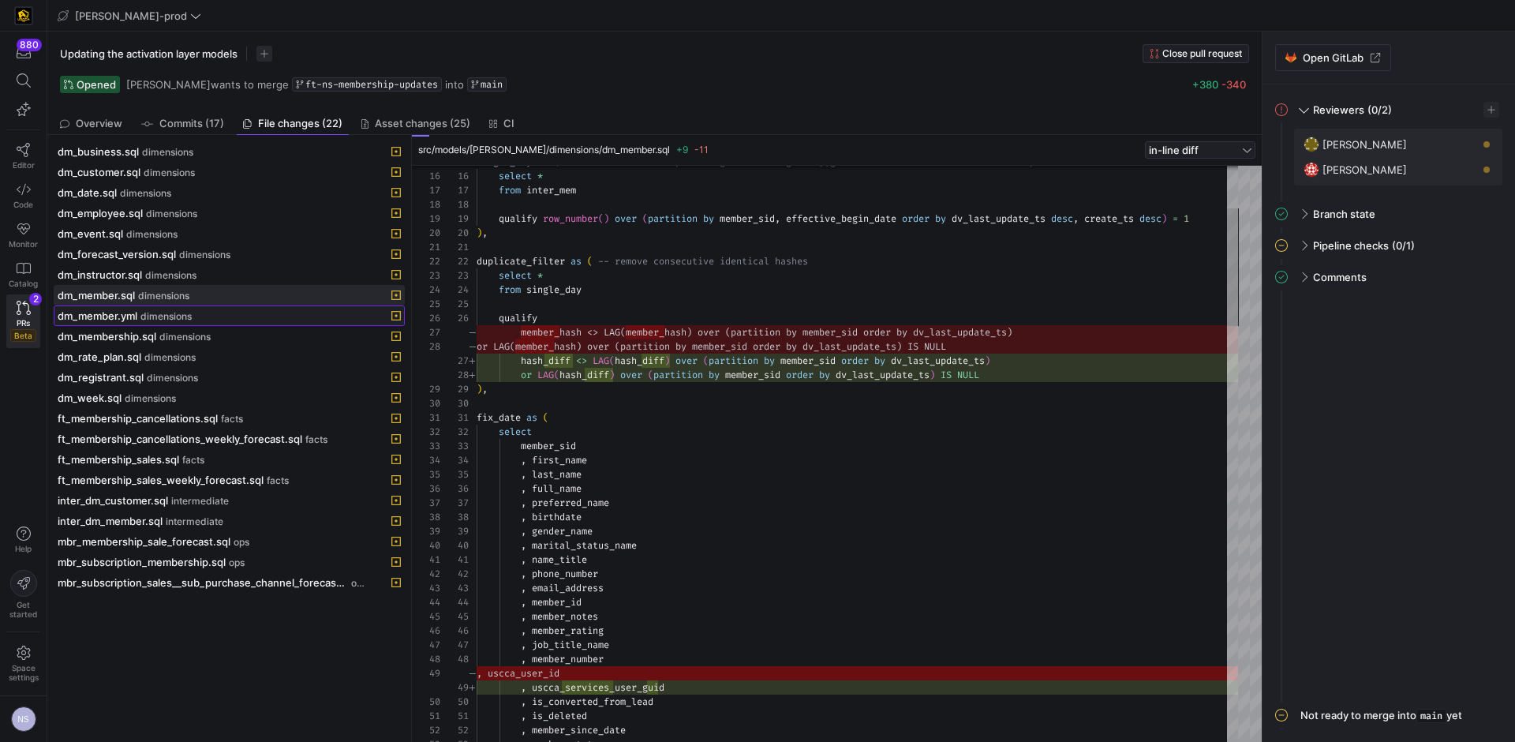
click at [258, 316] on div "dm_member.yml dimensions" at bounding box center [212, 315] width 308 height 13
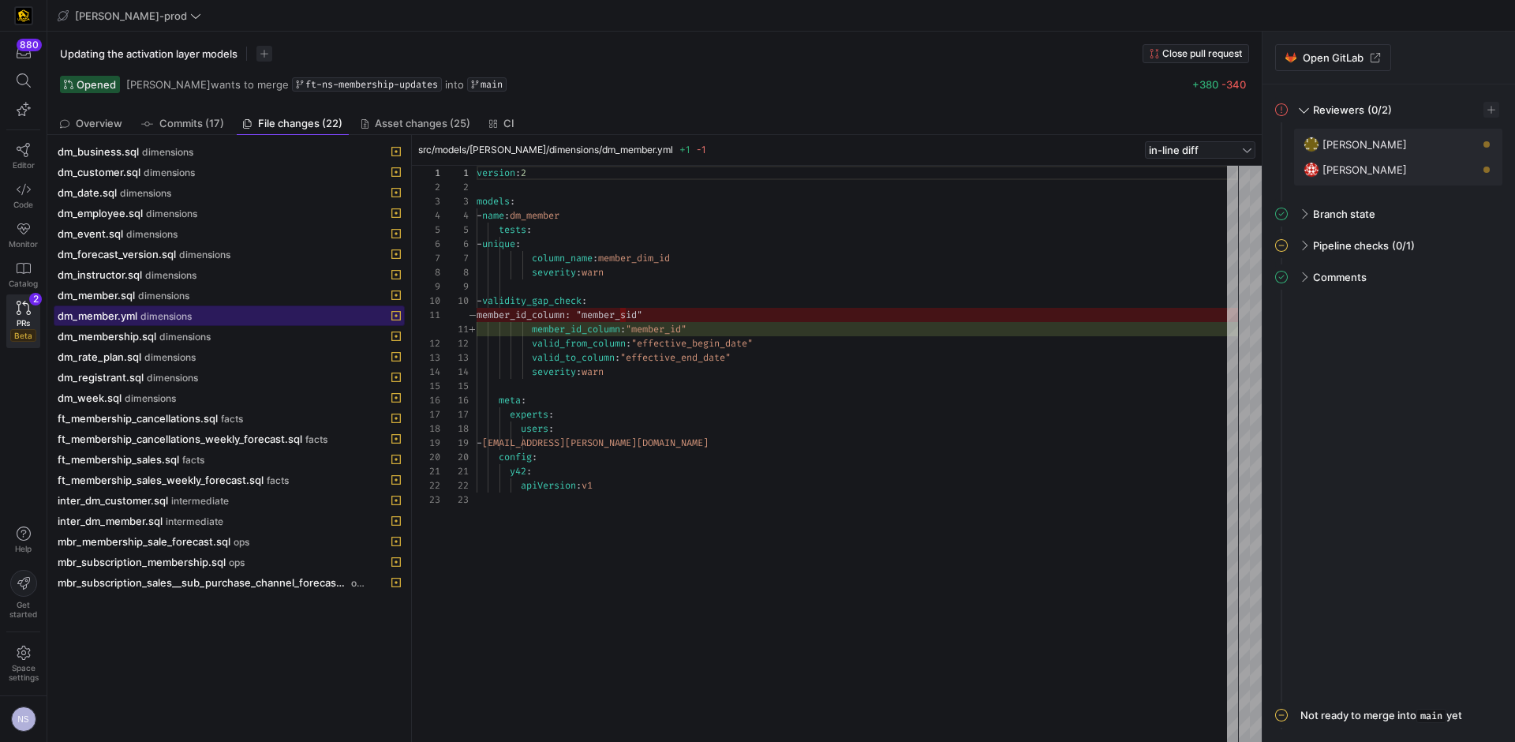
scroll to position [142, 0]
type textarea "member_id_column: "member_id" valid_from_column: "effective_begin_date" valid_t…"
click at [673, 327] on div "version : 2 models : - name : dm_member tests : - unique : column_name : member…" at bounding box center [857, 454] width 761 height 576
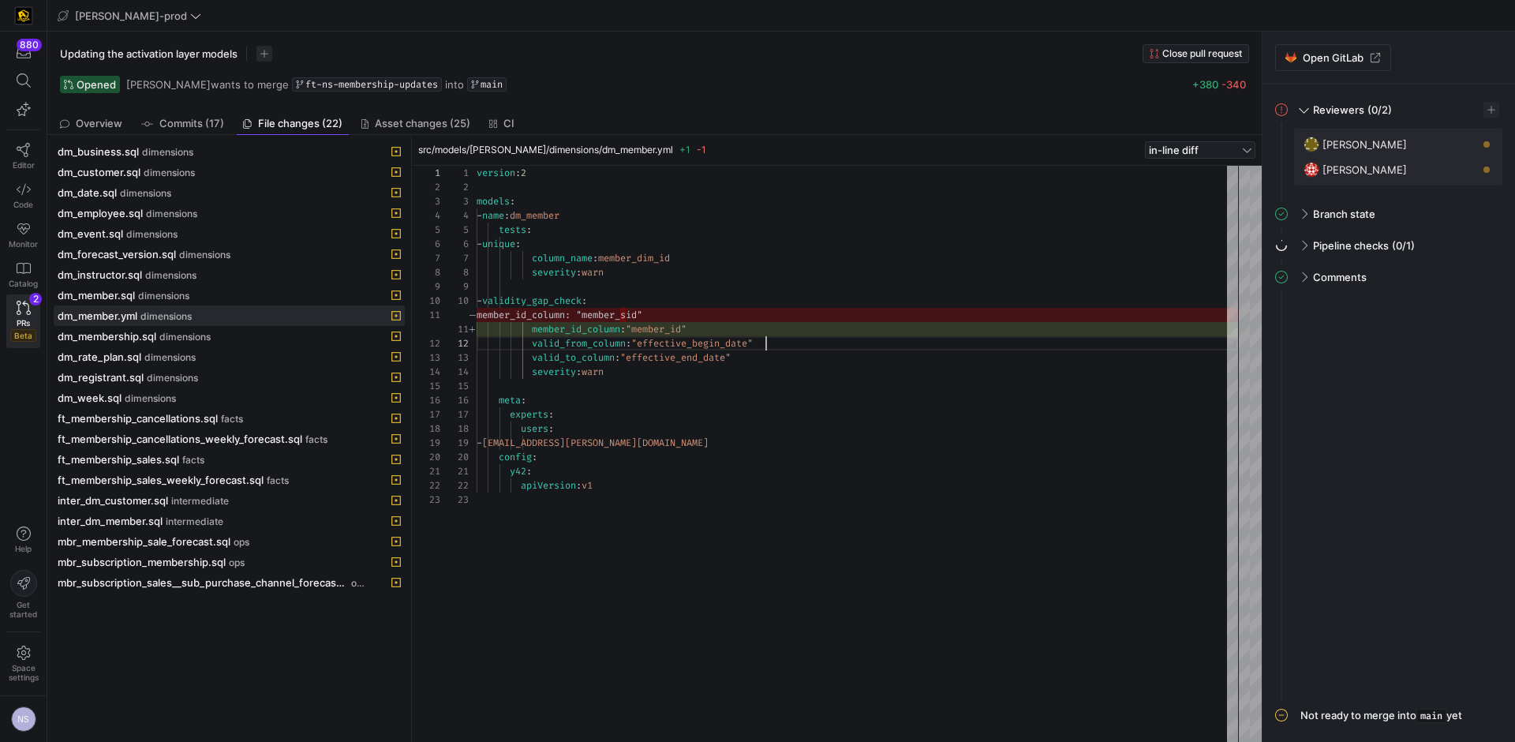
scroll to position [14, 289]
click at [780, 344] on div "version : 2 models : - name : dm_member tests : - unique : column_name : member…" at bounding box center [857, 454] width 761 height 576
click at [178, 338] on span "dimensions" at bounding box center [184, 336] width 51 height 11
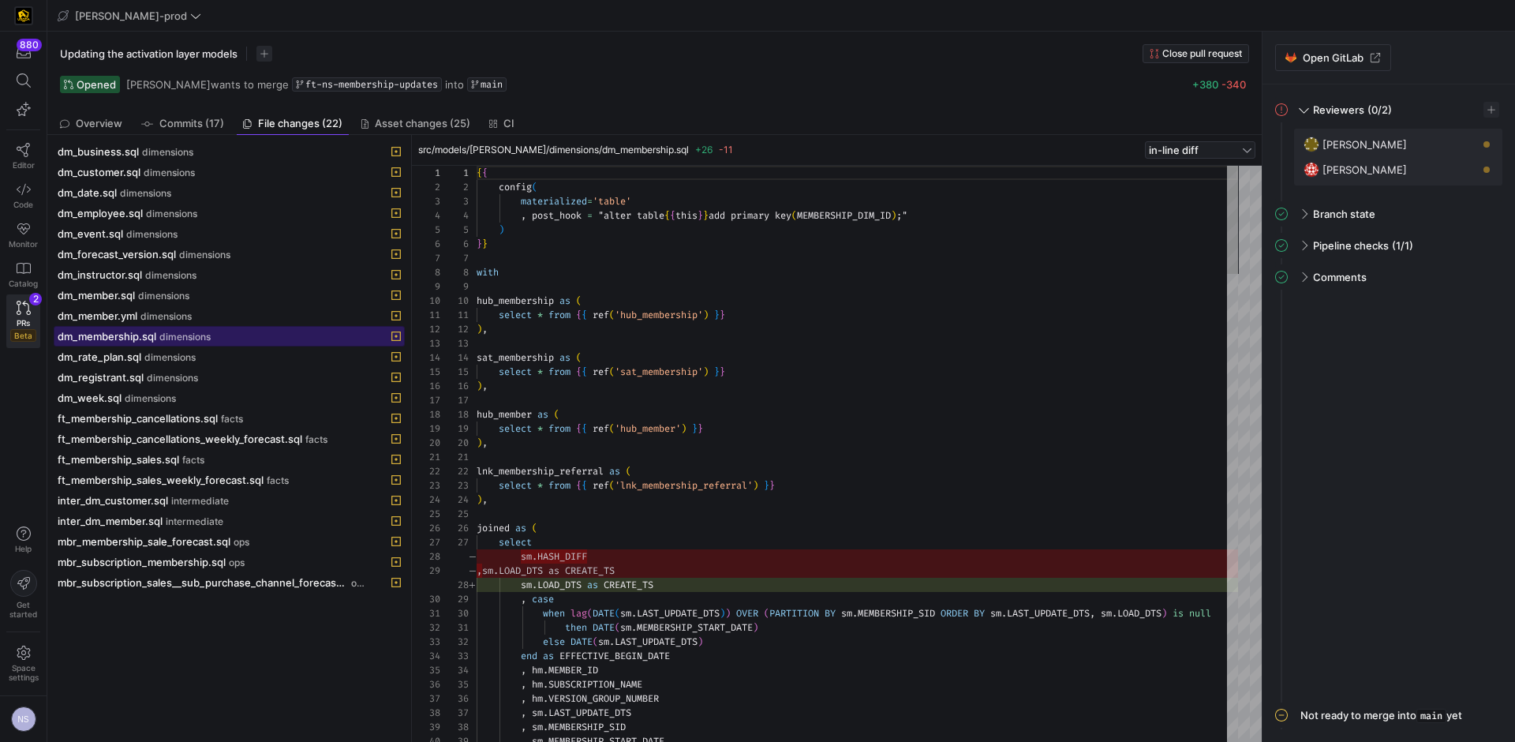
scroll to position [142, 0]
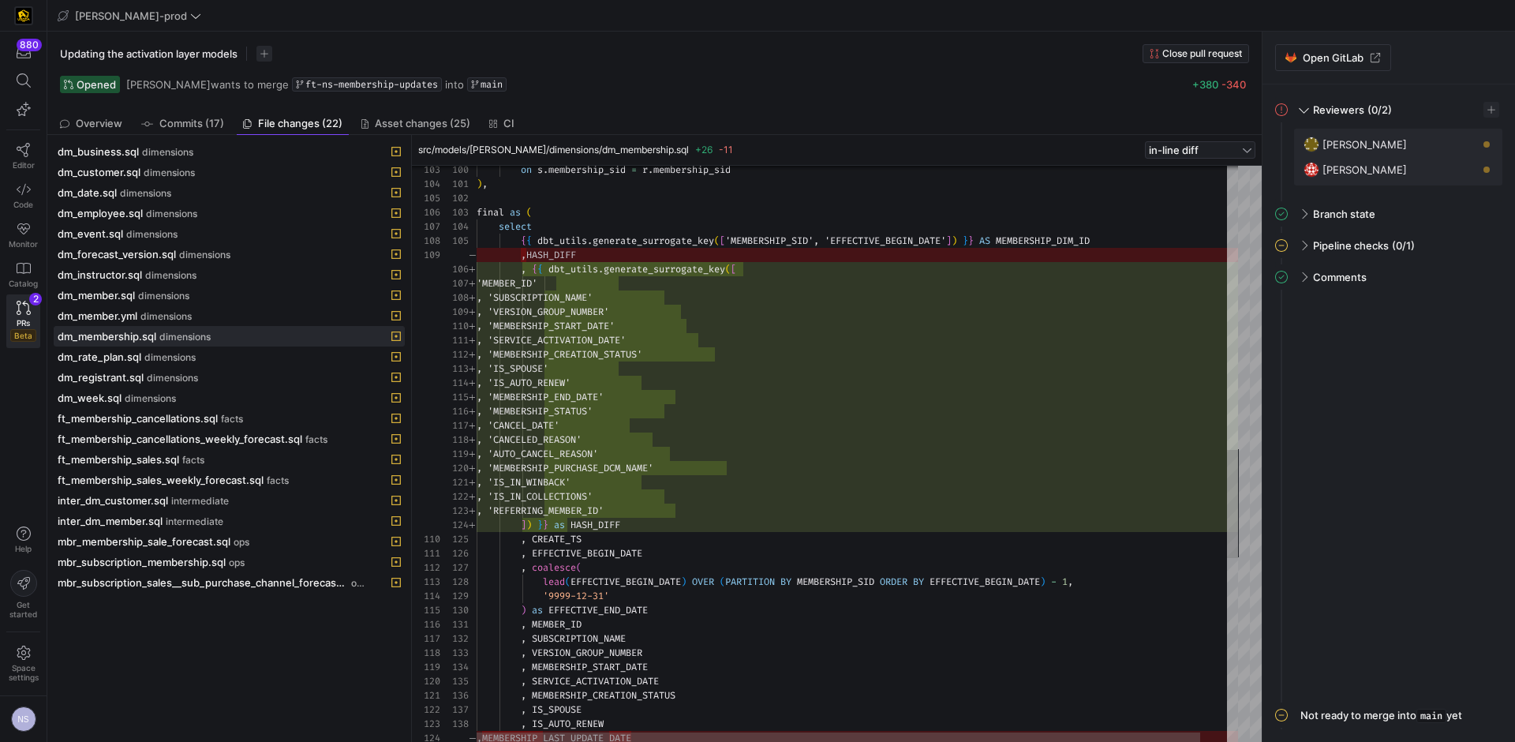
type textarea ", 'IS_IN_WINBACK' , 'IS_IN_COLLECTIONS' , 'REFERRING_MEMBER_ID' ]) }} as HASH_D…"
click at [757, 503] on div "on s . membership_sid = r . membership_sid ) , final as ( select { { dbt_utils …" at bounding box center [871, 188] width 789 height 3063
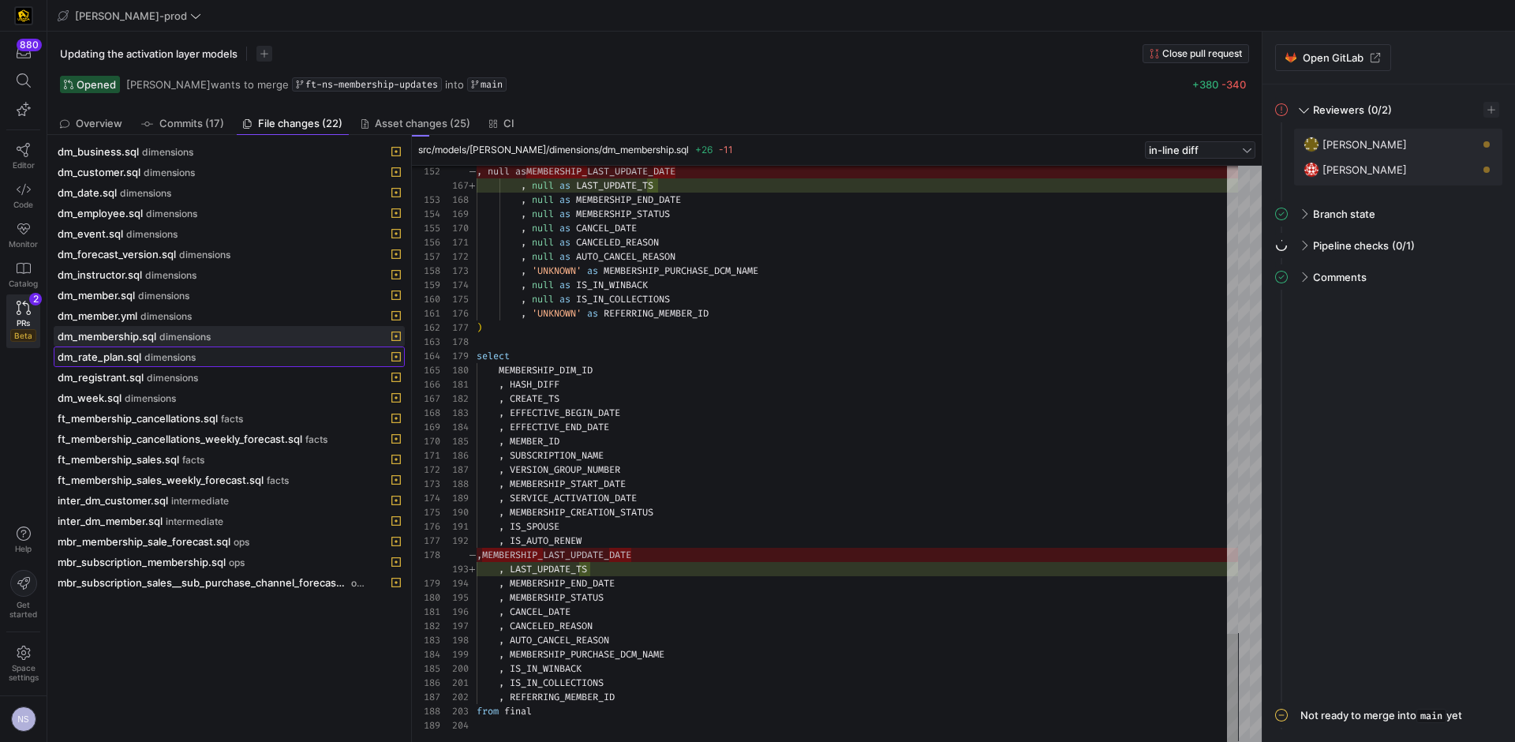
click at [170, 359] on span "dimensions" at bounding box center [169, 357] width 51 height 11
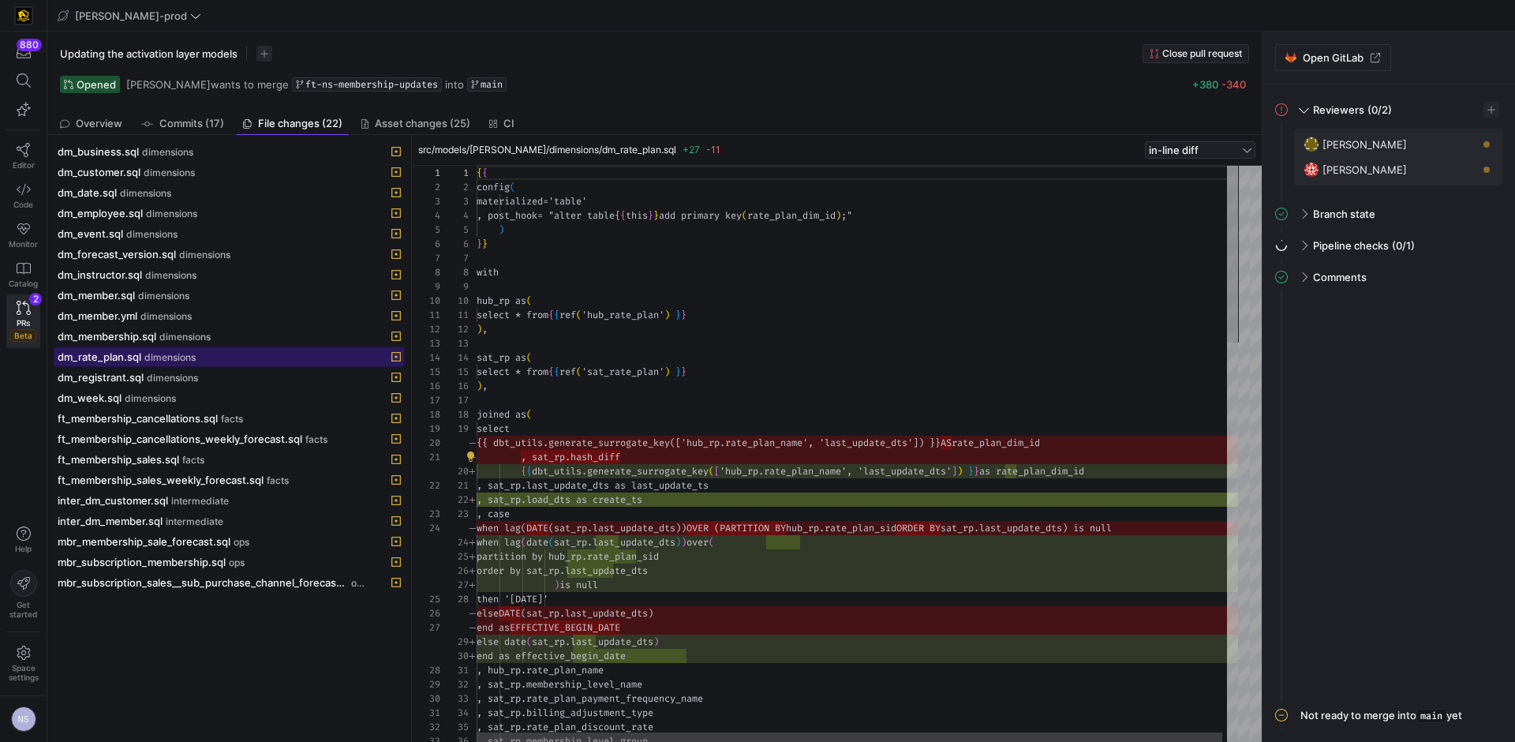
scroll to position [142, 0]
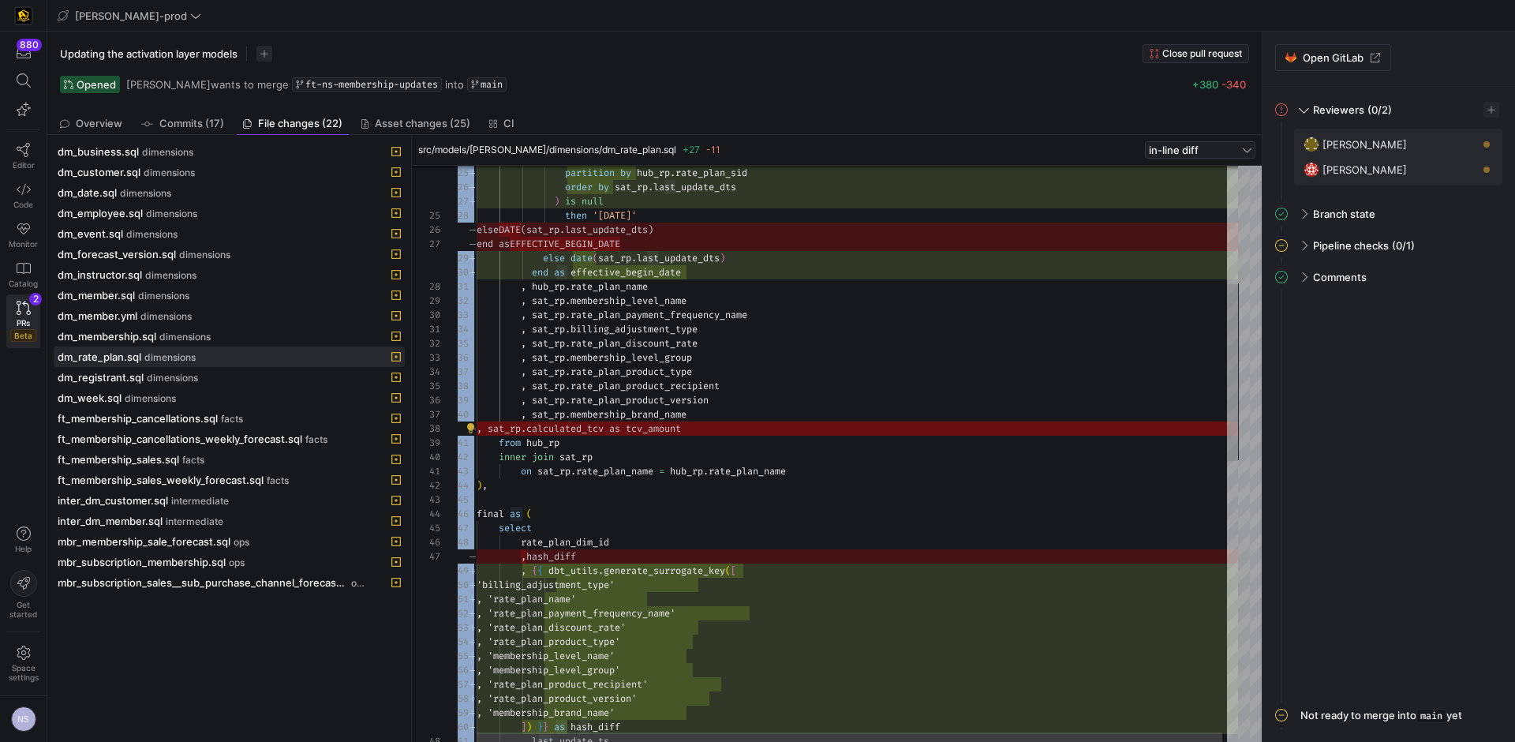
drag, startPoint x: 619, startPoint y: 428, endPoint x: 474, endPoint y: 429, distance: 145.2
click at [474, 429] on div "25 26 27 28 29 30 31 32 33 34 35 36 37 38 39 40 41 42 43 44 45 46 47 48 49 50 5…" at bounding box center [839, 454] width 798 height 576
click at [755, 430] on div "partition by hub_rp . rate_plan_sid order by sat_rp . last_update_dts ) is null…" at bounding box center [860, 717] width 766 height 1870
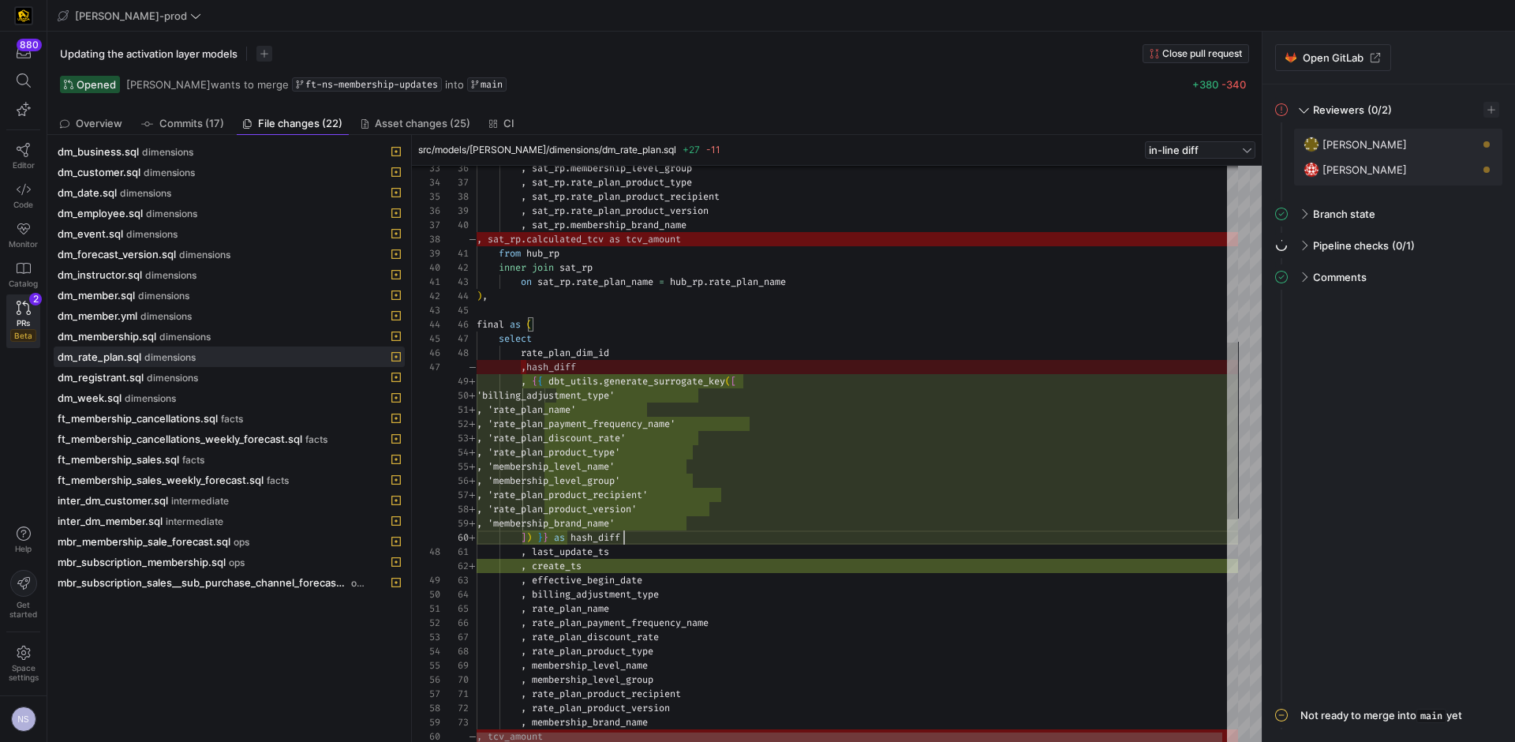
scroll to position [128, 148]
click at [672, 534] on div ", sat_rp . membership_level_group , sat_rp . rate_plan_product_type , sat_rp . …" at bounding box center [860, 528] width 766 height 1870
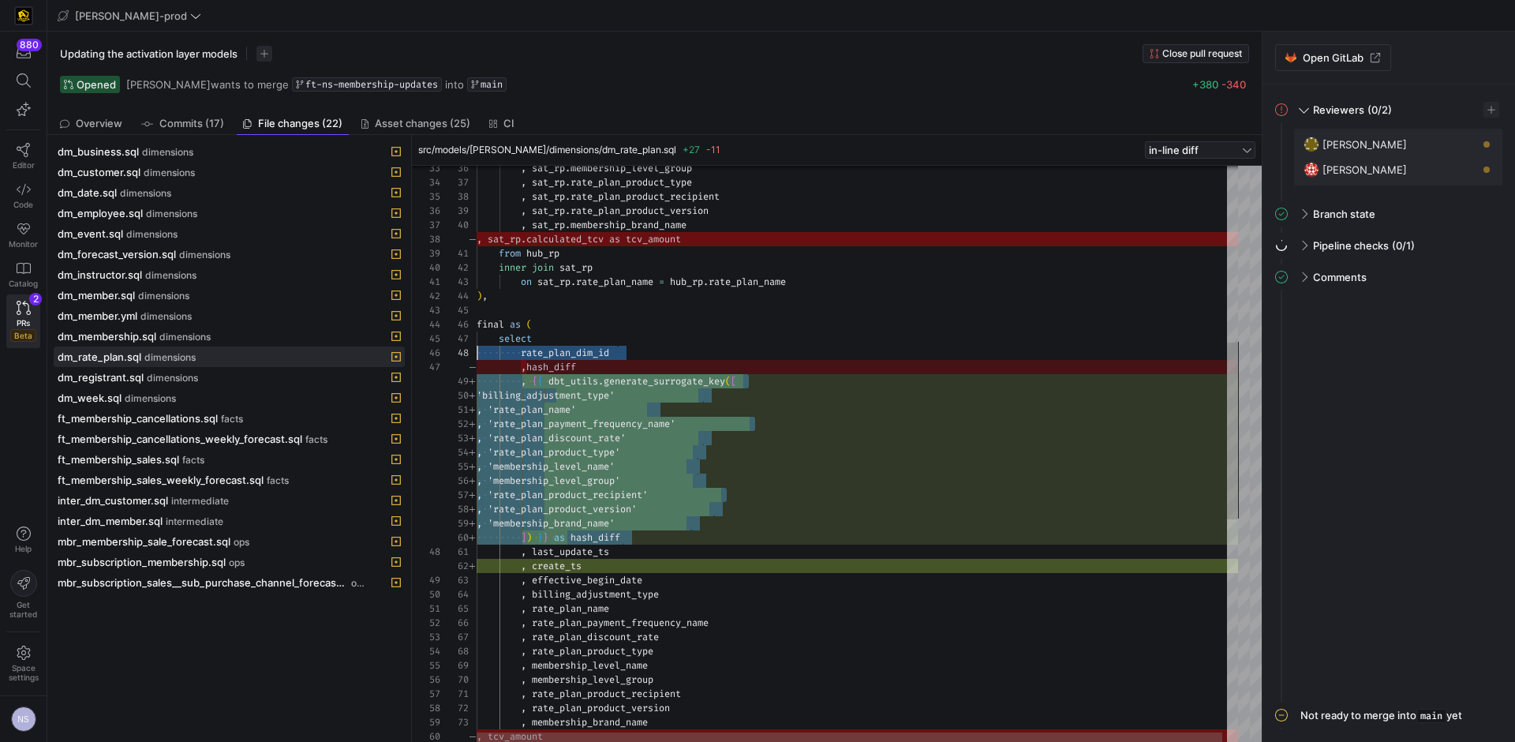
scroll to position [114, 0]
drag, startPoint x: 661, startPoint y: 536, endPoint x: 423, endPoint y: 382, distance: 283.6
click at [477, 382] on div ", sat_rp . membership_level_group , sat_rp . rate_plan_product_type , sat_rp . …" at bounding box center [860, 528] width 766 height 1870
type textarea ", 'rate_plan_name' , 'rate_plan_payment_frequency_name' , 'rate_plan_discount_r…"
click at [732, 434] on div ", sat_rp . membership_level_group , sat_rp . rate_plan_product_type , sat_rp . …" at bounding box center [860, 528] width 766 height 1870
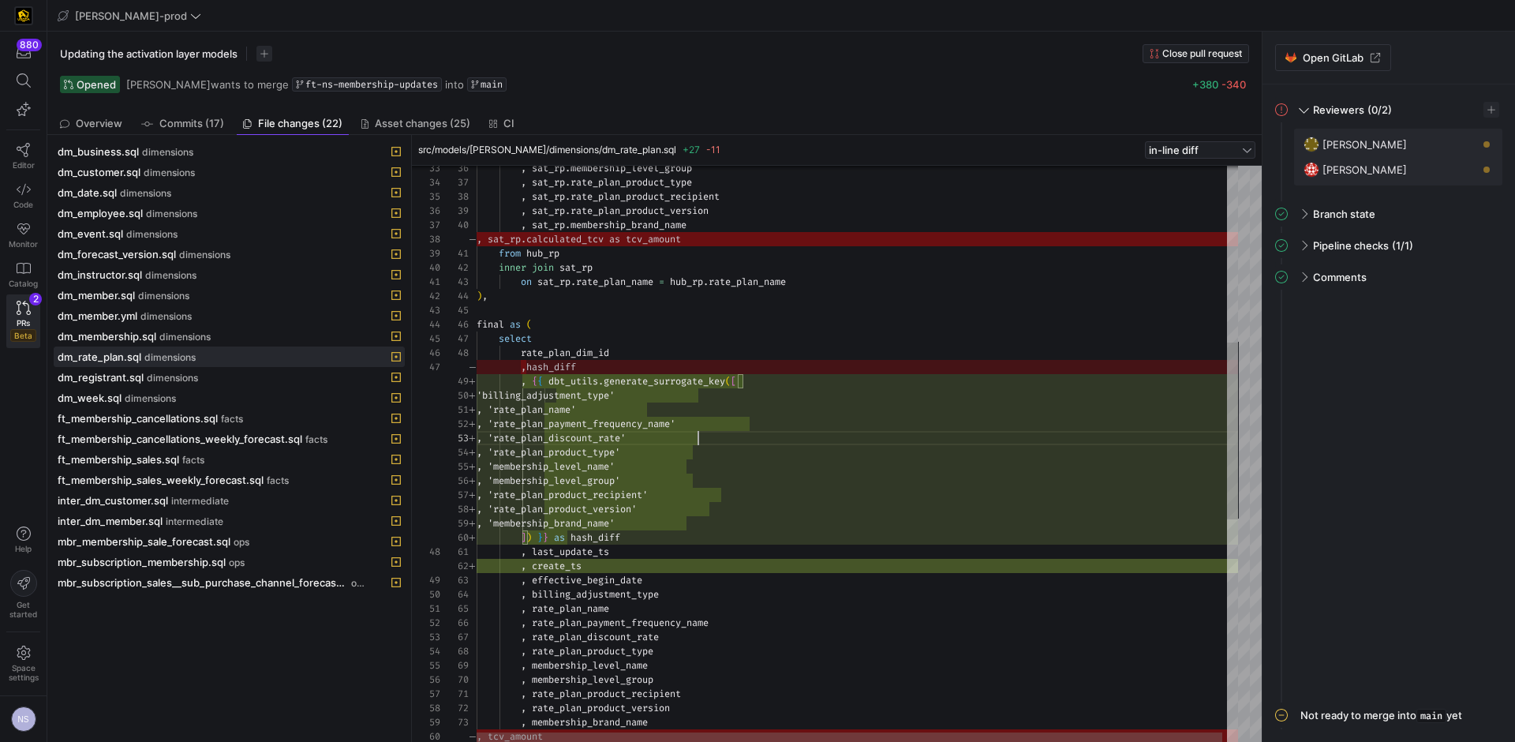
scroll to position [28, 222]
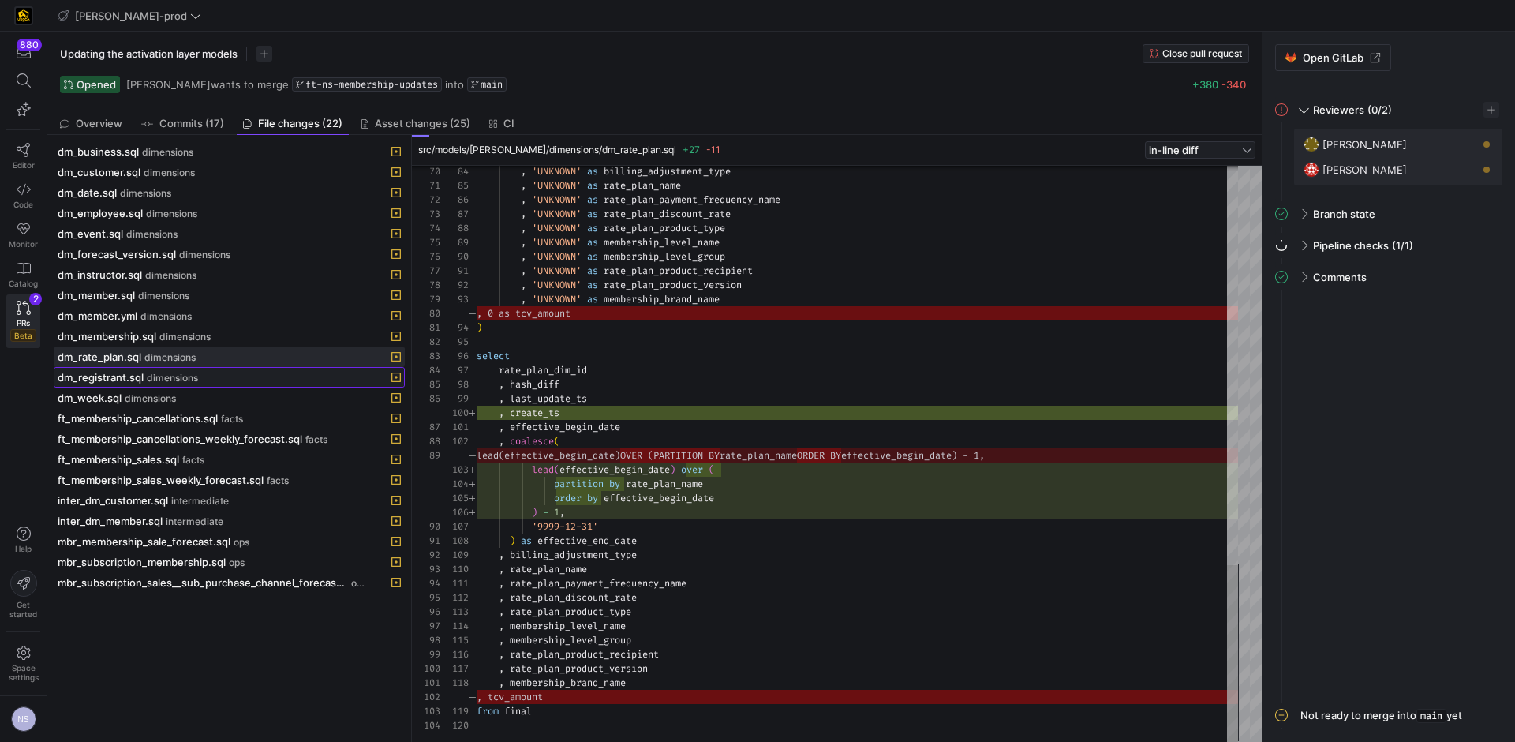
click at [159, 379] on span "dimensions" at bounding box center [172, 377] width 51 height 11
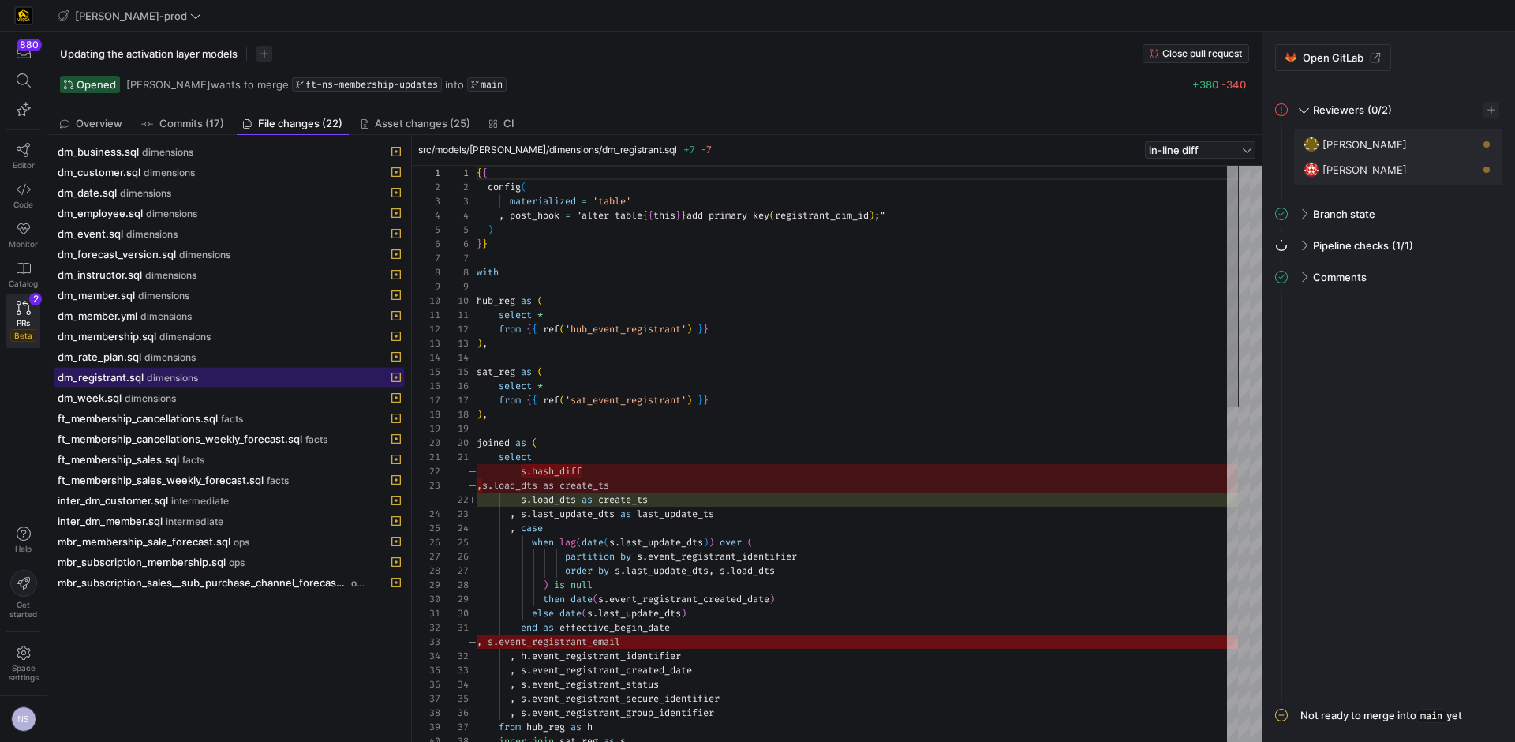
scroll to position [142, 0]
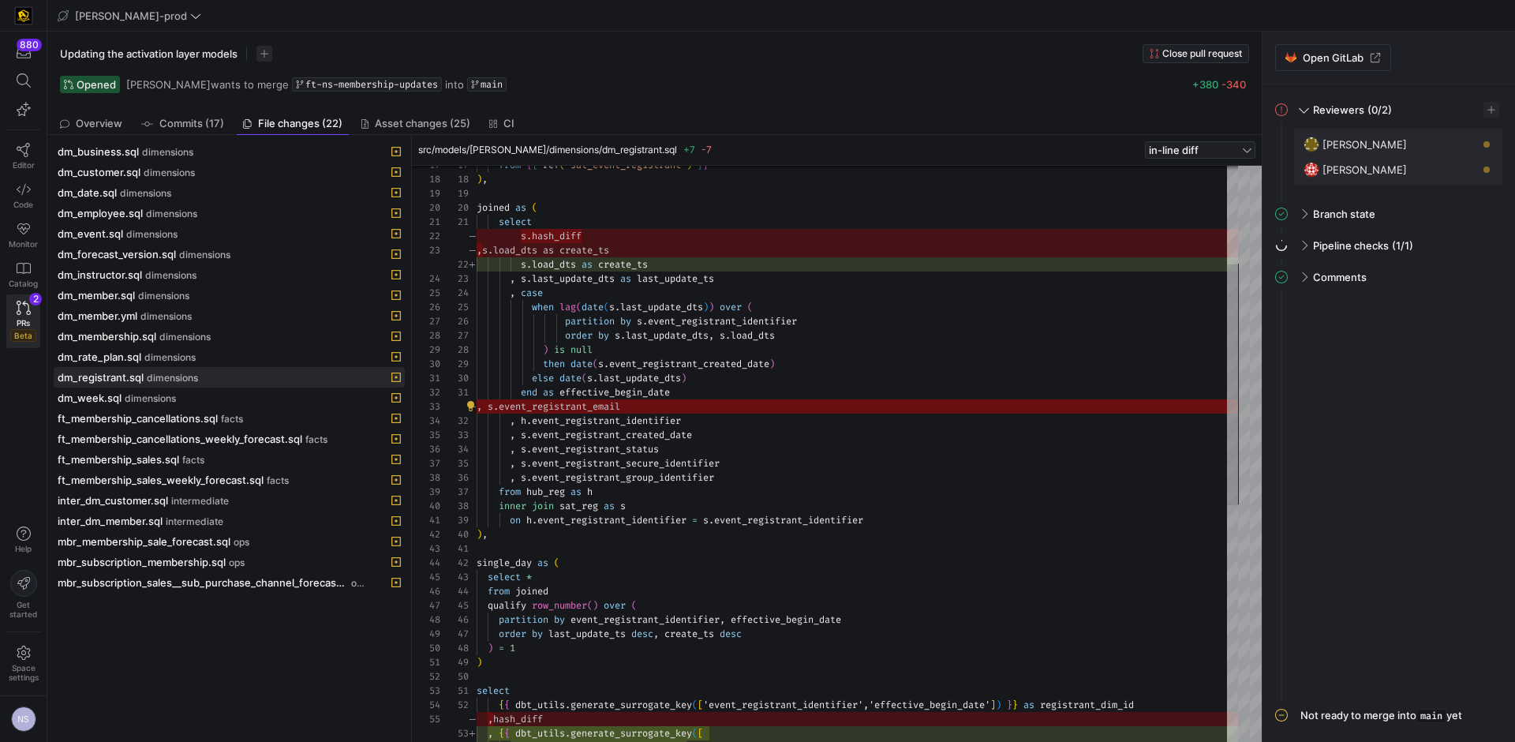
click at [673, 406] on div "from { { ref ( 'sat_event_registrant' ) } } ) , joined as ( select s . load_dts…" at bounding box center [857, 620] width 761 height 1378
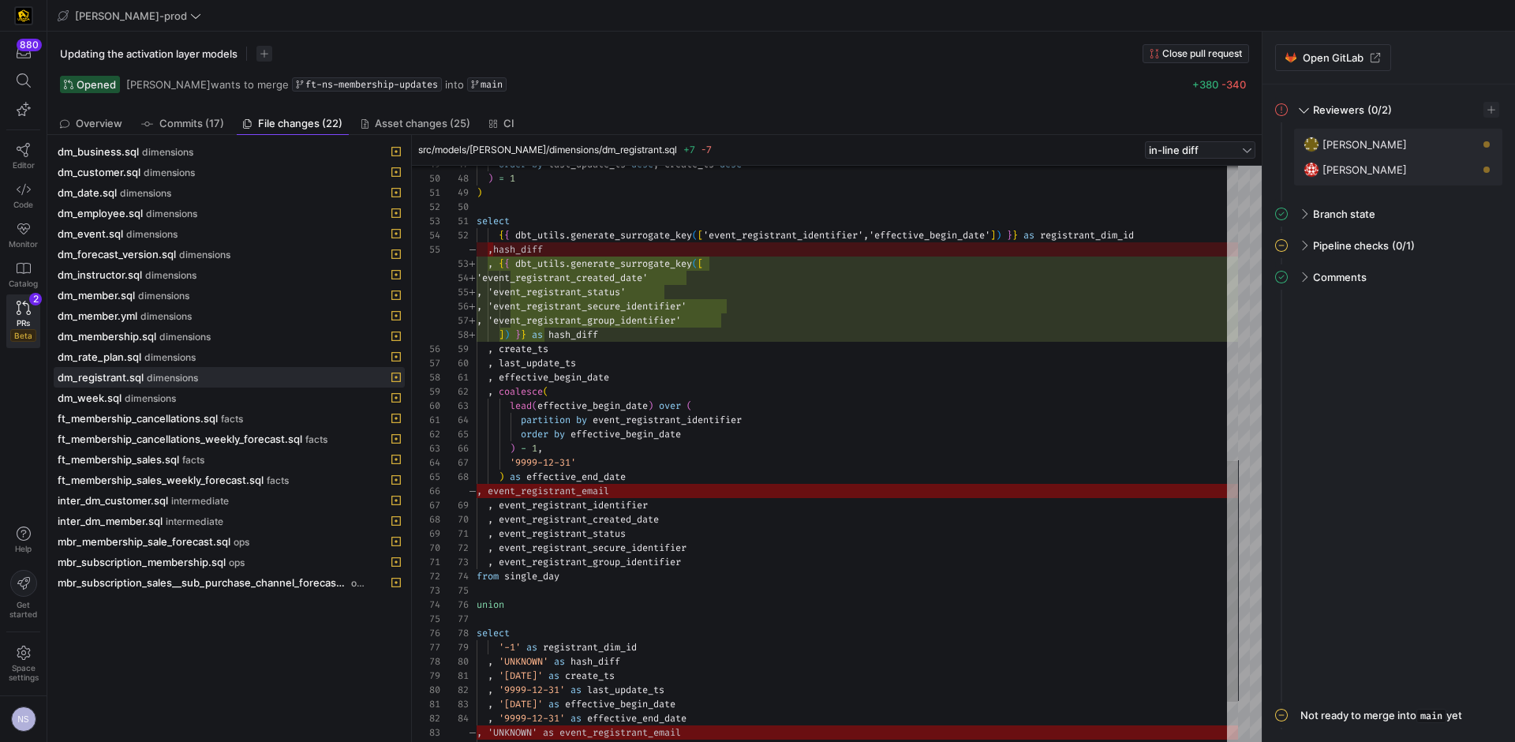
type textarea "select {{ dbt_utils.generate_surrogate_key(['event_registrant_identifier','effe…"
click at [576, 335] on div "order by last_update_ts desc , create_ts desc ) = 1 ) select { { dbt_utils . ge…" at bounding box center [857, 150] width 761 height 1378
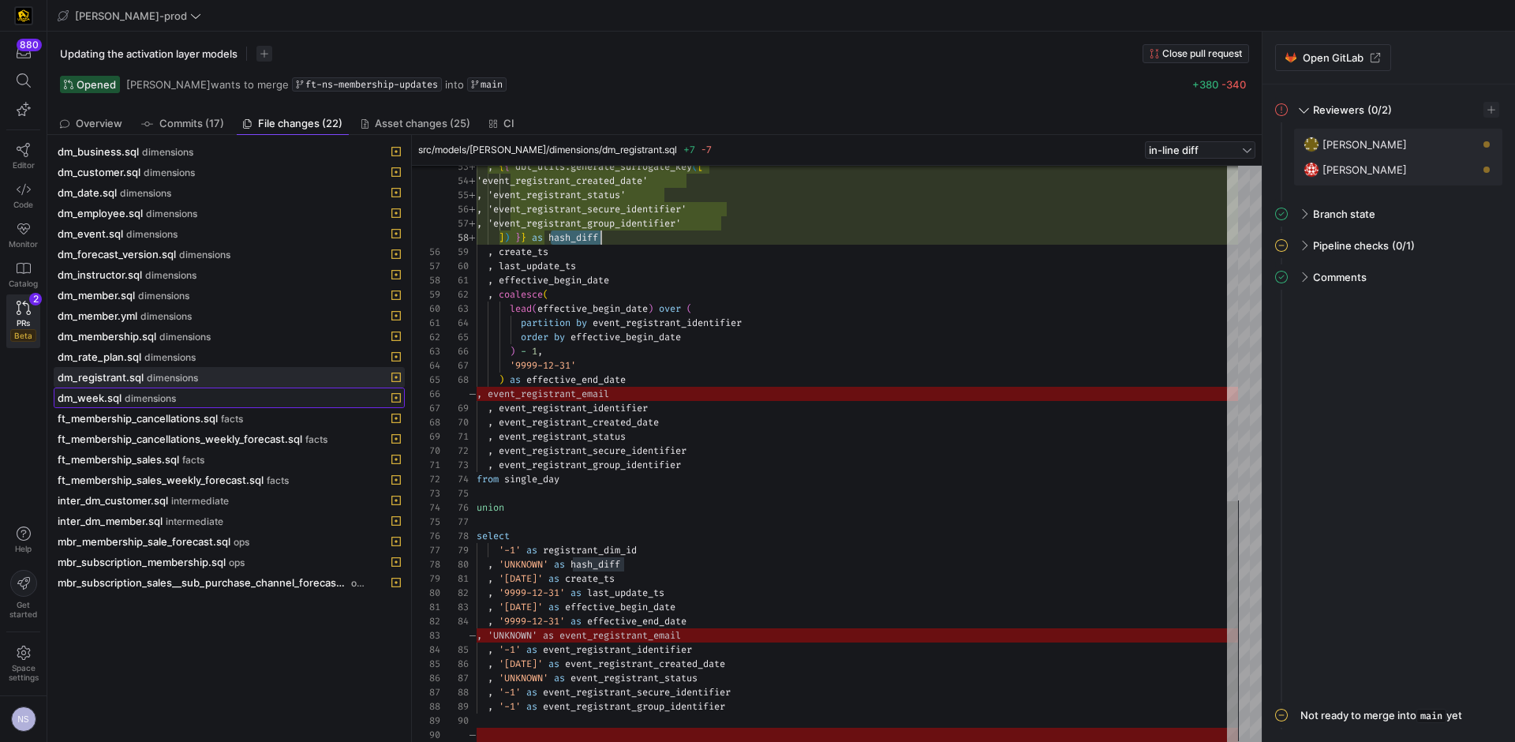
click at [166, 393] on span "dimensions" at bounding box center [150, 398] width 51 height 11
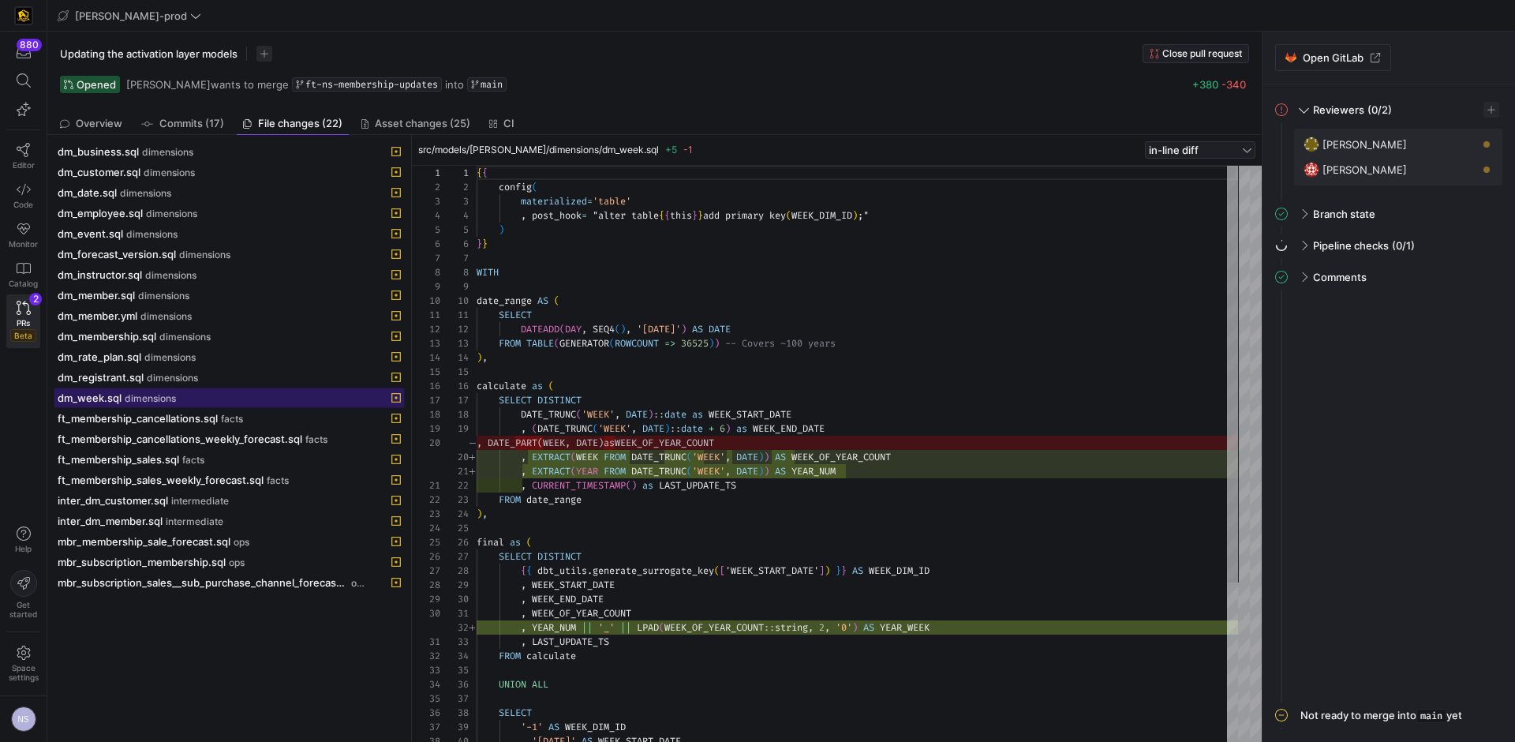
scroll to position [142, 0]
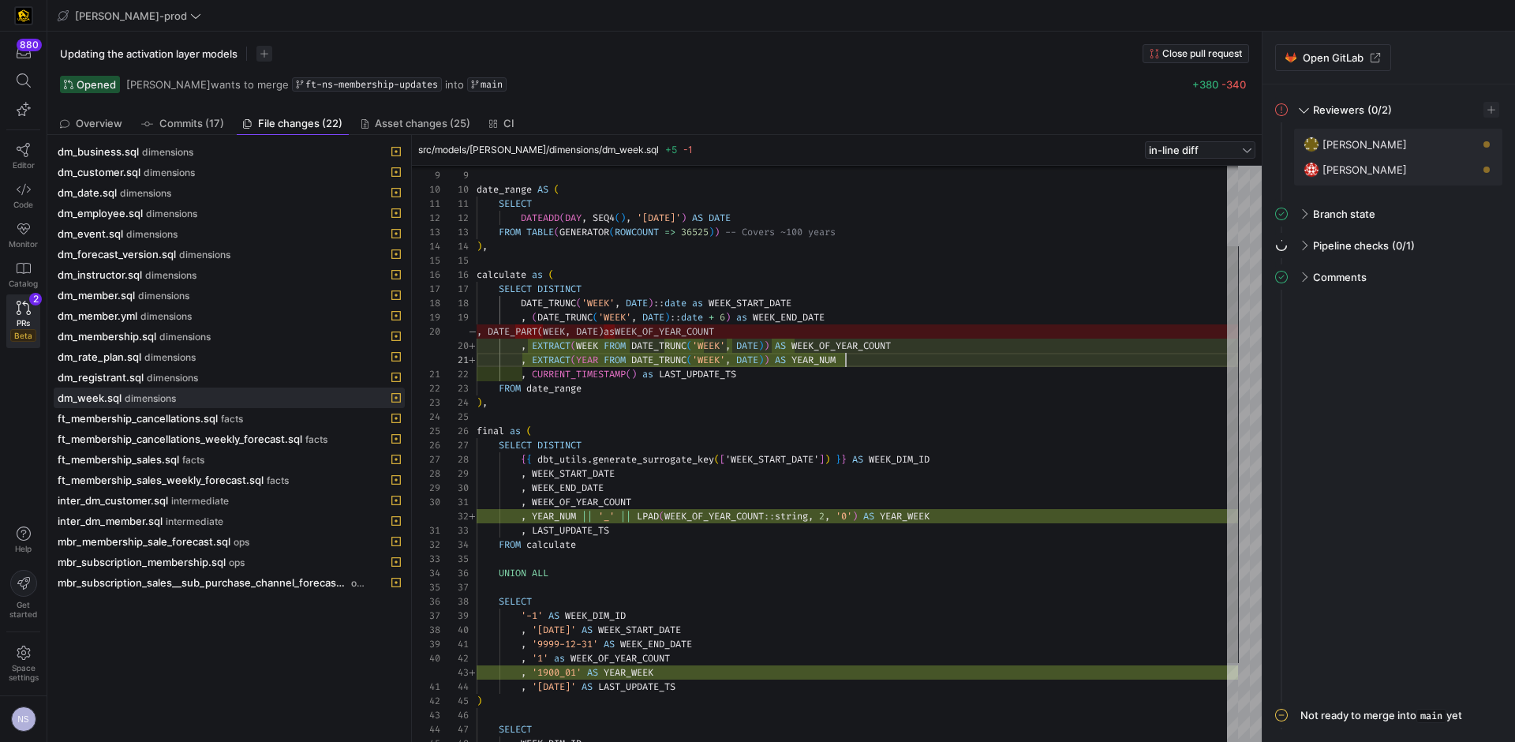
click at [870, 360] on div "WITH date_range AS ( SELECT DATEADD ( DAY , SEQ4 ( ) , '2000-01-01' ) AS DATE F…" at bounding box center [857, 451] width 761 height 795
drag, startPoint x: 876, startPoint y: 361, endPoint x: 473, endPoint y: 361, distance: 402.4
click at [477, 361] on div "WITH date_range AS ( SELECT DATEADD ( DAY , SEQ4 ( ) , '2000-01-01' ) AS DATE F…" at bounding box center [857, 451] width 761 height 795
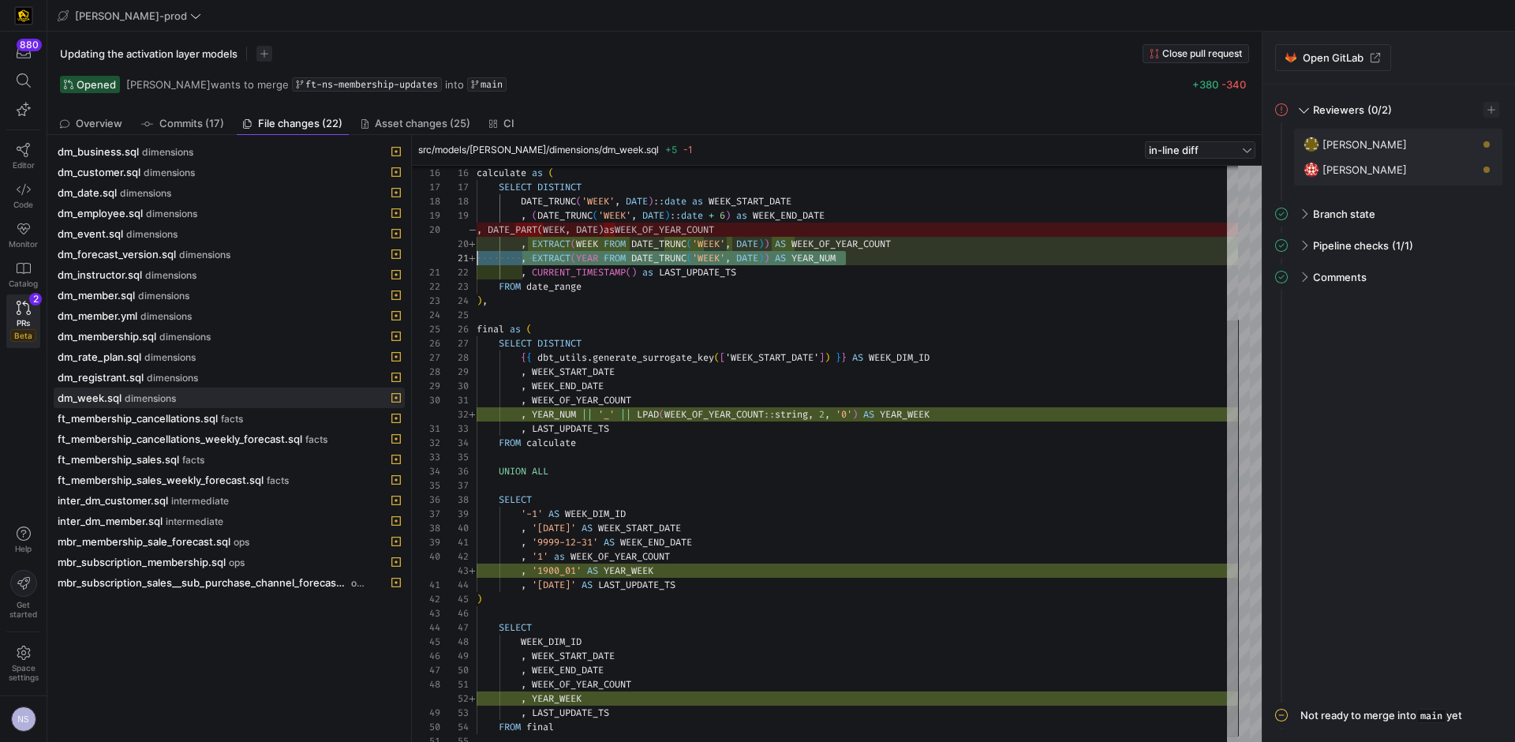
type textarea ", WEEK_OF_YEAR_COUNT , YEAR_NUM || '_' || LPAD(WEEK_OF_YEAR_COUNT::string, 2, '…"
click at [910, 415] on div "calculate as ( SELECT DISTINCT DATE_TRUNC ( 'WEEK' , DATE ) :: date as WEEK_STA…" at bounding box center [857, 350] width 761 height 795
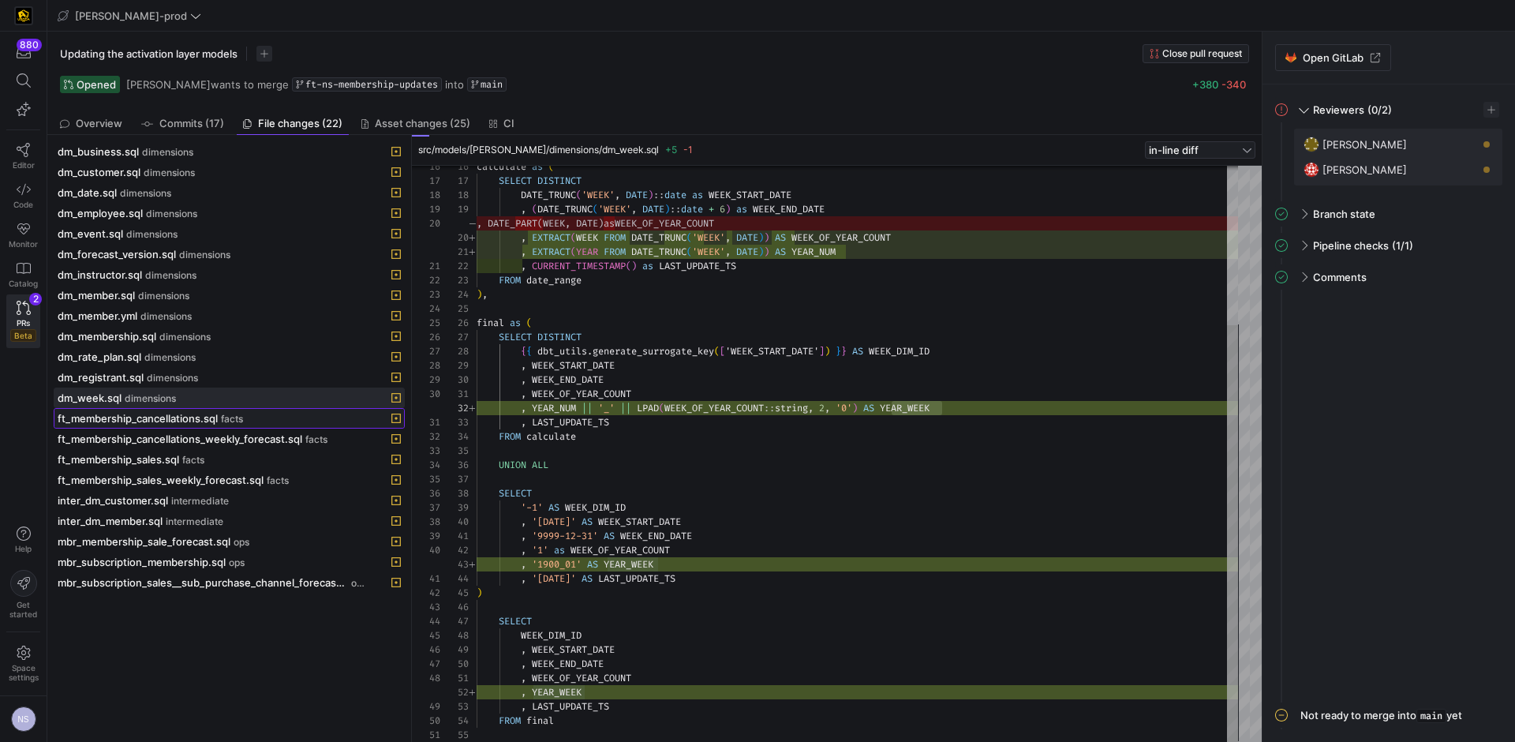
click at [161, 413] on span "ft_membership_cancellations.sql" at bounding box center [138, 418] width 160 height 13
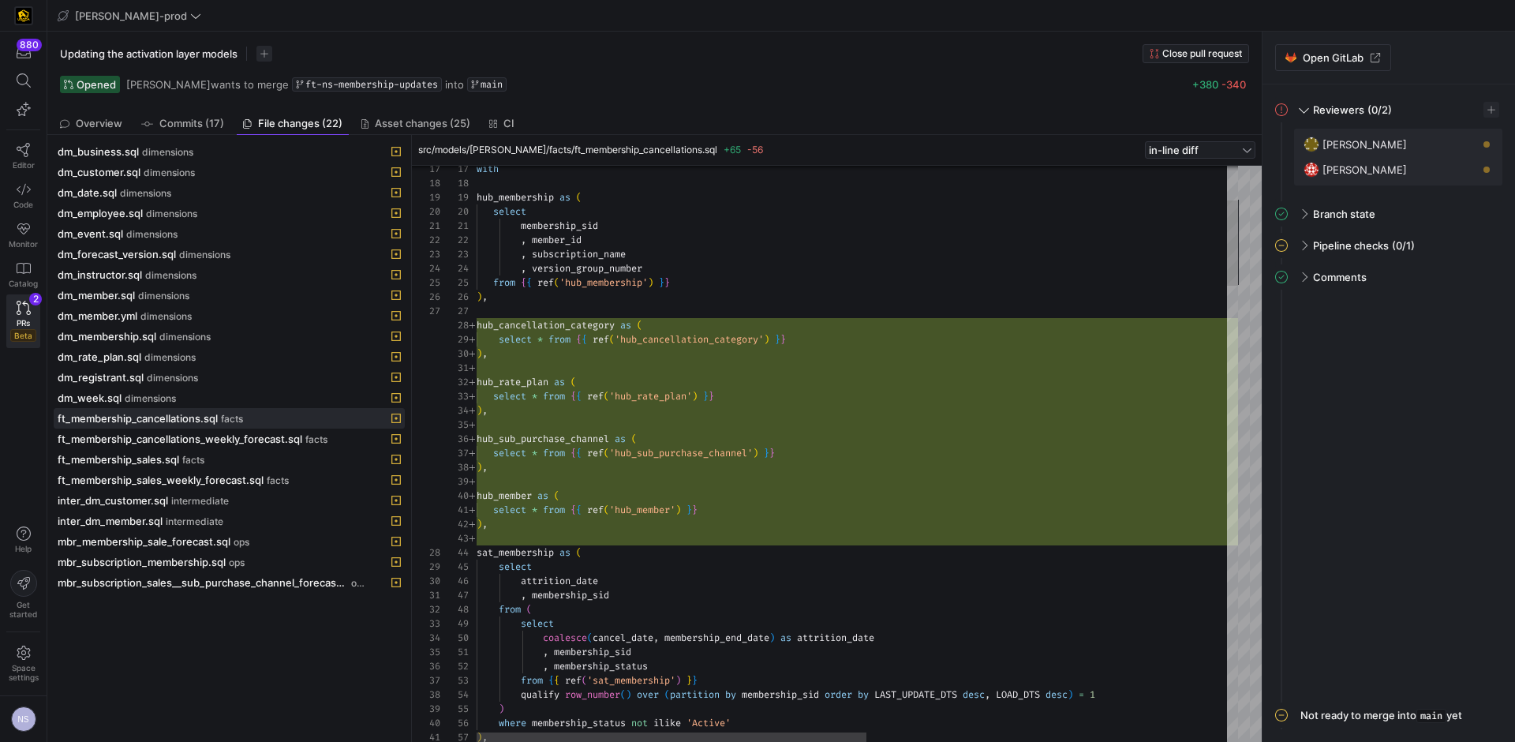
scroll to position [43, 170]
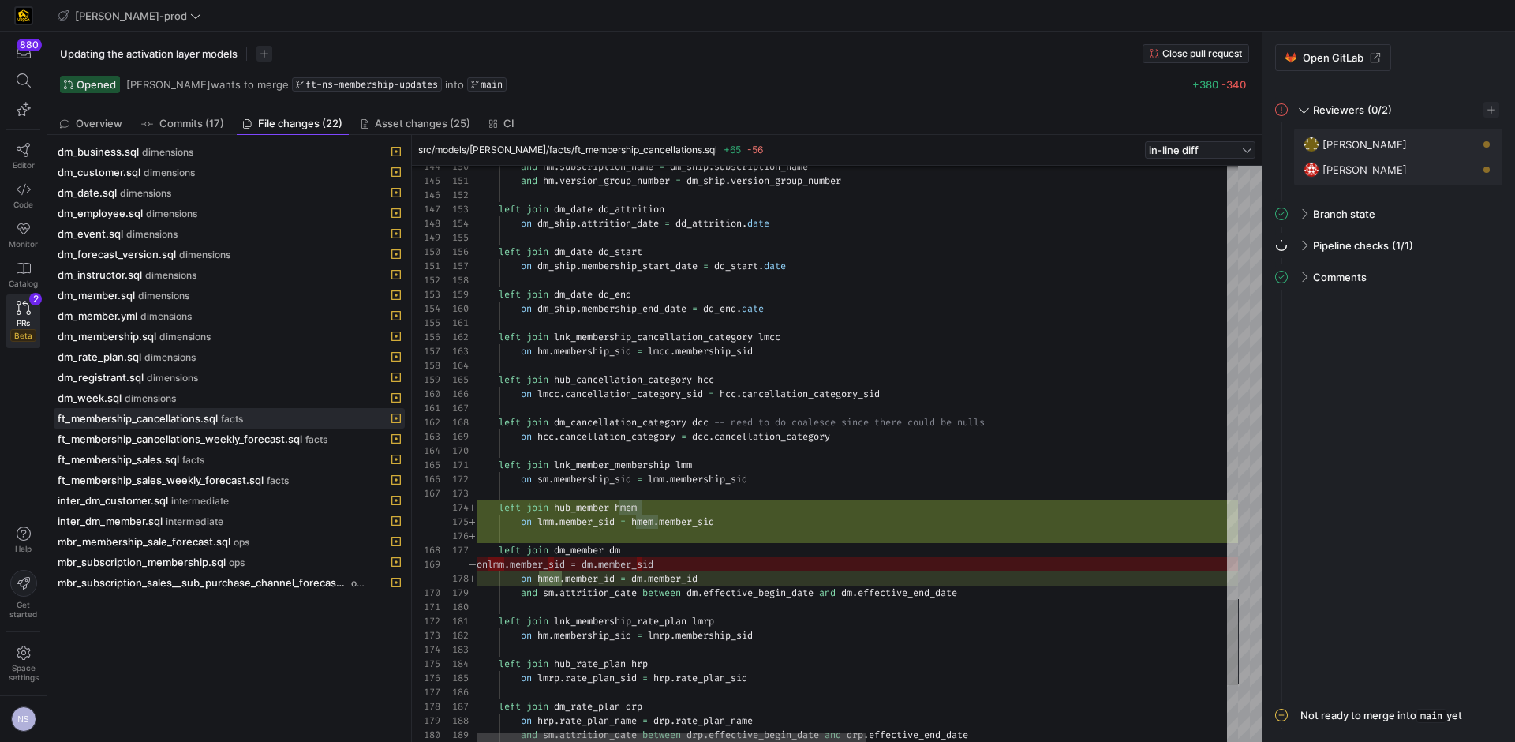
type textarea "left join lnk_member_membership lmm on sm.membership_sid = lmm.membership_sid l…"
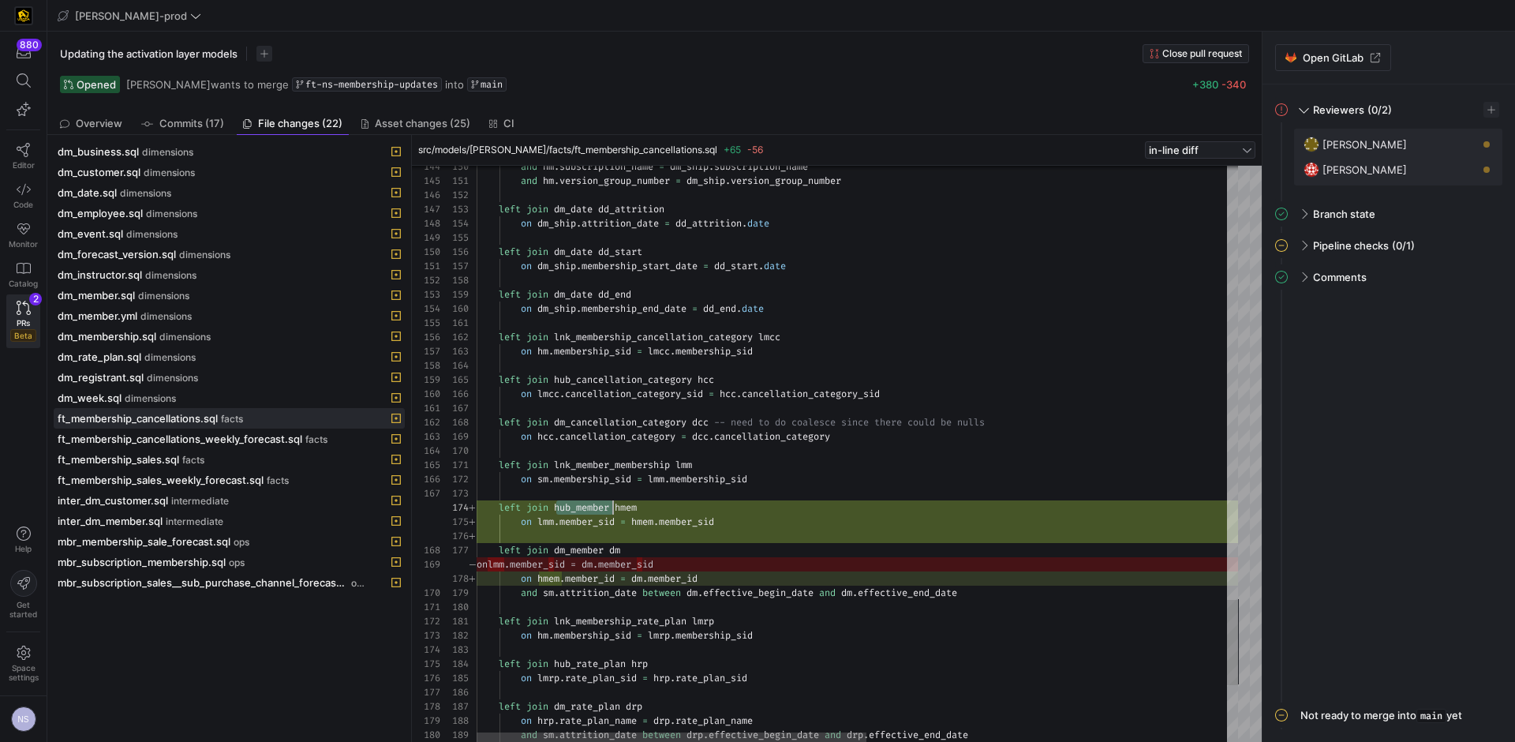
scroll to position [43, 136]
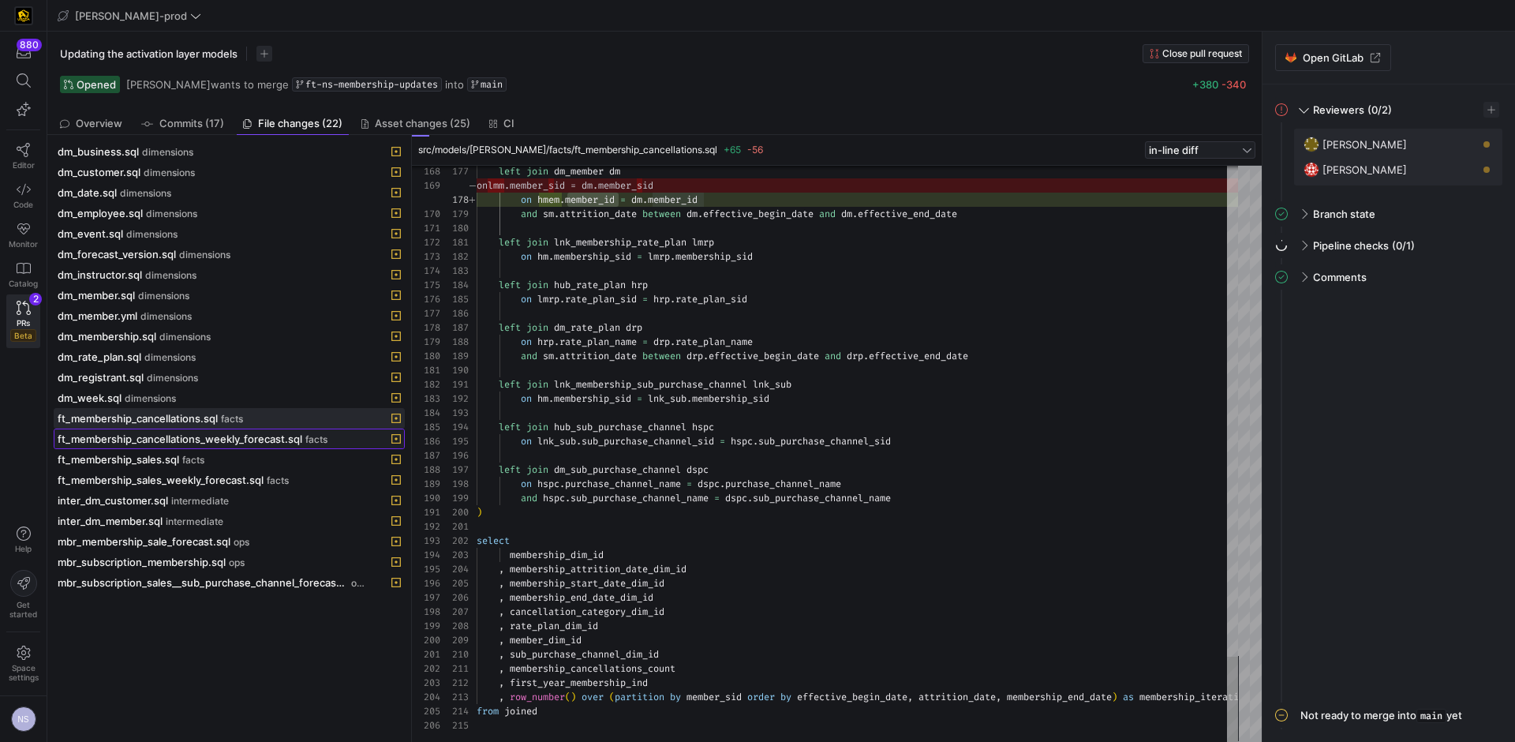
click at [168, 443] on span "ft_membership_cancellations_weekly_forecast.sql" at bounding box center [180, 438] width 245 height 13
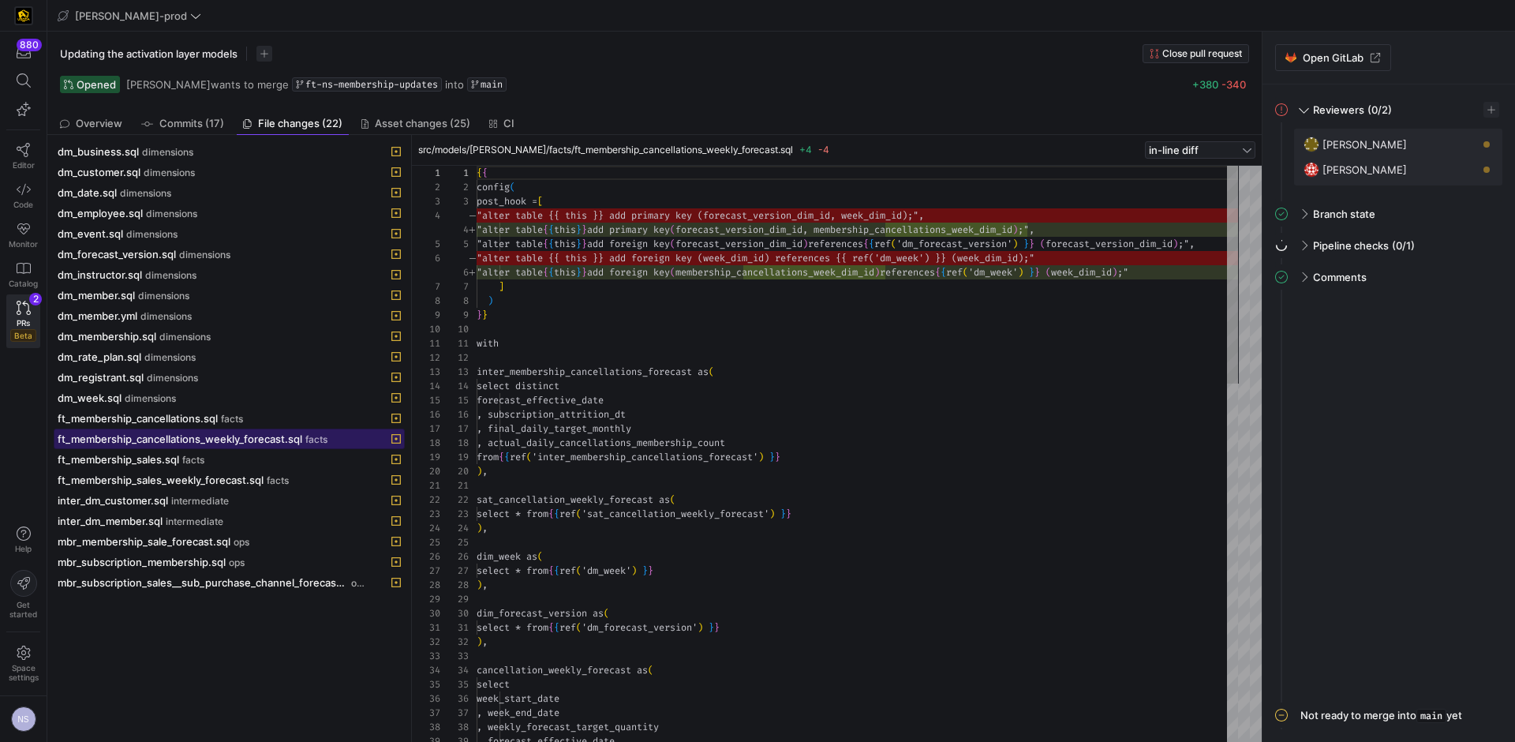
scroll to position [142, 0]
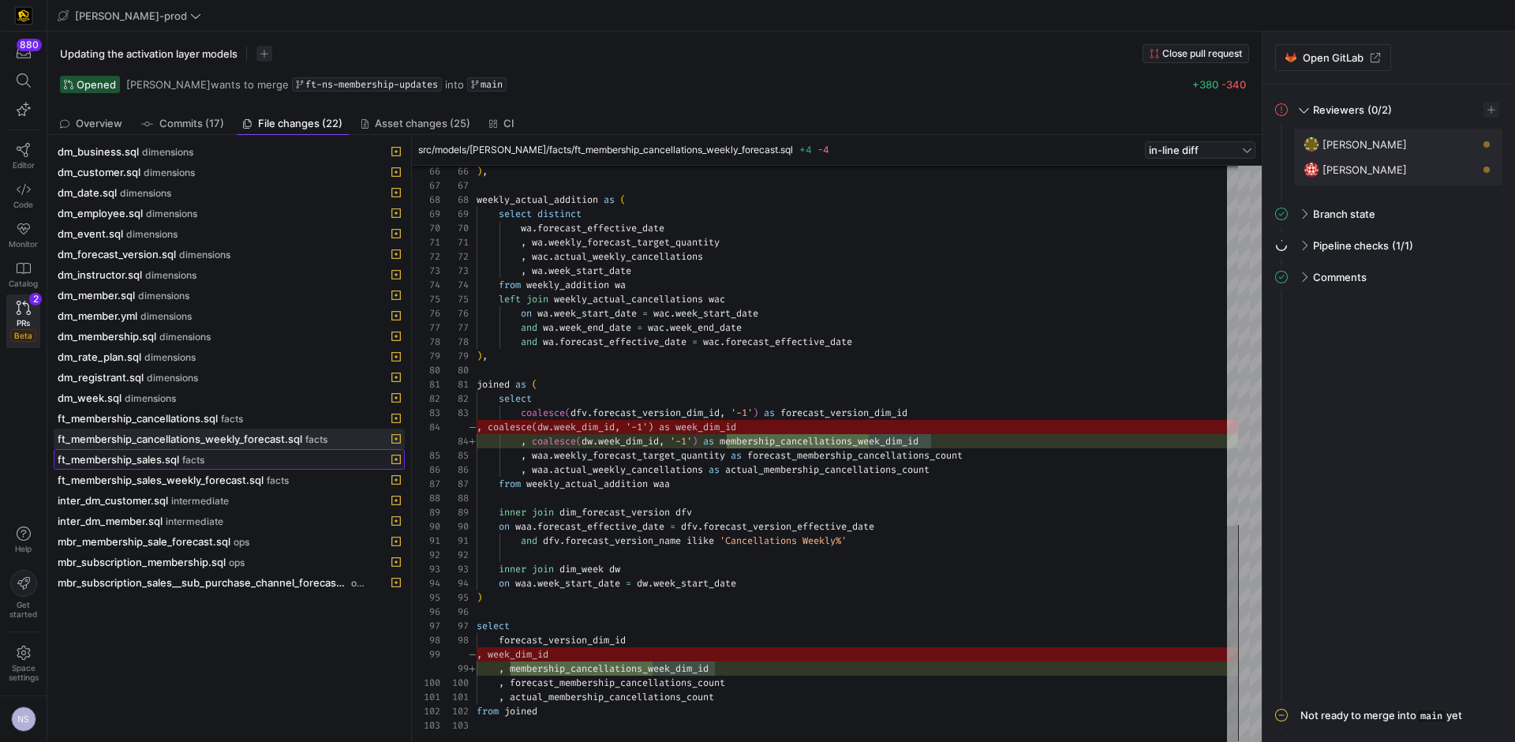
click at [206, 455] on div "ft_membership_sales.sql facts" at bounding box center [212, 459] width 308 height 13
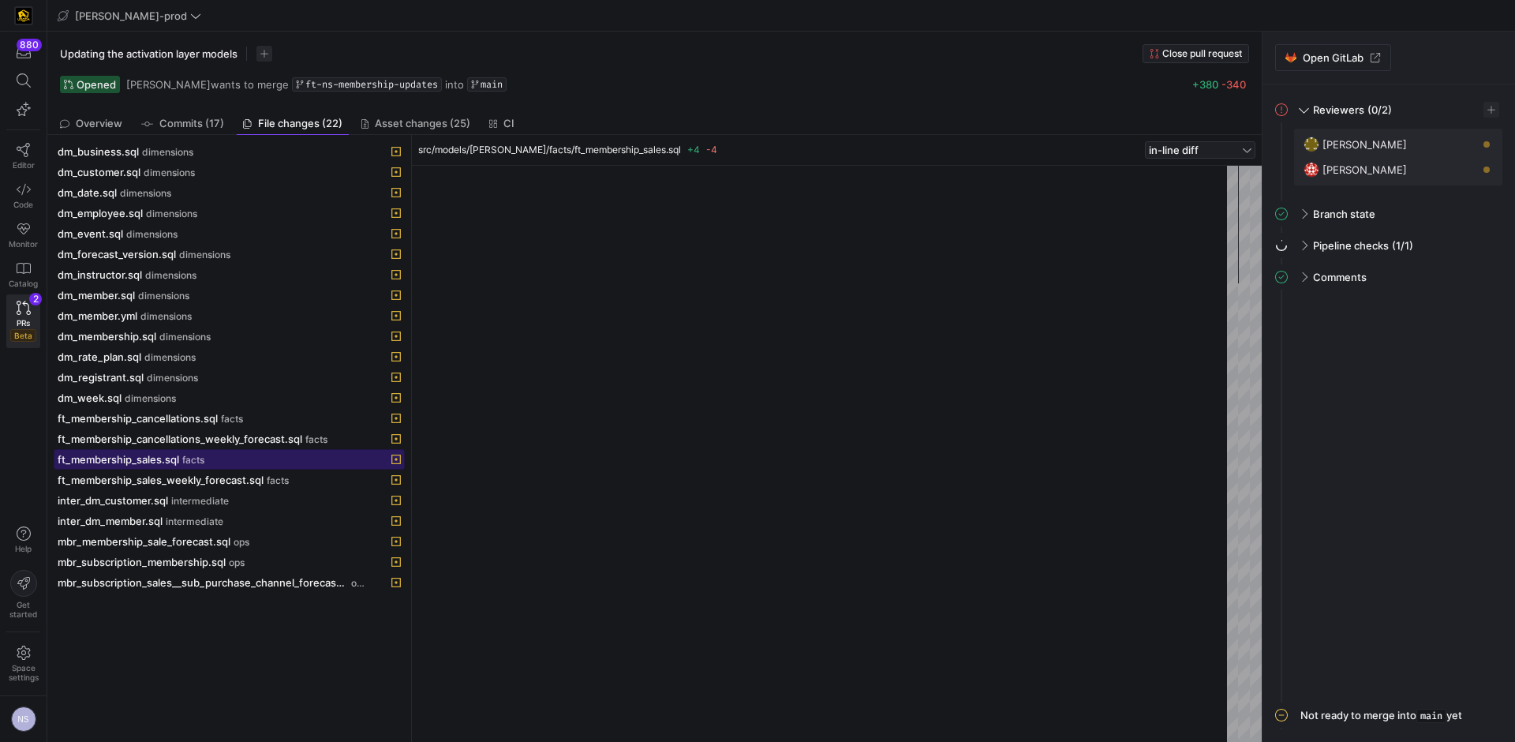
scroll to position [85, 0]
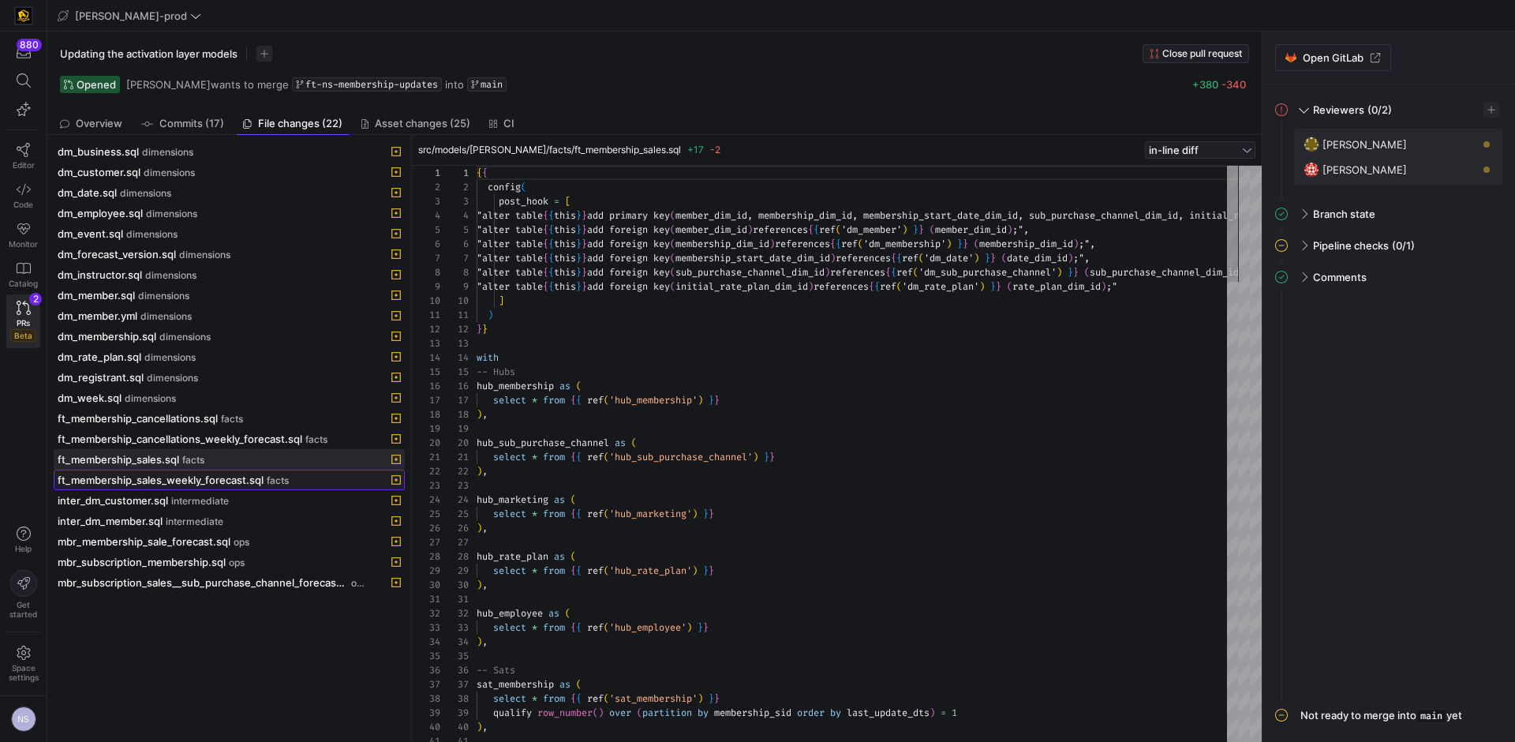
click at [239, 481] on span "ft_membership_sales_weekly_forecast.sql" at bounding box center [161, 479] width 206 height 13
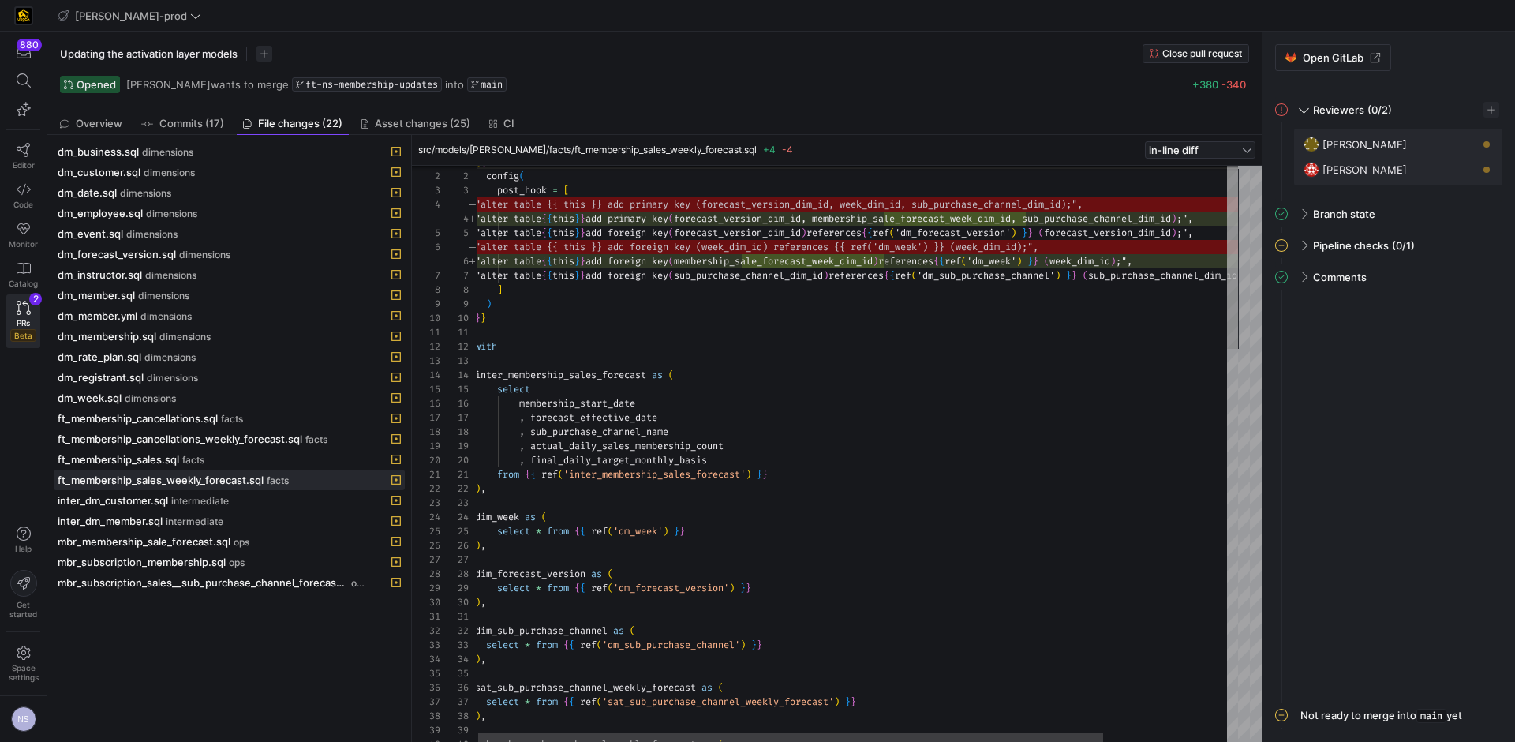
type textarea "{{ config( post_hook = [ "alter table {{ this }} add primary key (forecast_vers…"
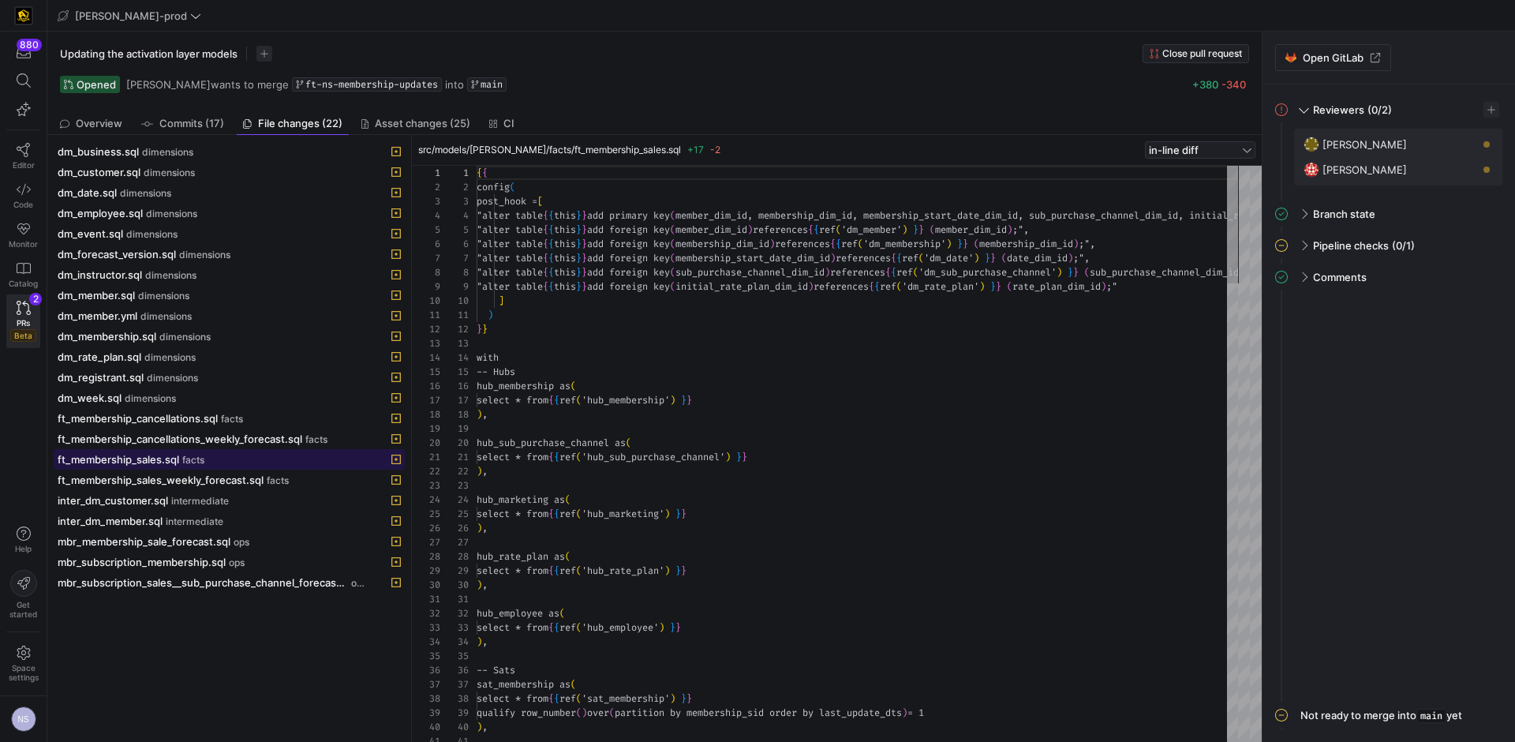
click at [193, 458] on span "facts" at bounding box center [193, 459] width 22 height 11
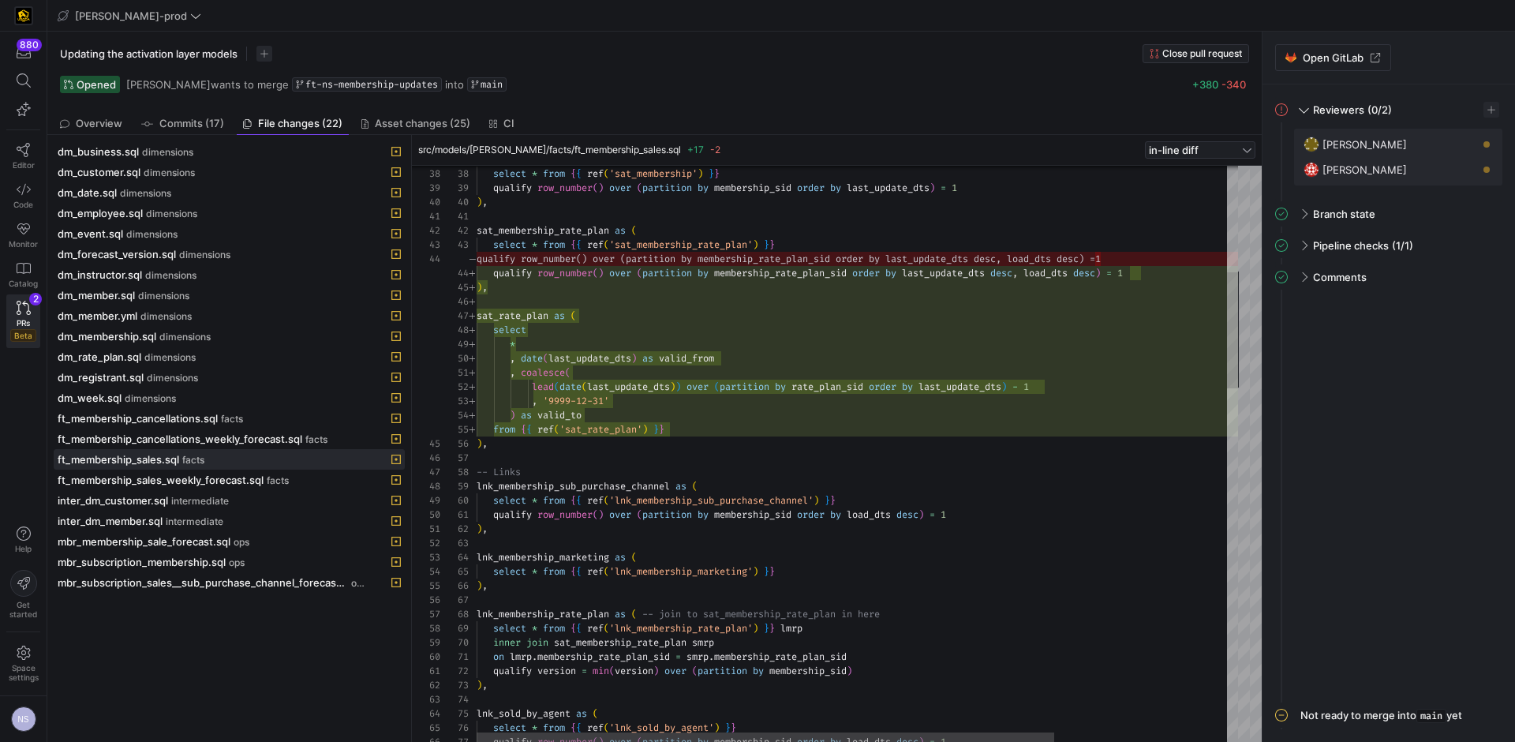
scroll to position [85, 103]
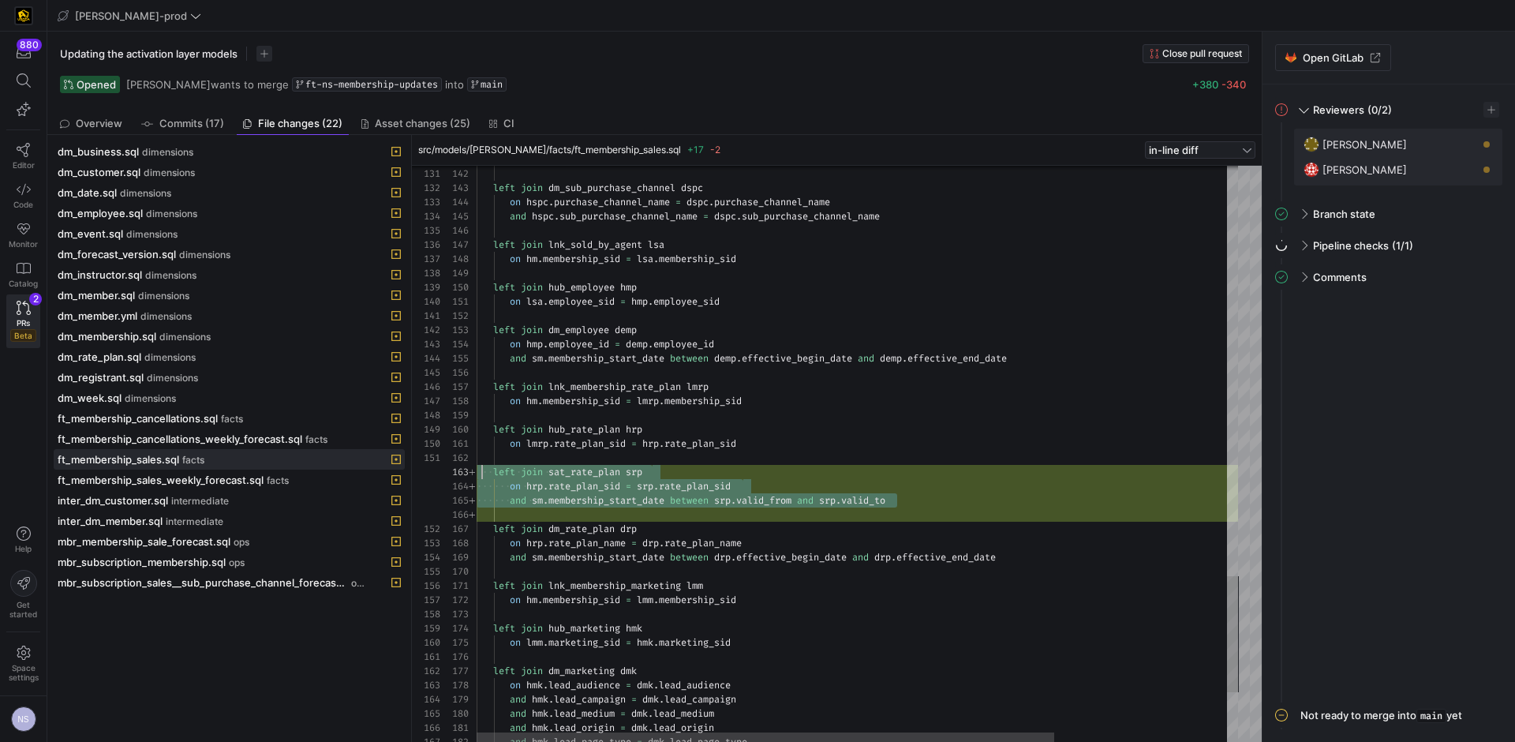
scroll to position [28, 0]
drag, startPoint x: 919, startPoint y: 499, endPoint x: 460, endPoint y: 471, distance: 460.1
type textarea "on lsa.employee_sid = hmp.employee_sid left join dm_employee demp on hmp.employ…"
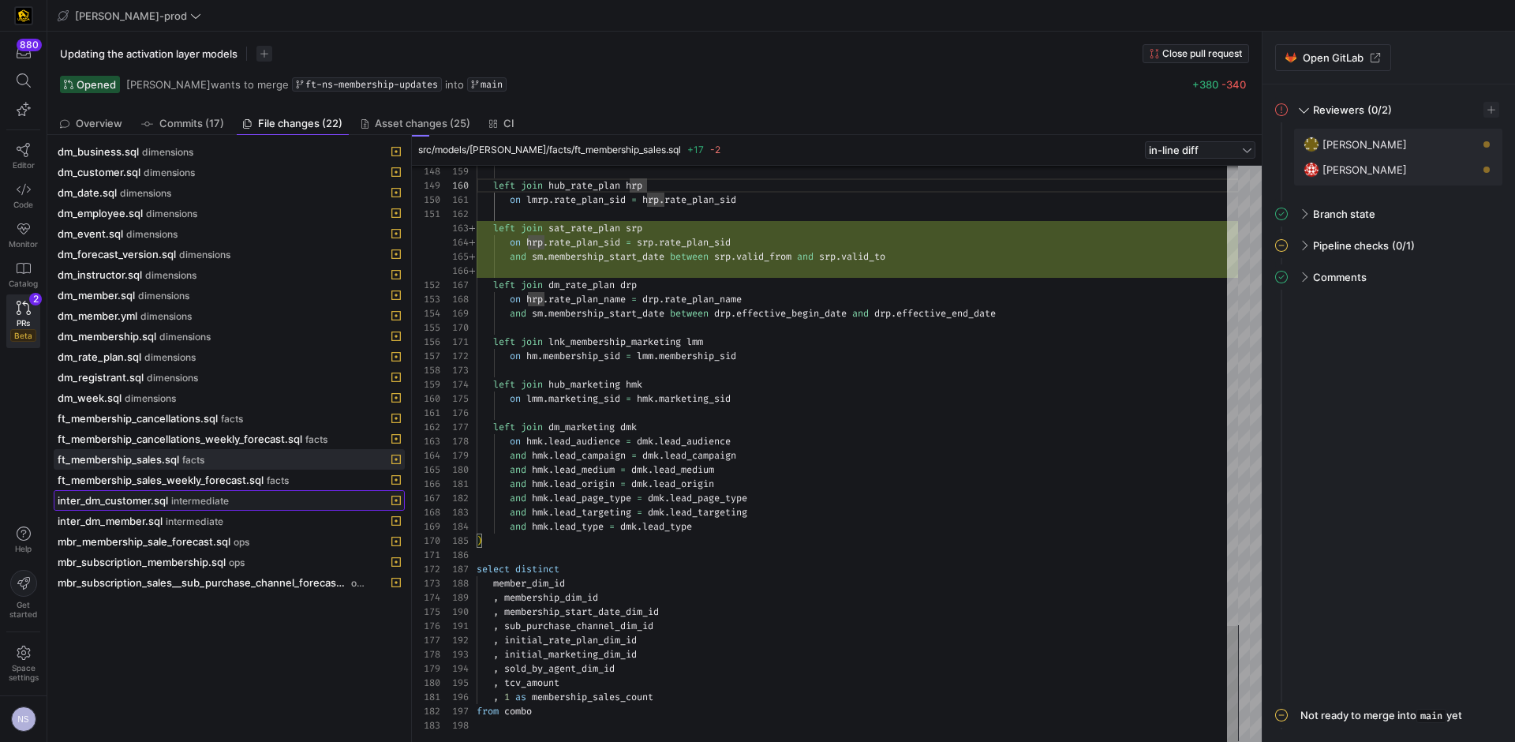
click at [181, 499] on span "intermediate" at bounding box center [200, 500] width 58 height 11
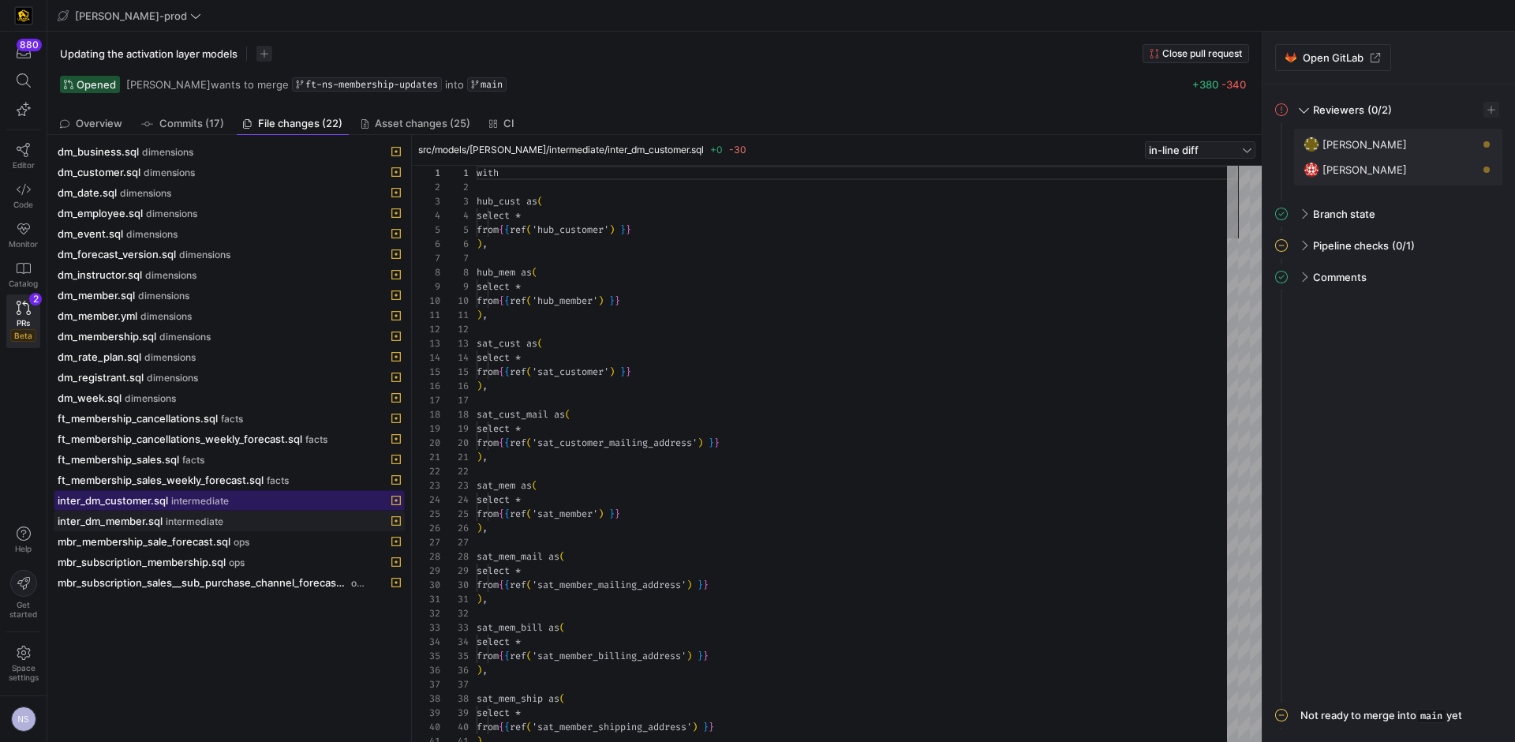
scroll to position [142, 0]
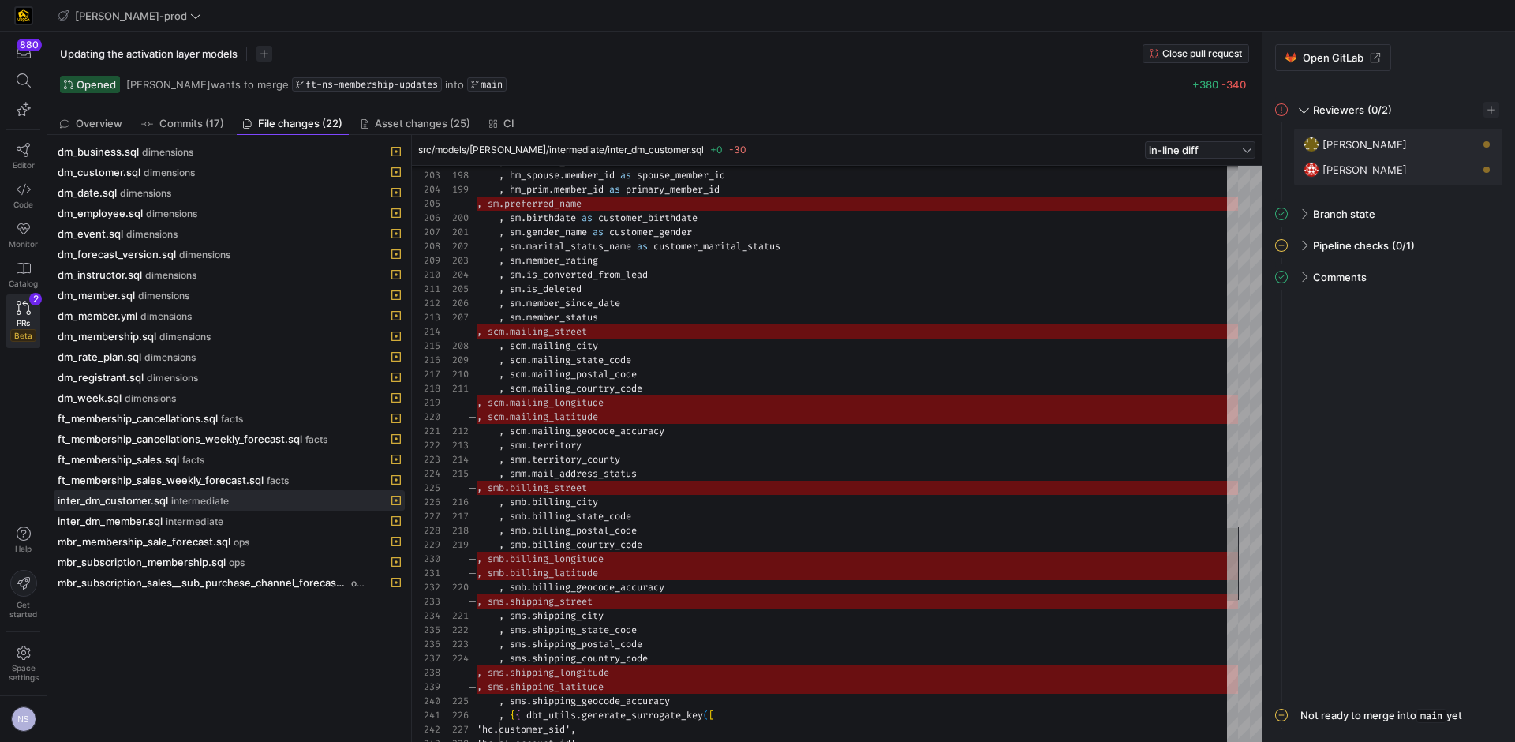
type textarea ", sm.gender_name as customer_gender , sm.marital_status_name as customer_marita…"
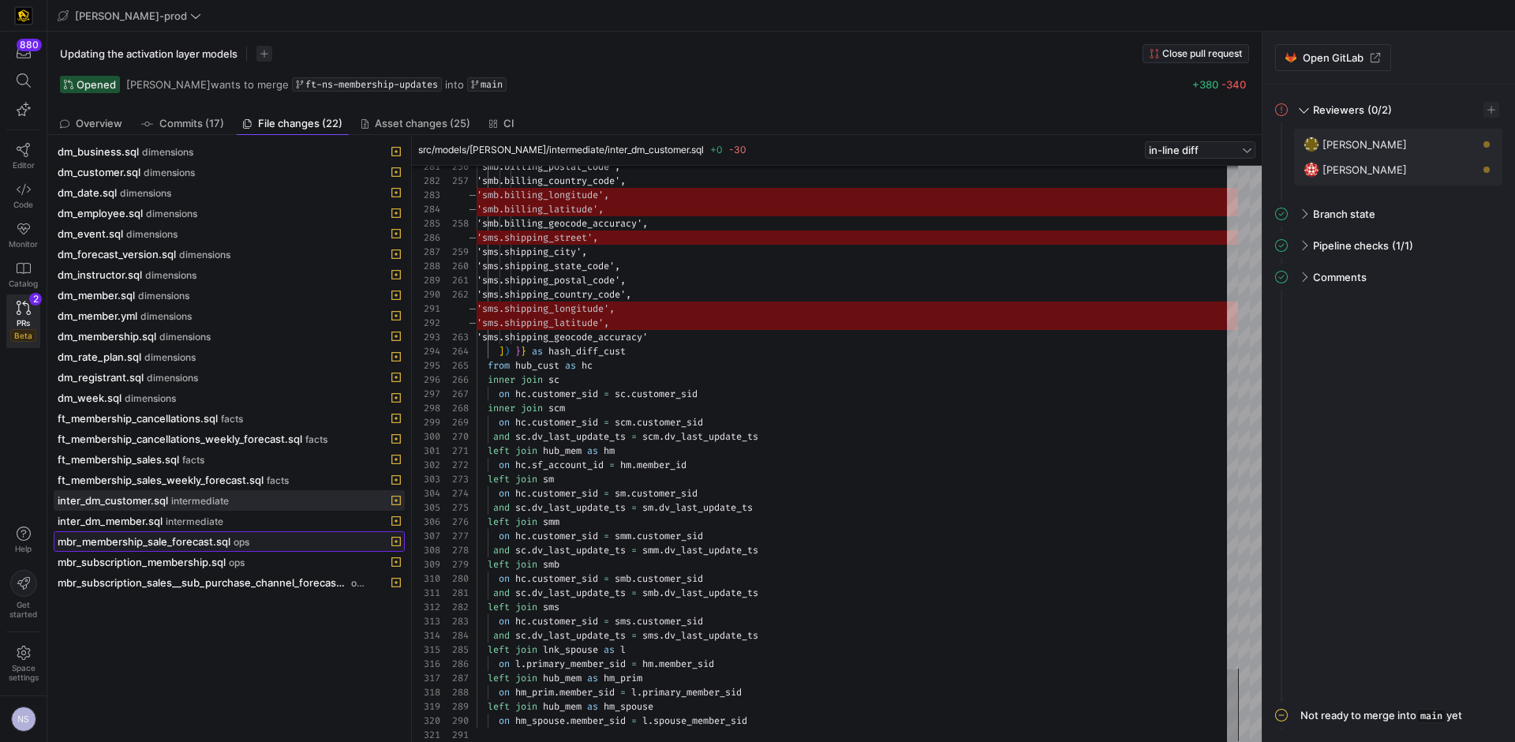
click at [166, 545] on span "mbr_membership_sale_forecast.sql" at bounding box center [144, 541] width 173 height 13
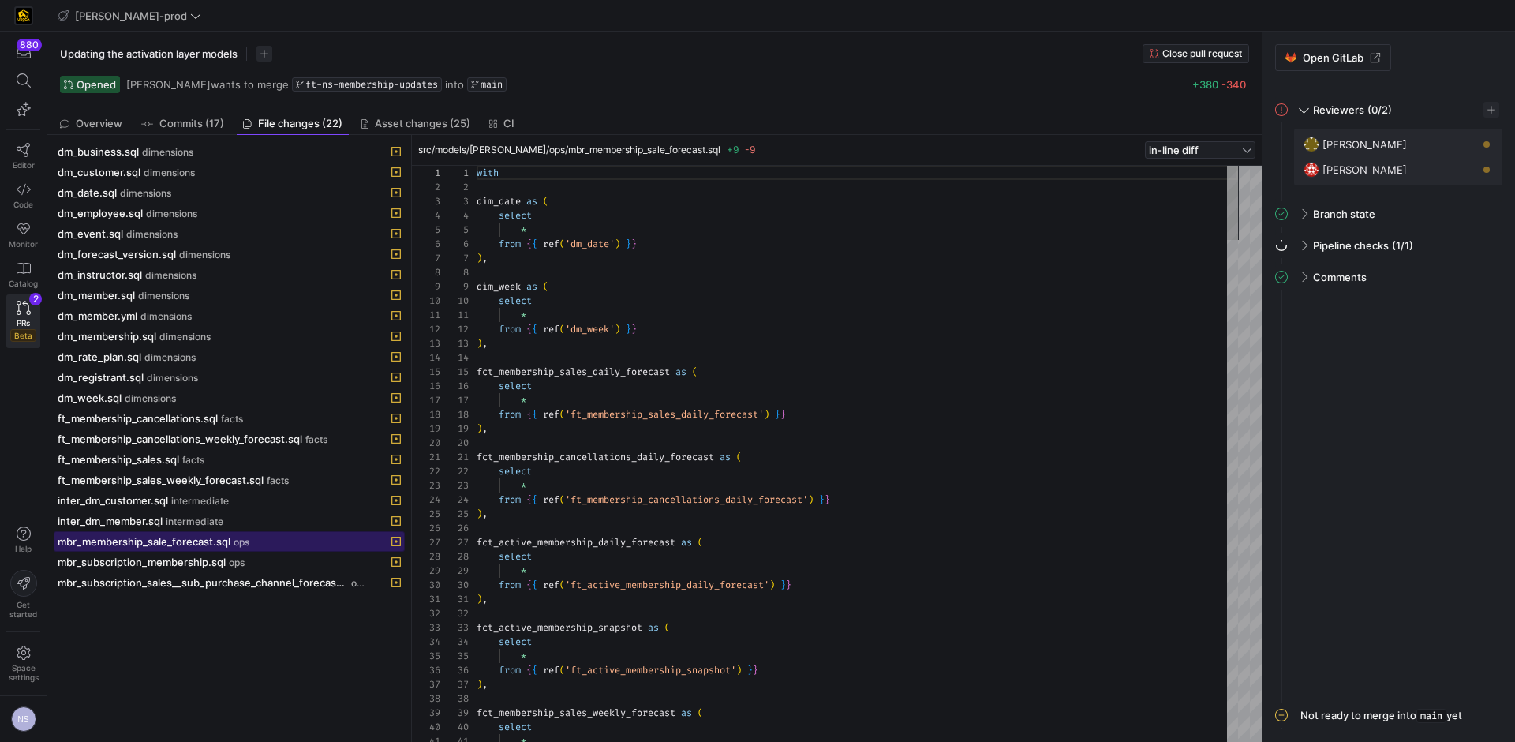
scroll to position [142, 0]
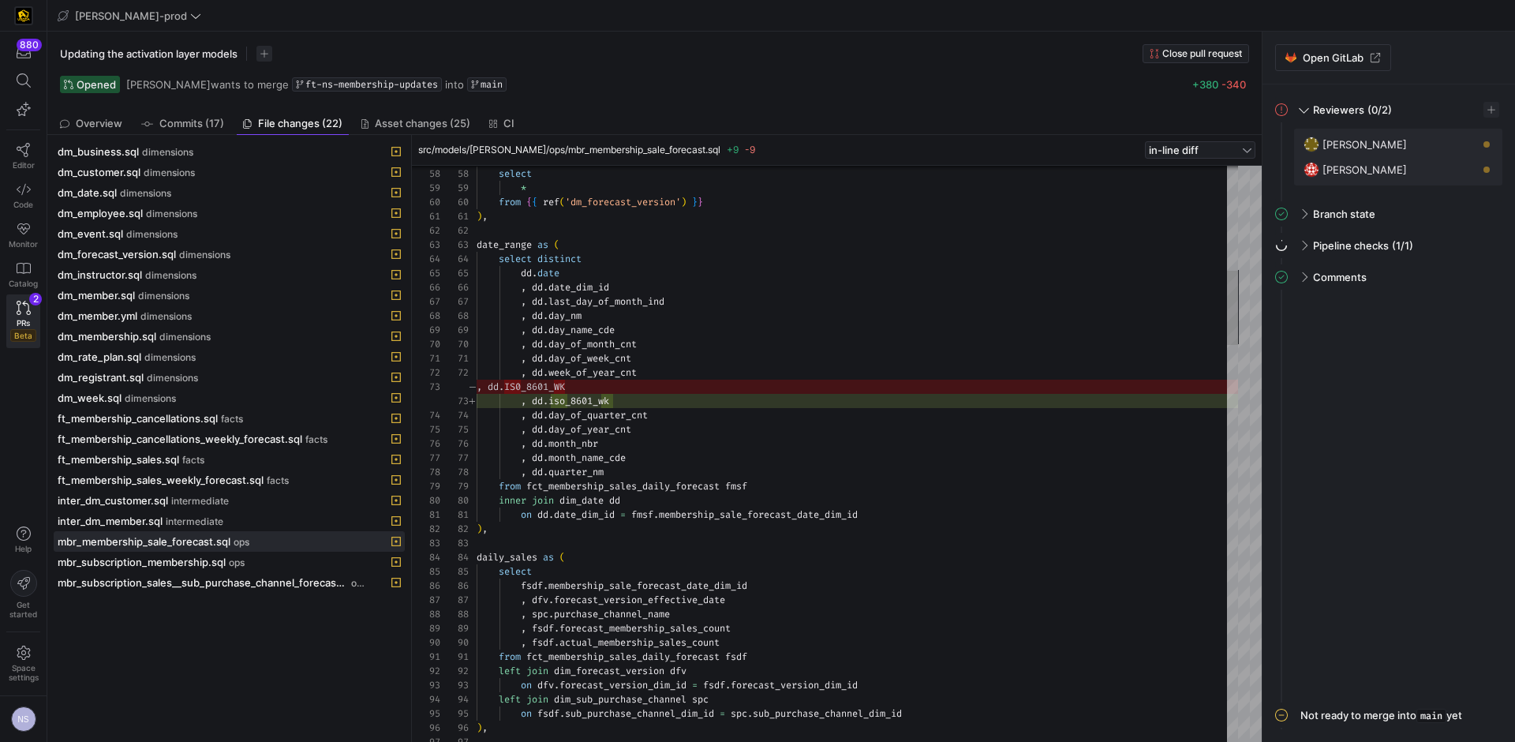
type textarea ", dd.day_of_week_cnt , dd.week_of_year_cnt , dd.iso_8601_wk , dd.day_of_quarter…"
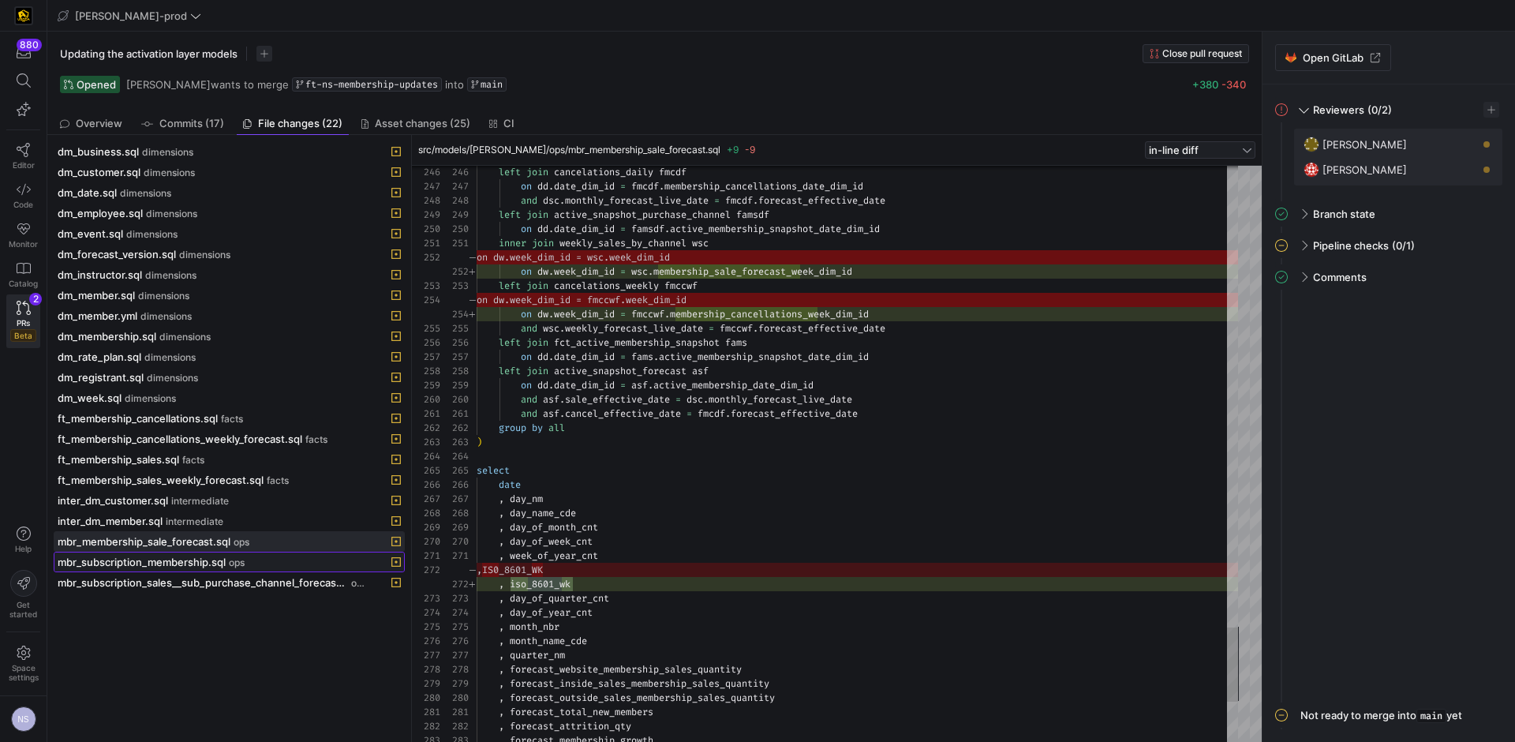
click at [243, 567] on span "ops" at bounding box center [237, 562] width 16 height 11
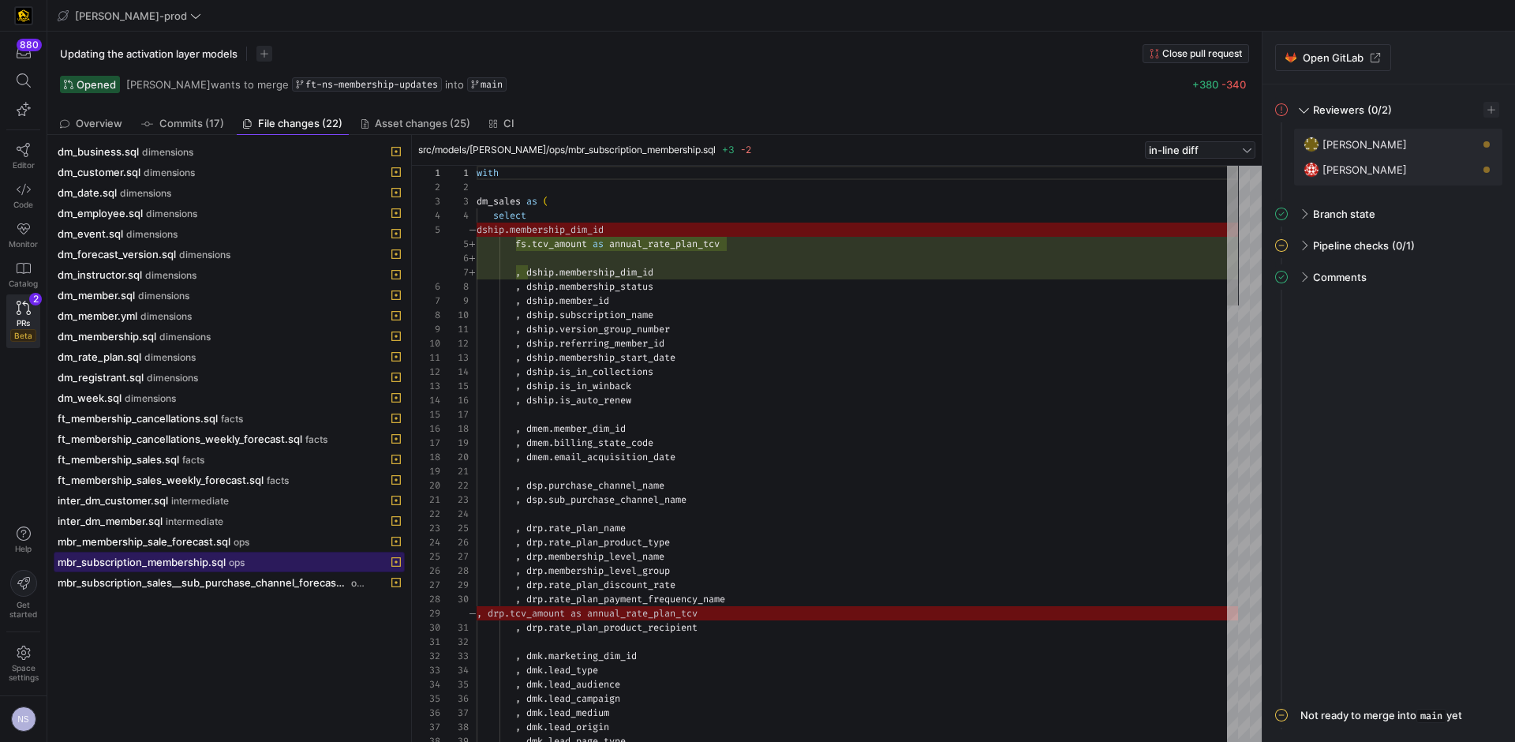
scroll to position [142, 0]
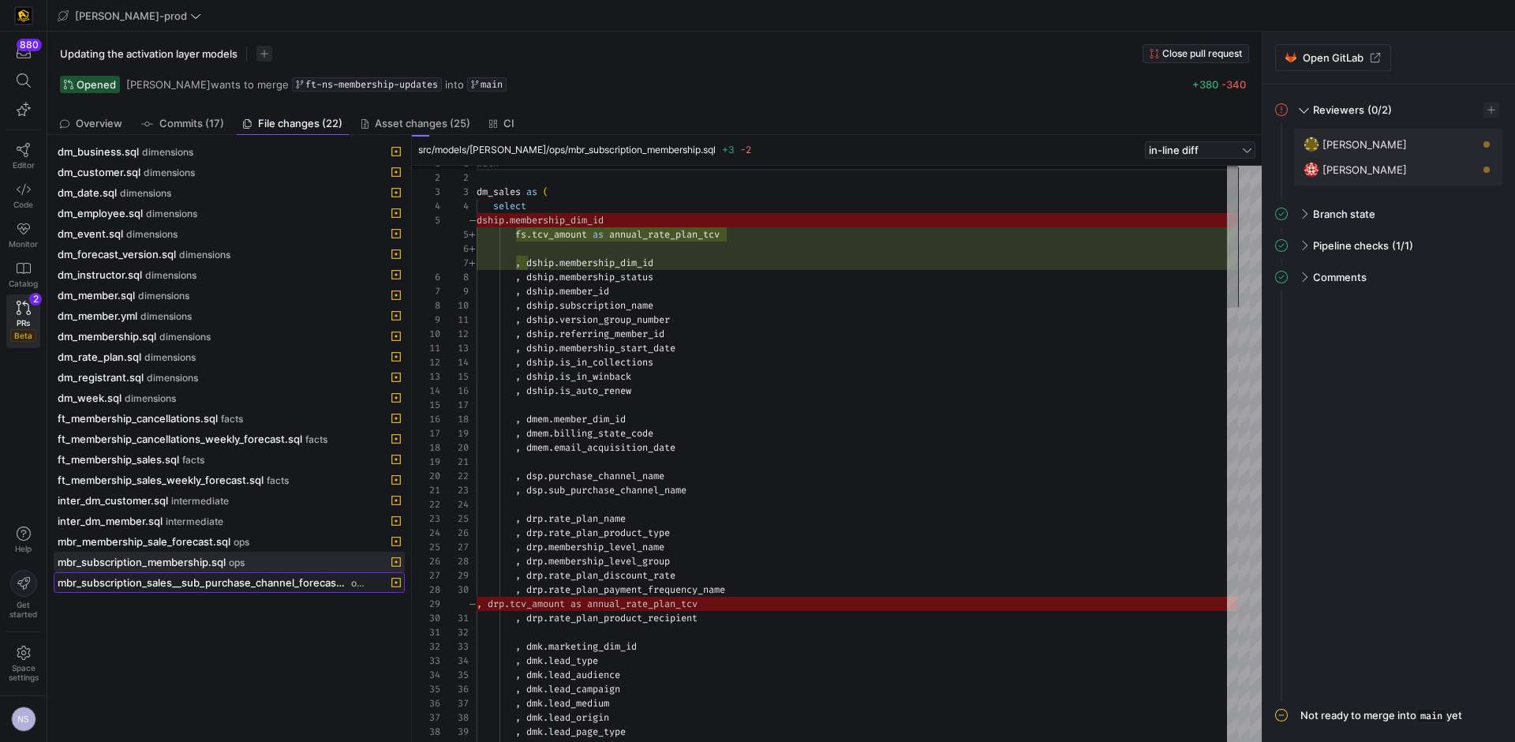
click at [230, 585] on span "mbr_subscription_sales__sub_purchase_channel_forecast.sql" at bounding box center [203, 582] width 290 height 13
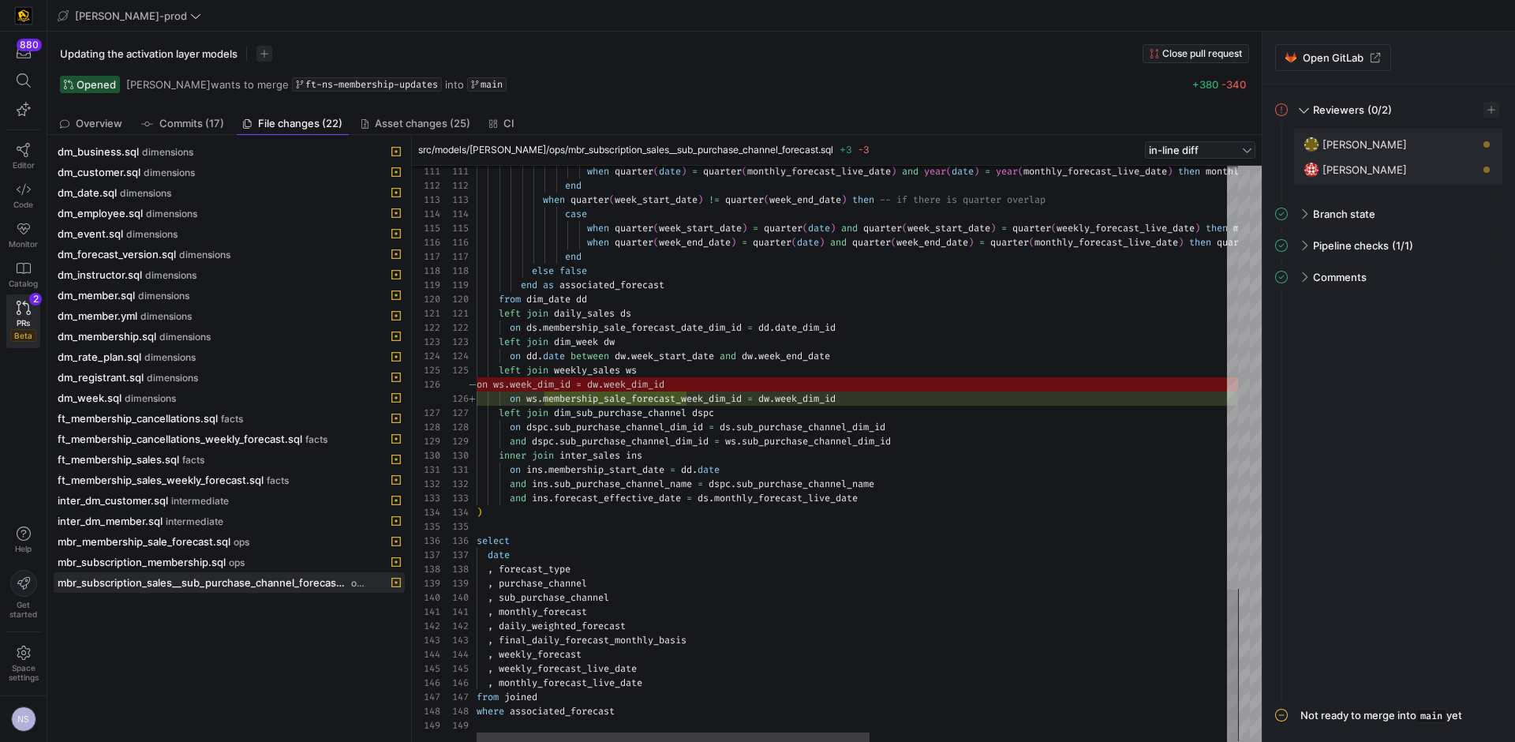
type textarea "on ins.membership_start_date = dd.date and ins.sub_purchase_channel_name = dspc…"
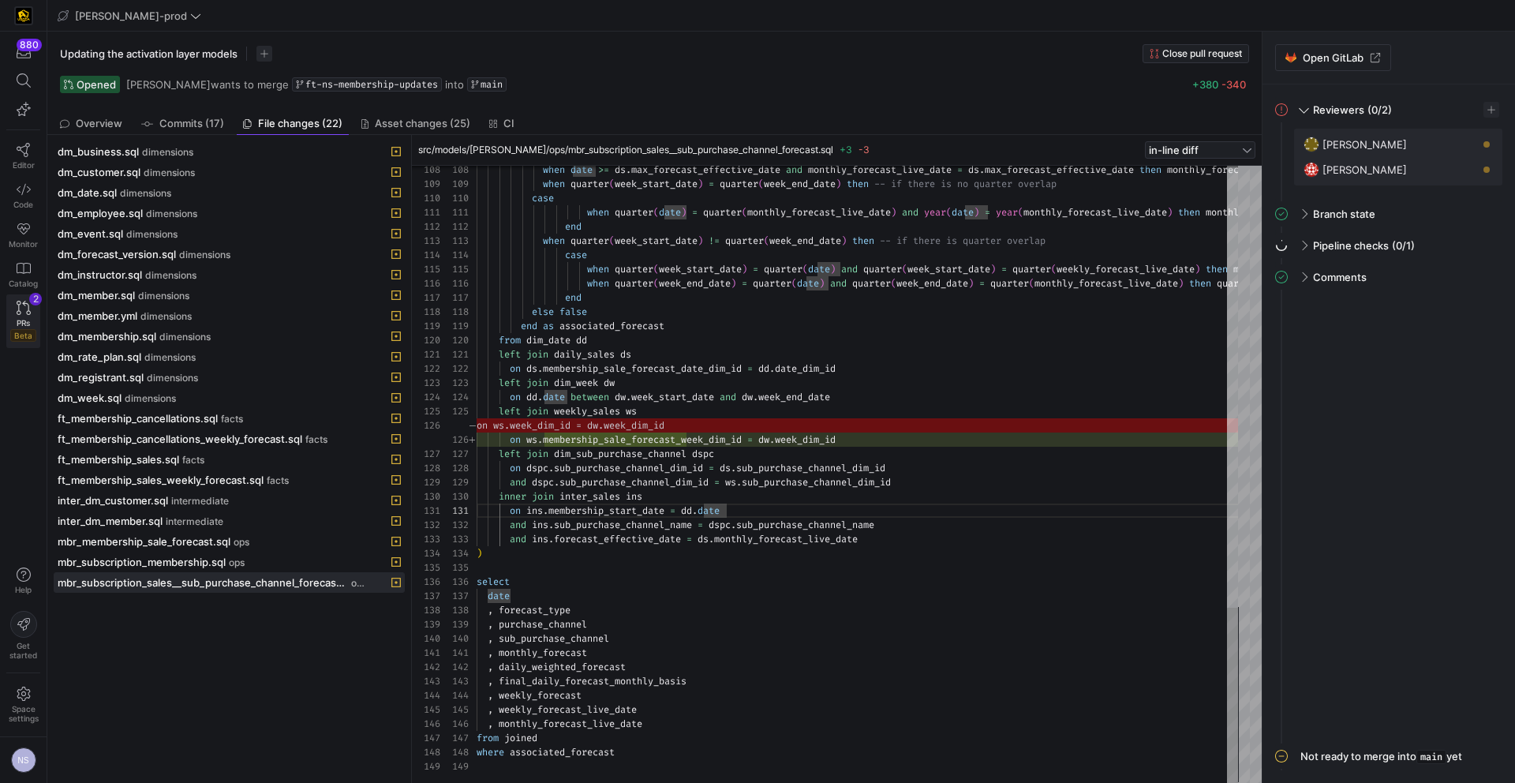
click at [14, 308] on link "PRs Beta 2" at bounding box center [23, 321] width 34 height 54
